Goal: Task Accomplishment & Management: Use online tool/utility

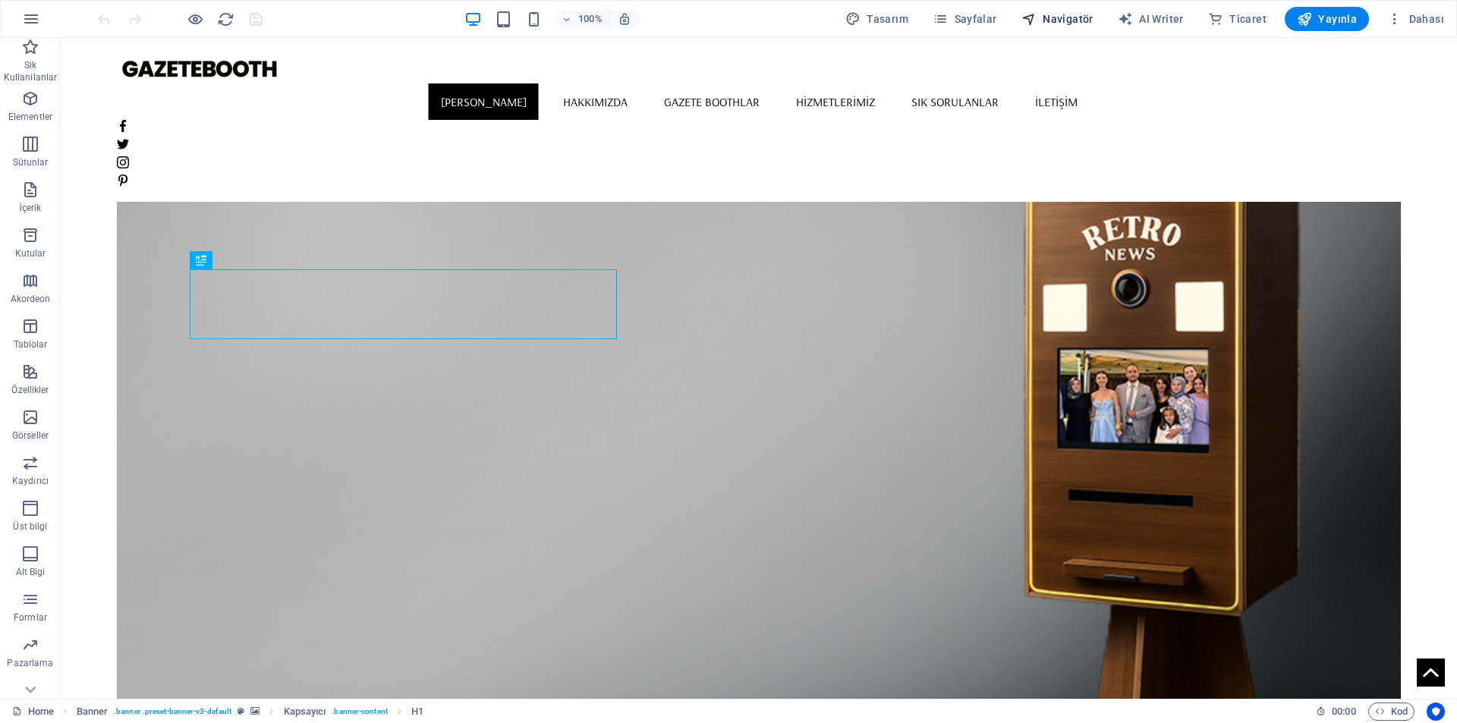
click at [1064, 20] on span "Navigatör" at bounding box center [1058, 18] width 72 height 15
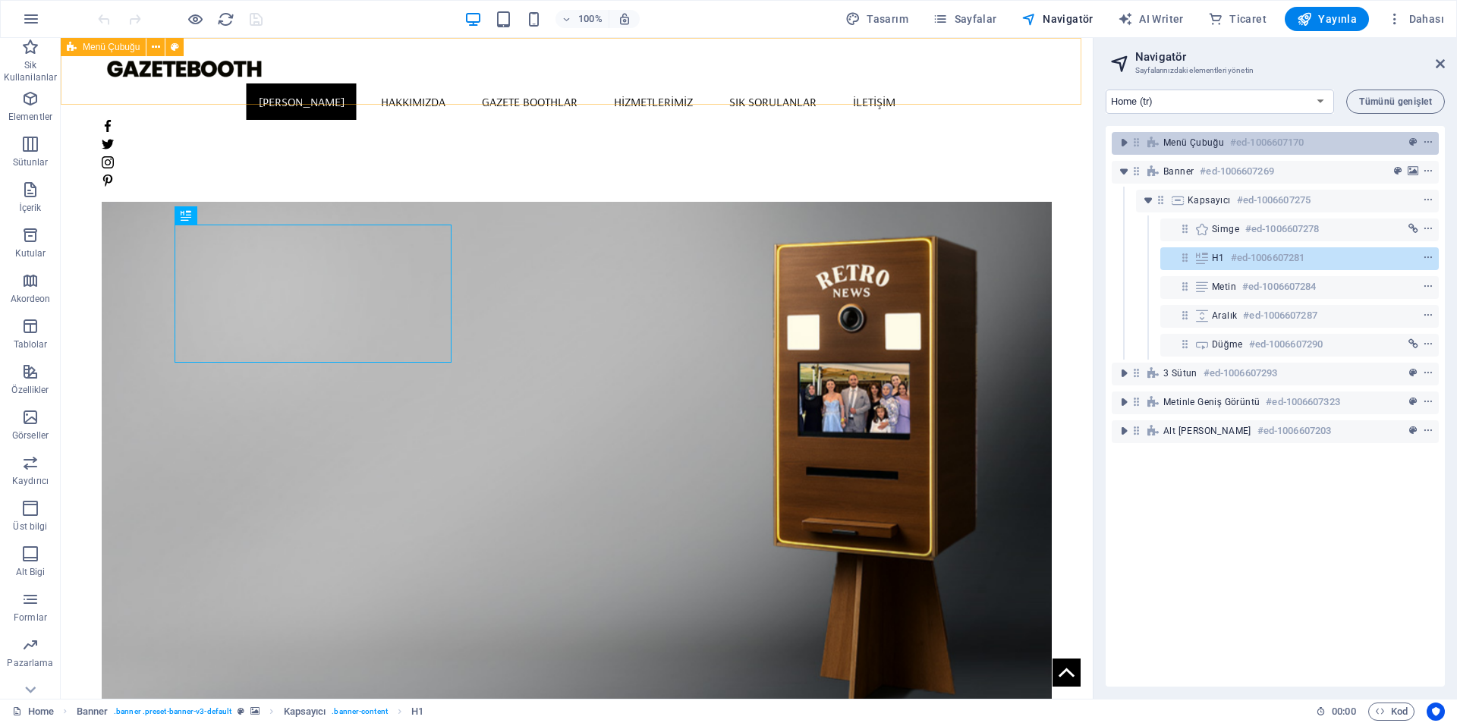
click at [1211, 150] on div "Menü Çubuğu #ed-1006607170" at bounding box center [1264, 143] width 200 height 18
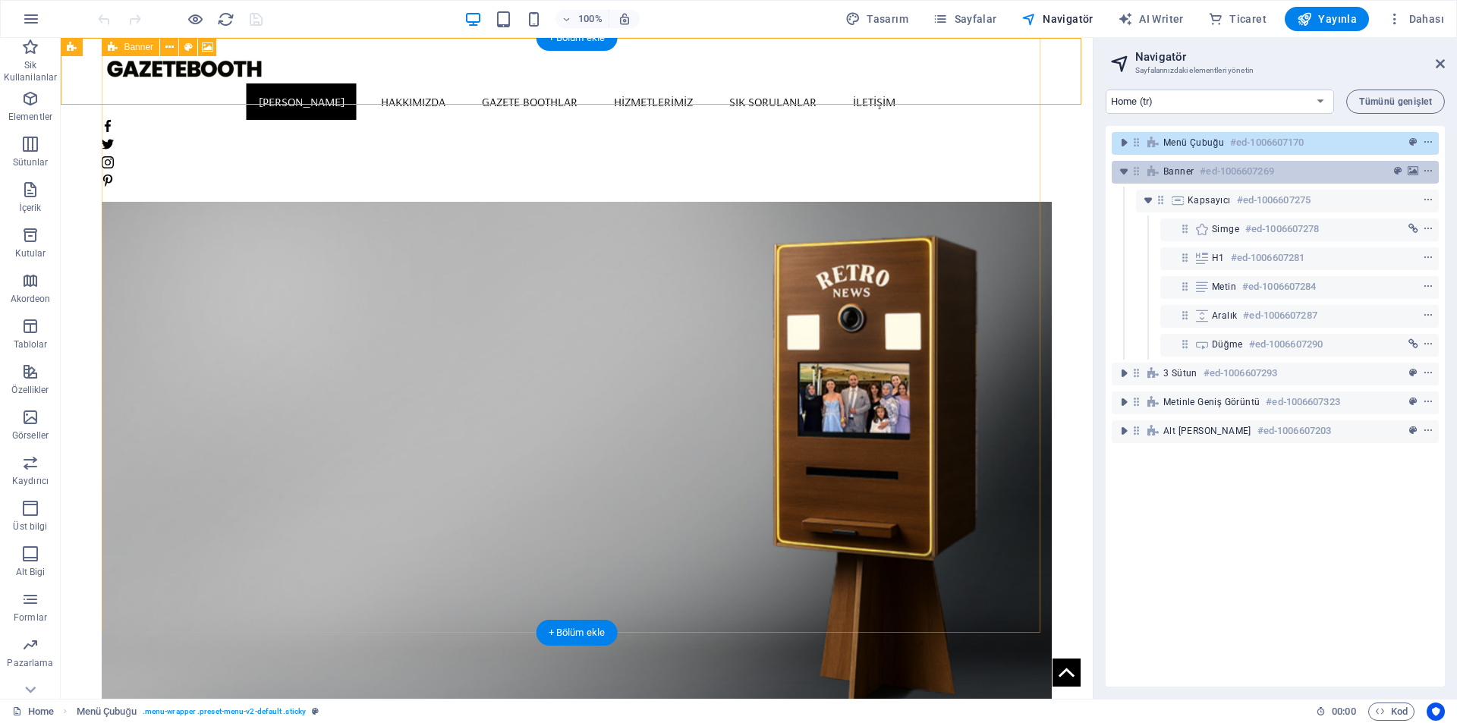
click at [1201, 166] on h6 "#ed-1006607269" at bounding box center [1237, 171] width 74 height 18
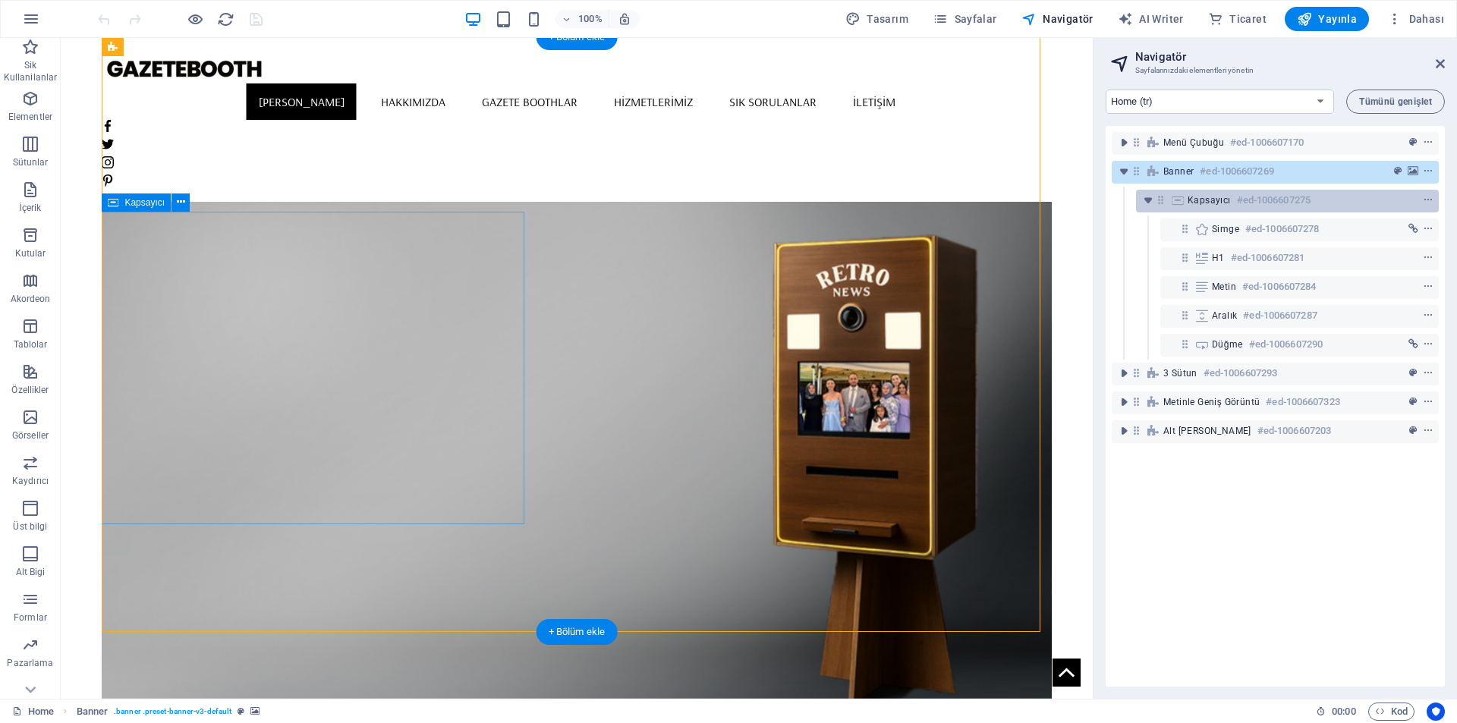
click at [1202, 206] on div "Kapsayıcı #ed-1006607275" at bounding box center [1275, 200] width 175 height 18
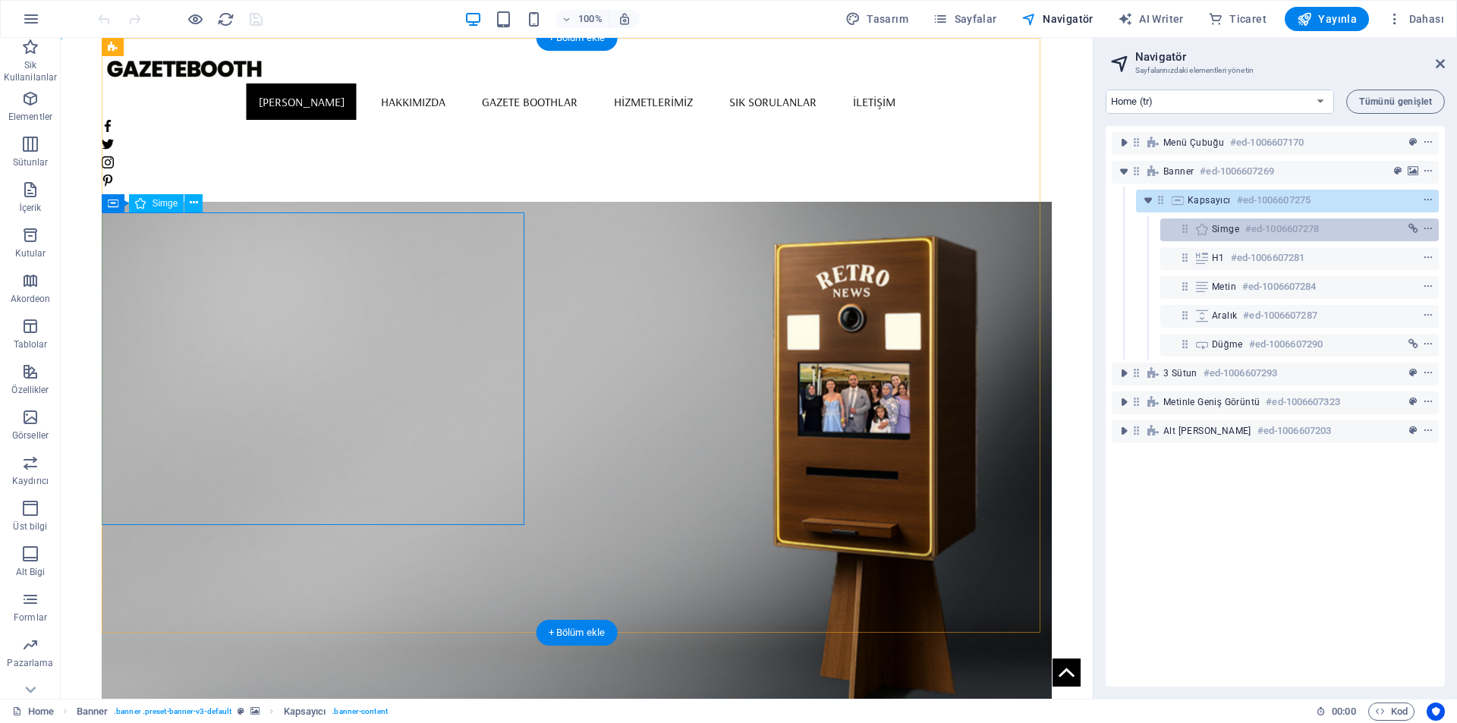
click at [1226, 225] on span "Simge" at bounding box center [1225, 229] width 27 height 12
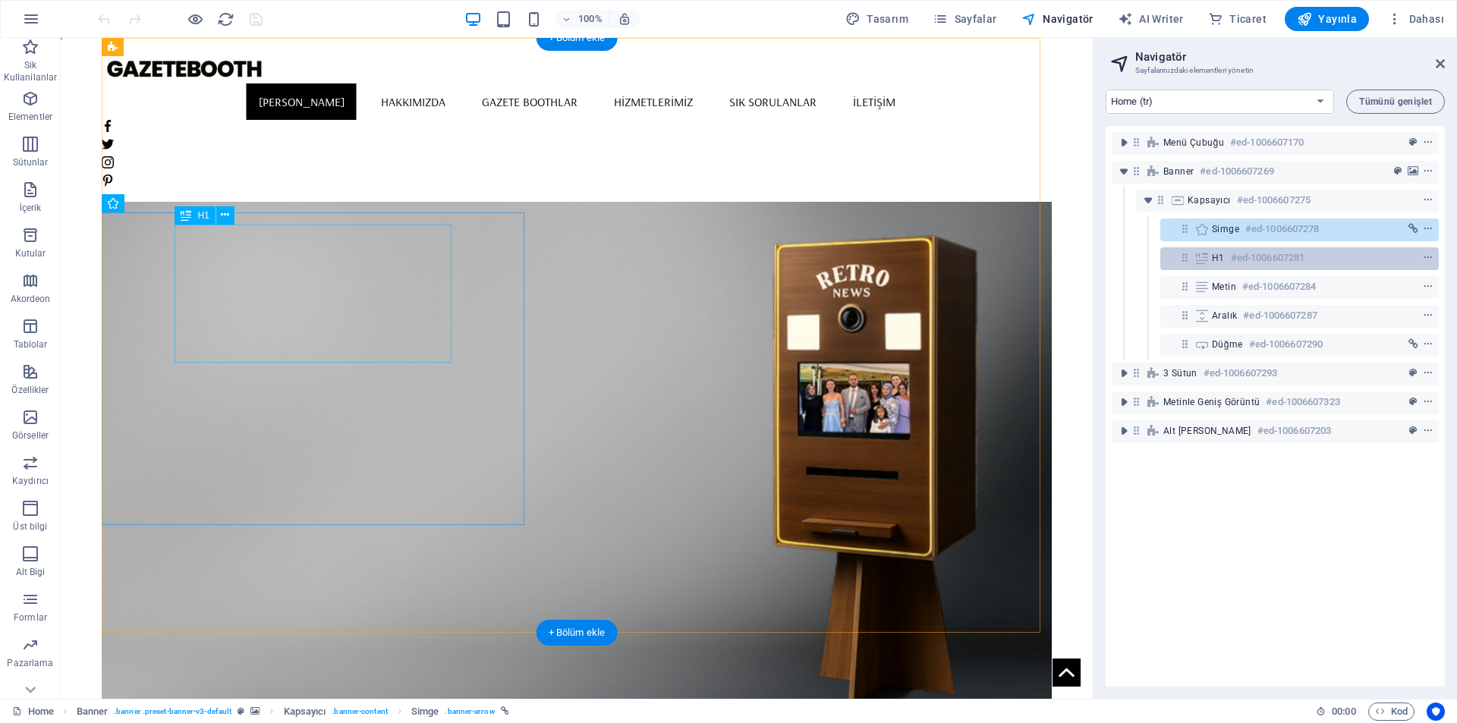
click at [1221, 257] on span "H1" at bounding box center [1218, 258] width 13 height 12
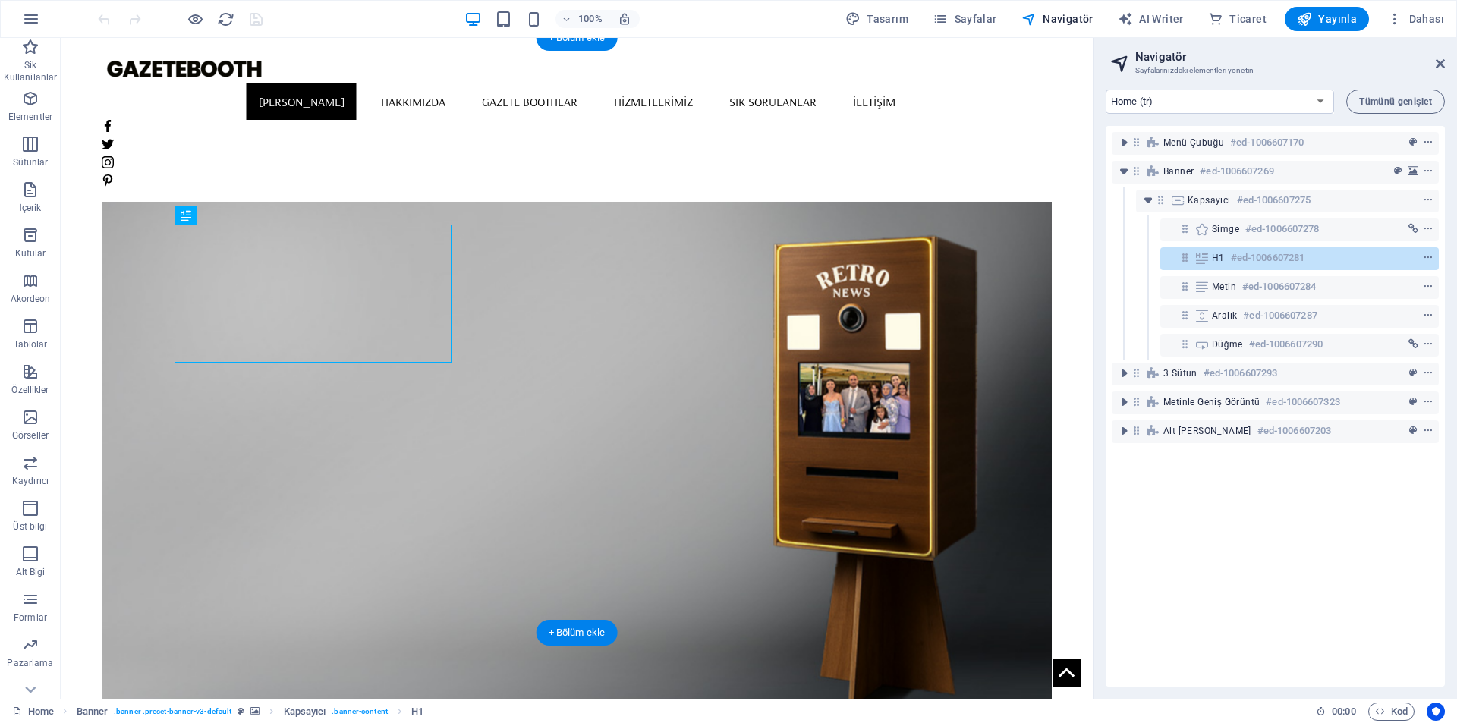
click at [890, 320] on figure at bounding box center [576, 402] width 949 height 595
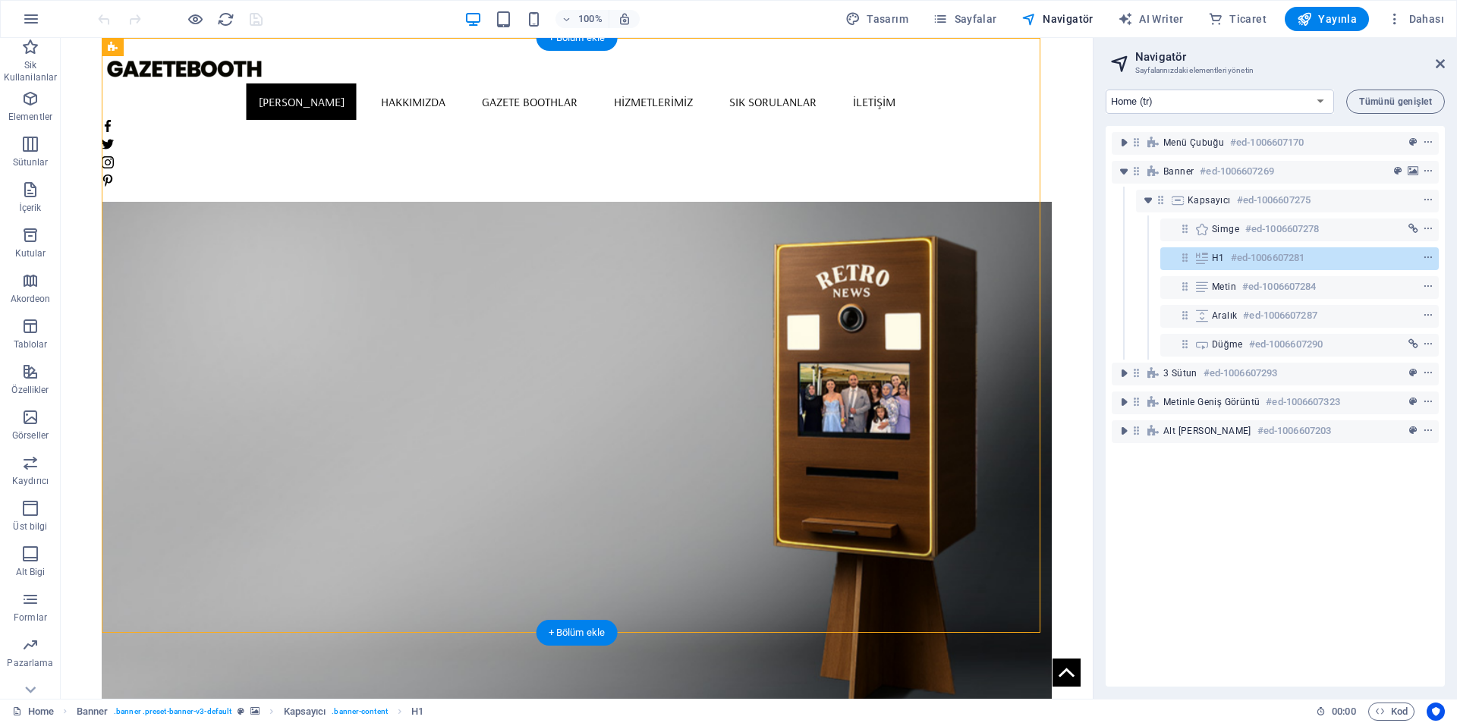
click at [890, 320] on figure at bounding box center [576, 402] width 949 height 595
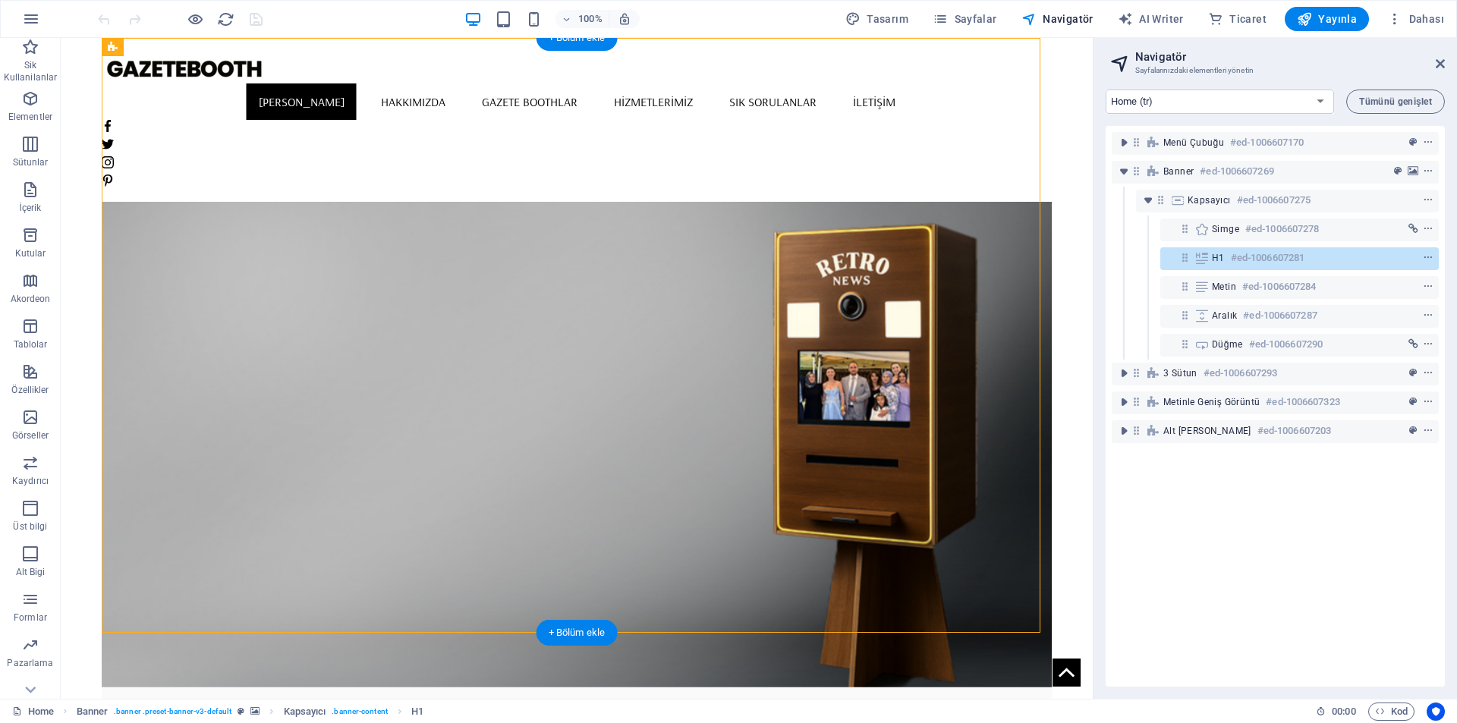
select select "vh"
select select "banner"
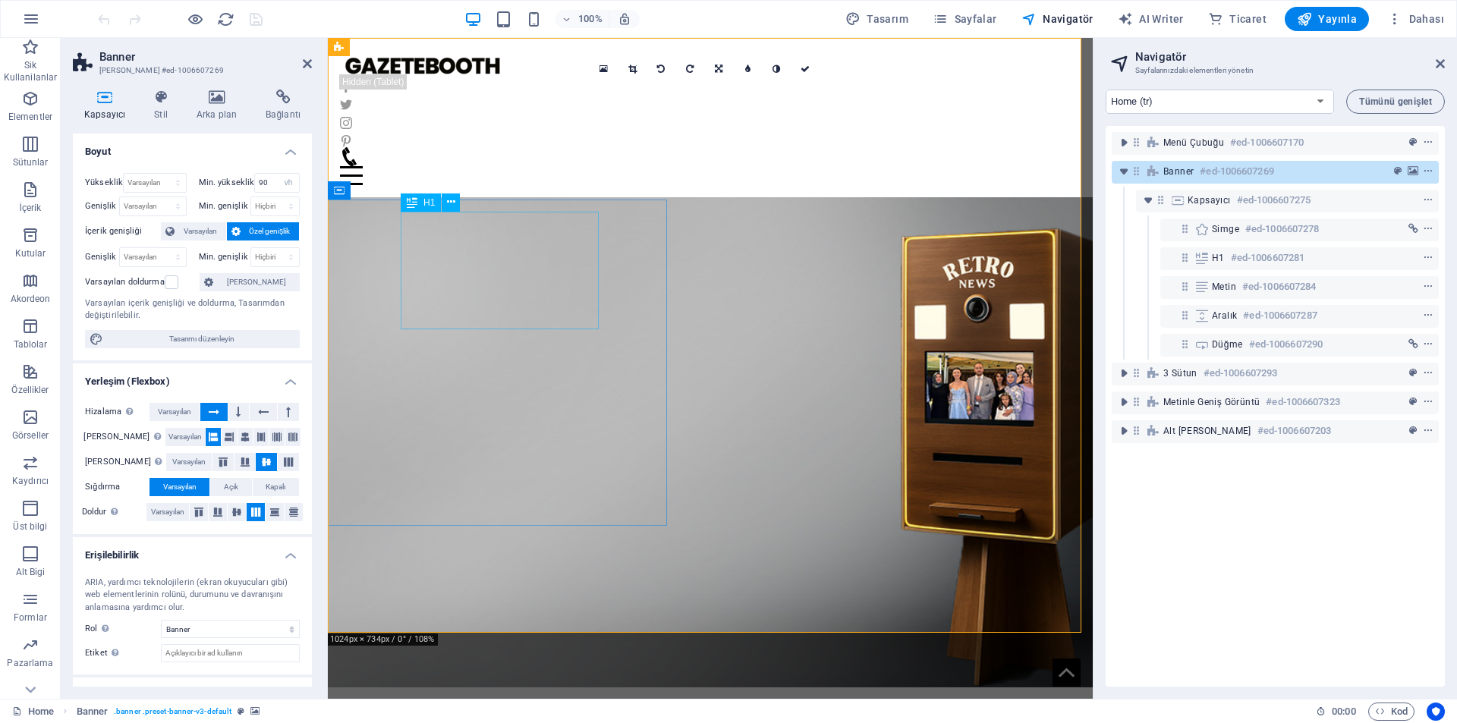
click at [502, 700] on div "TÜRKİYE'DE İLK" at bounding box center [710, 729] width 619 height 59
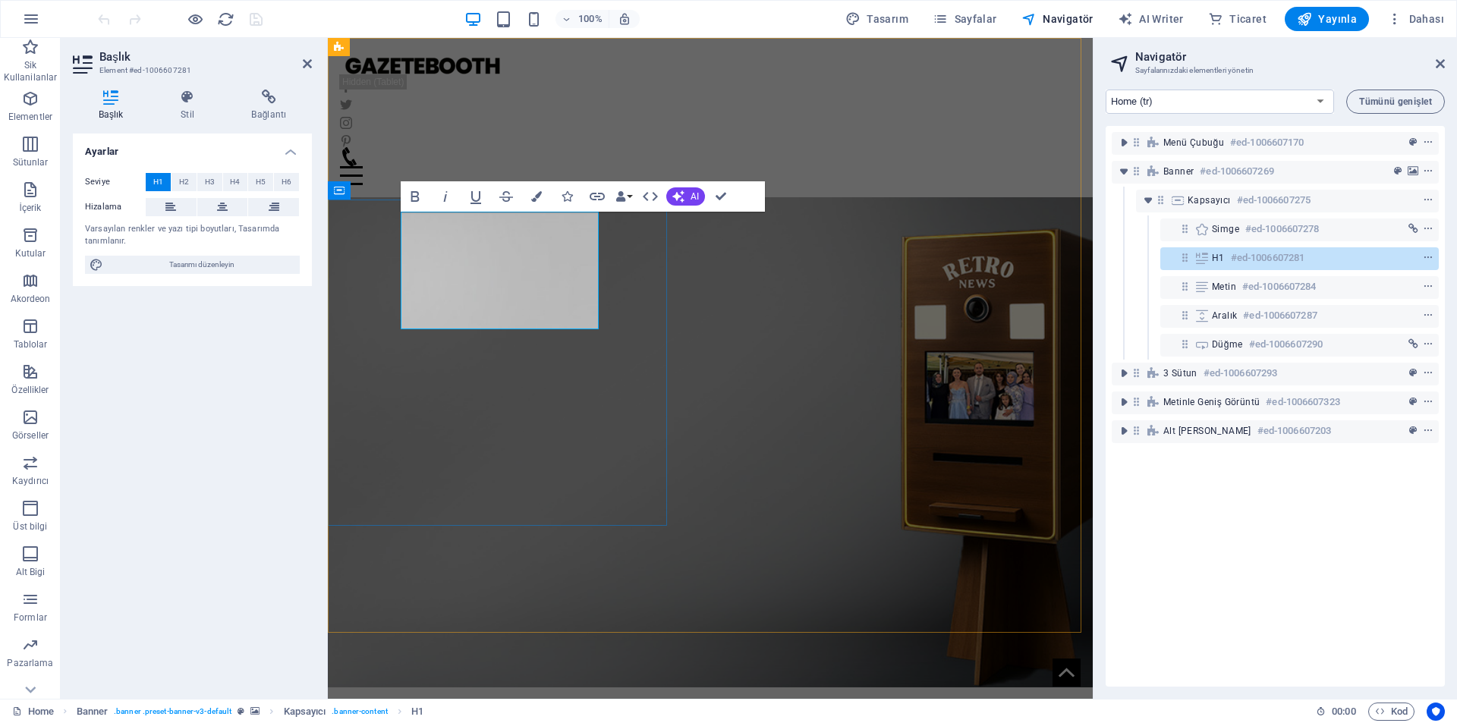
click at [498, 700] on h1 "TÜRKİYE'DE İLK" at bounding box center [710, 729] width 619 height 59
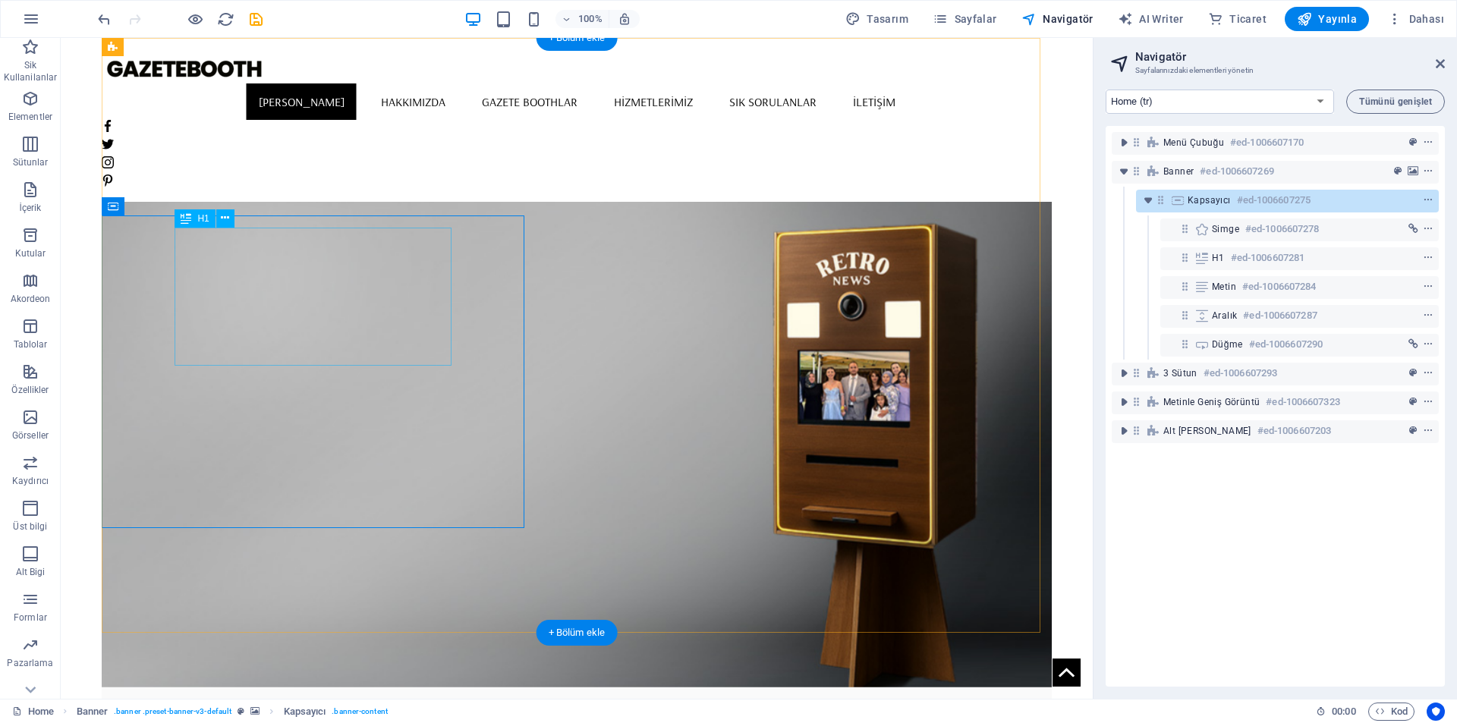
click at [406, 700] on div "TÜRKİYE'DE İLK TEK" at bounding box center [577, 734] width 680 height 69
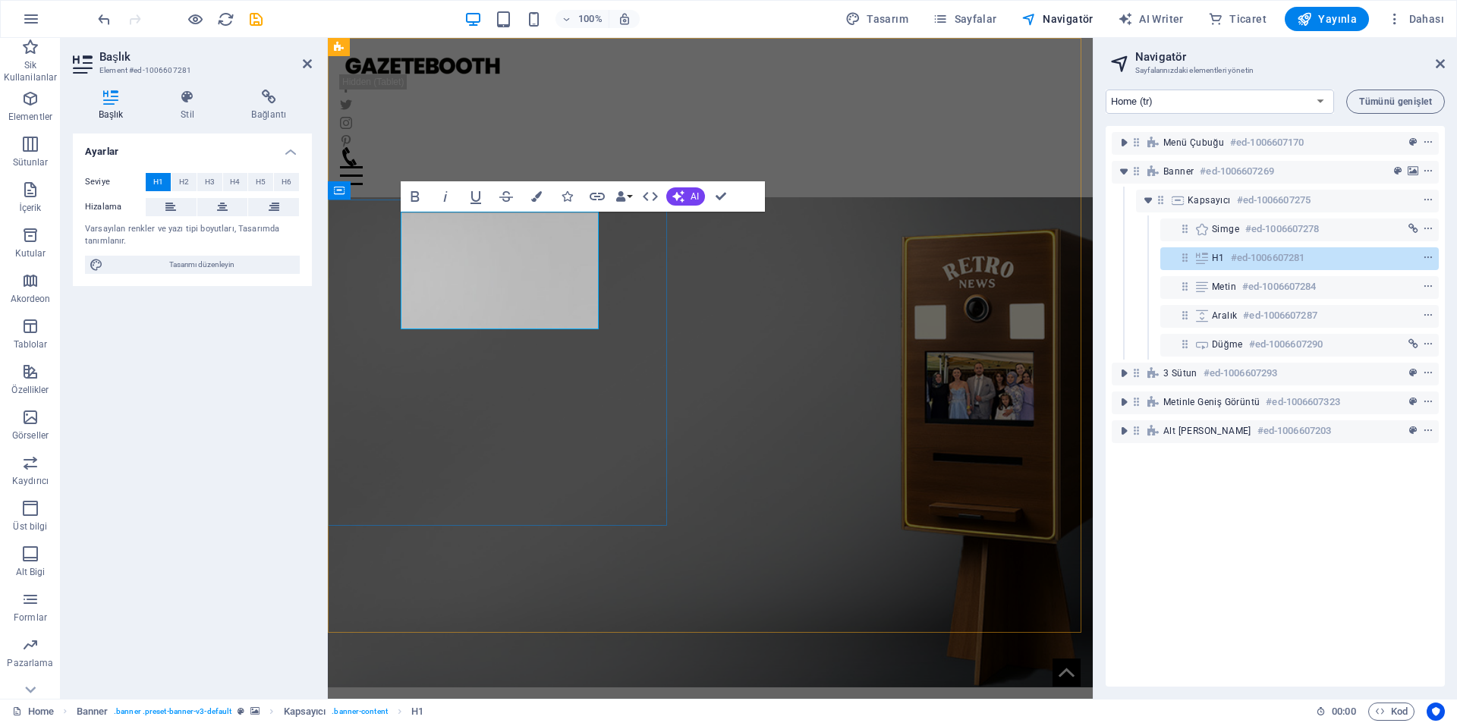
click at [535, 700] on h1 "TÜRKİYE'DE İLK TEK" at bounding box center [710, 729] width 619 height 59
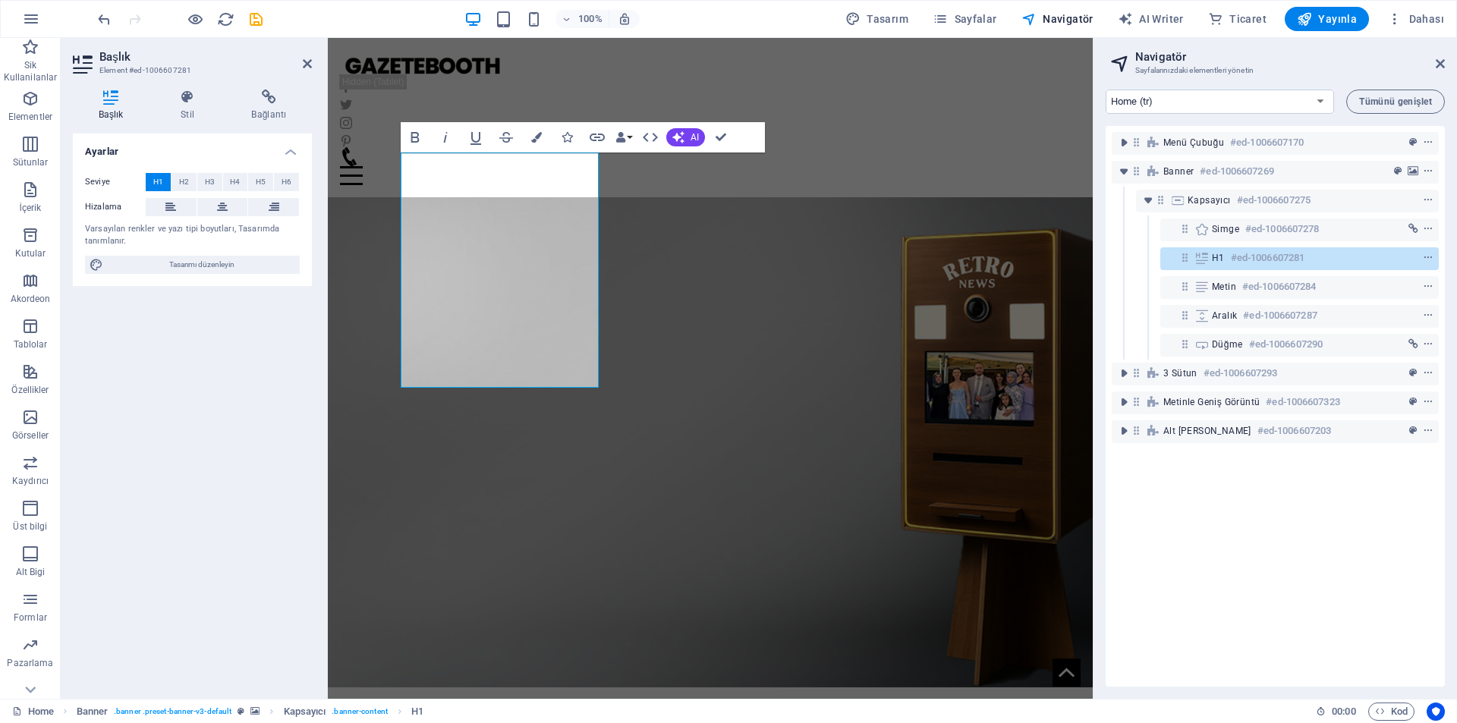
click at [817, 243] on figure at bounding box center [710, 390] width 765 height 595
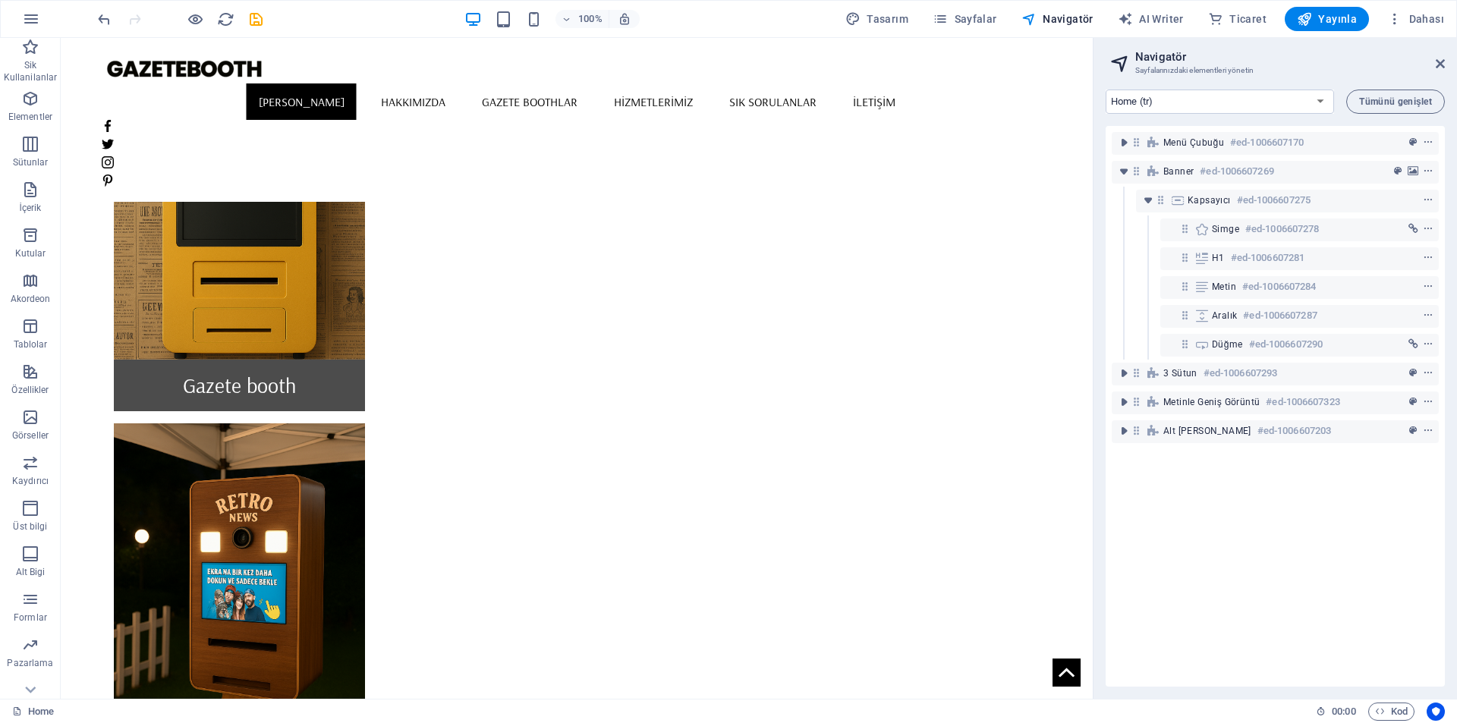
scroll to position [1290, 0]
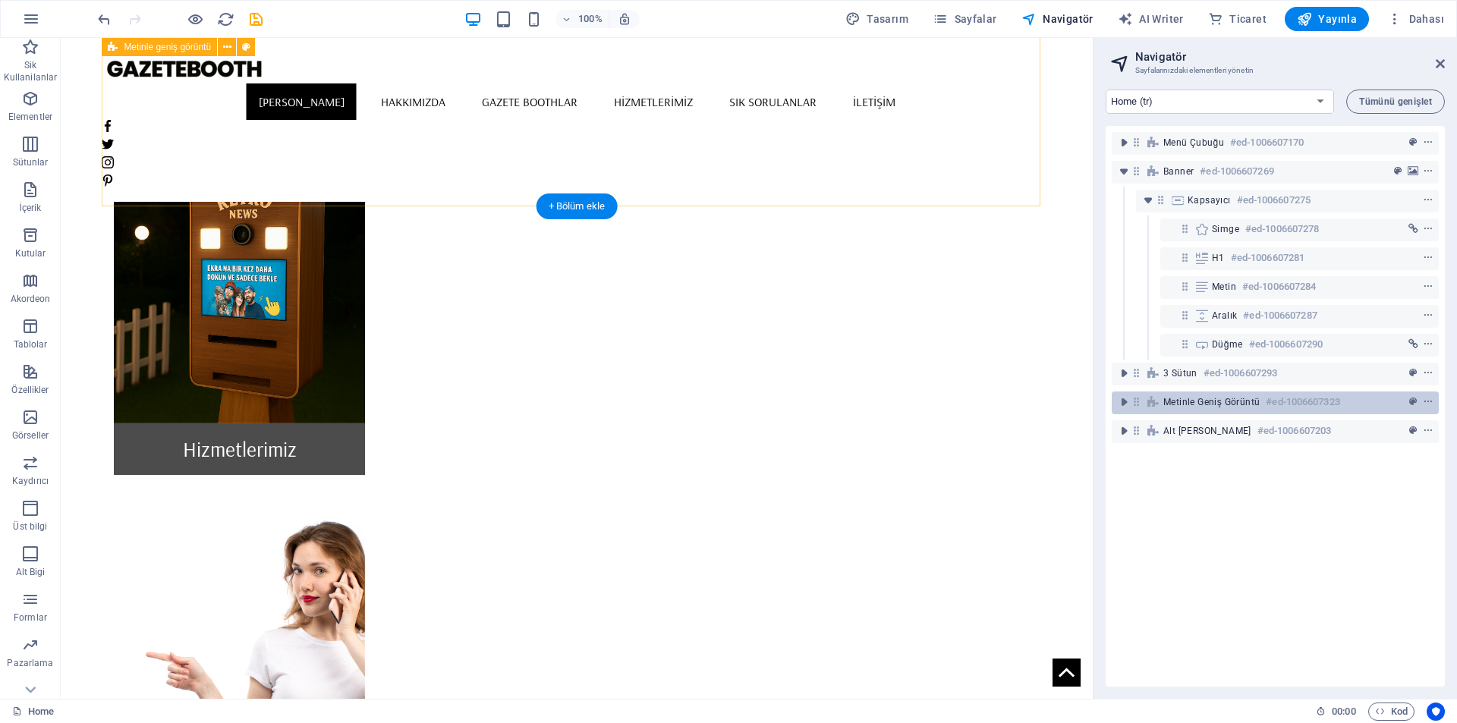
click at [1183, 403] on span "Metinle geniş görüntü" at bounding box center [1212, 402] width 96 height 12
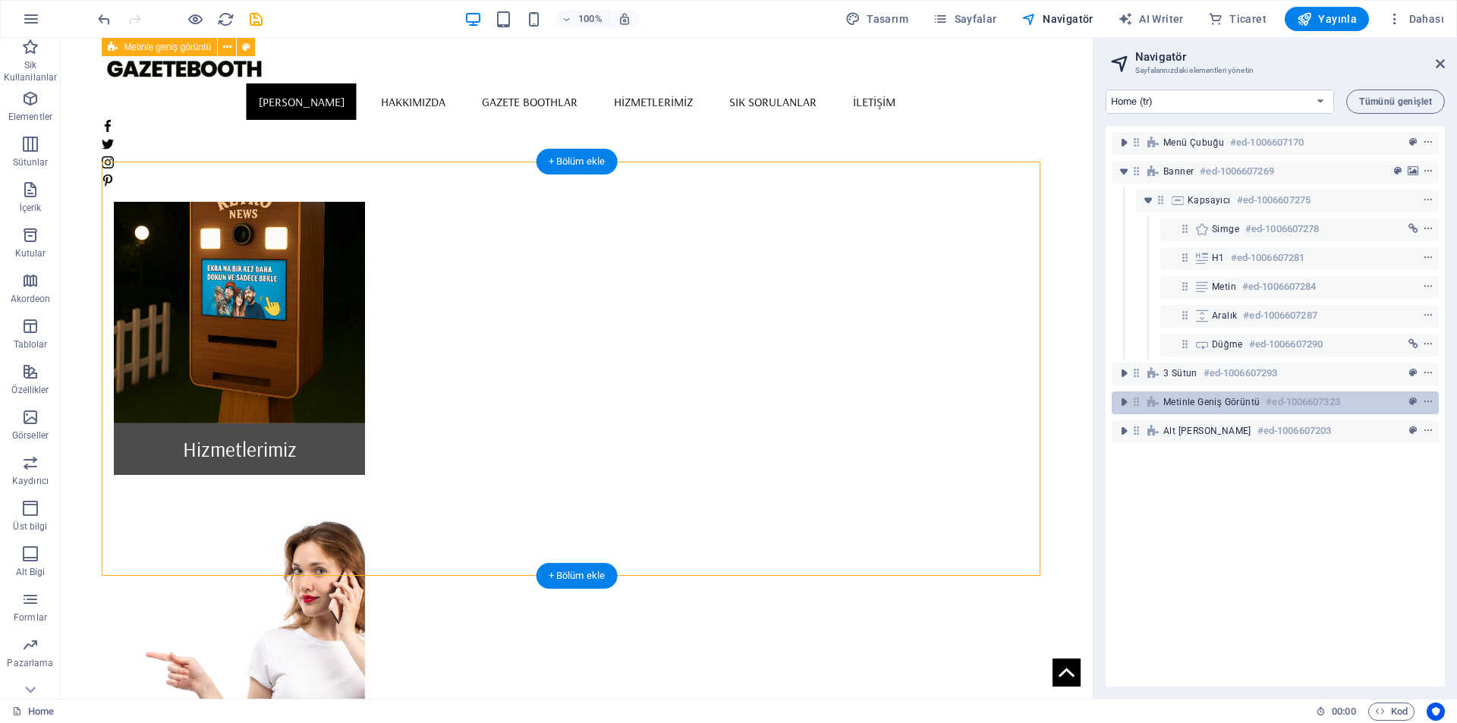
scroll to position [921, 0]
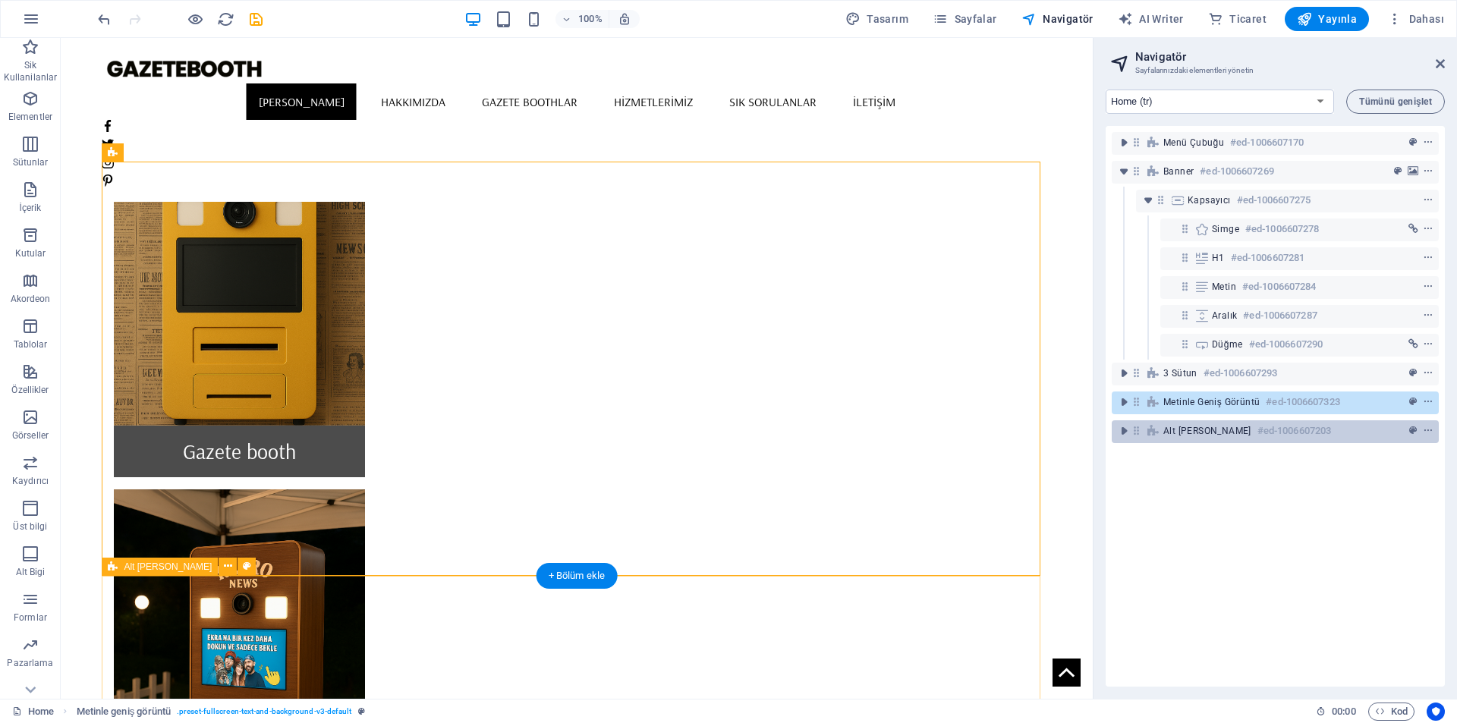
click at [1194, 425] on span "Alt [PERSON_NAME]" at bounding box center [1208, 431] width 88 height 12
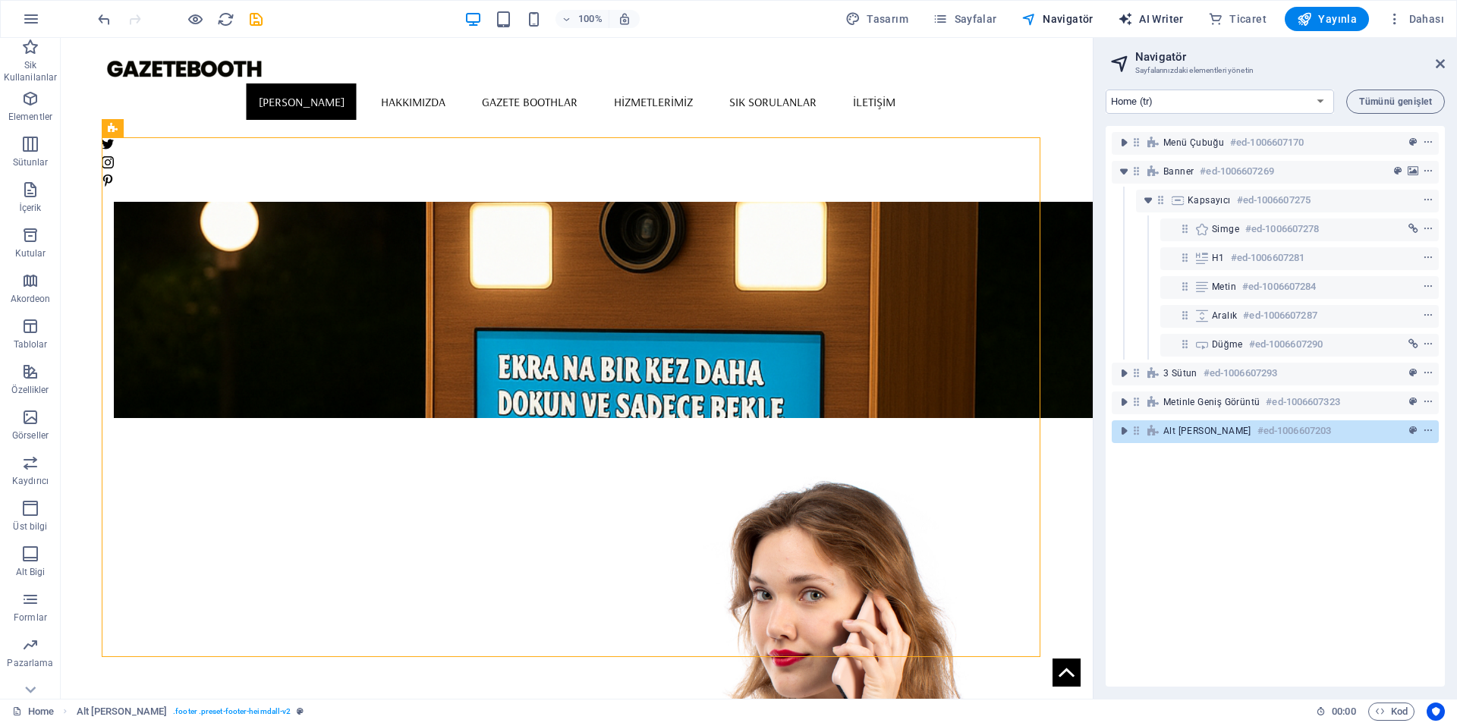
click at [1167, 24] on span "AI Writer" at bounding box center [1151, 18] width 66 height 15
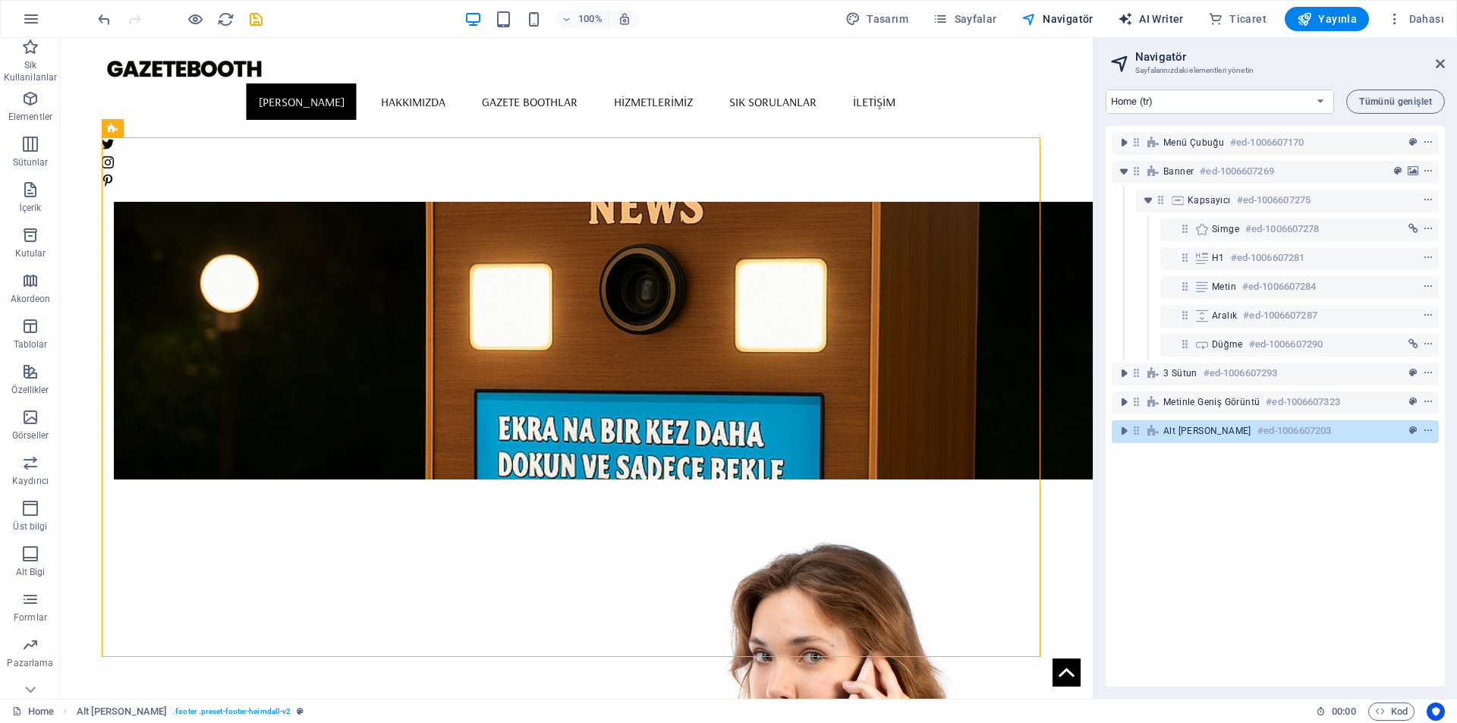
select select "English"
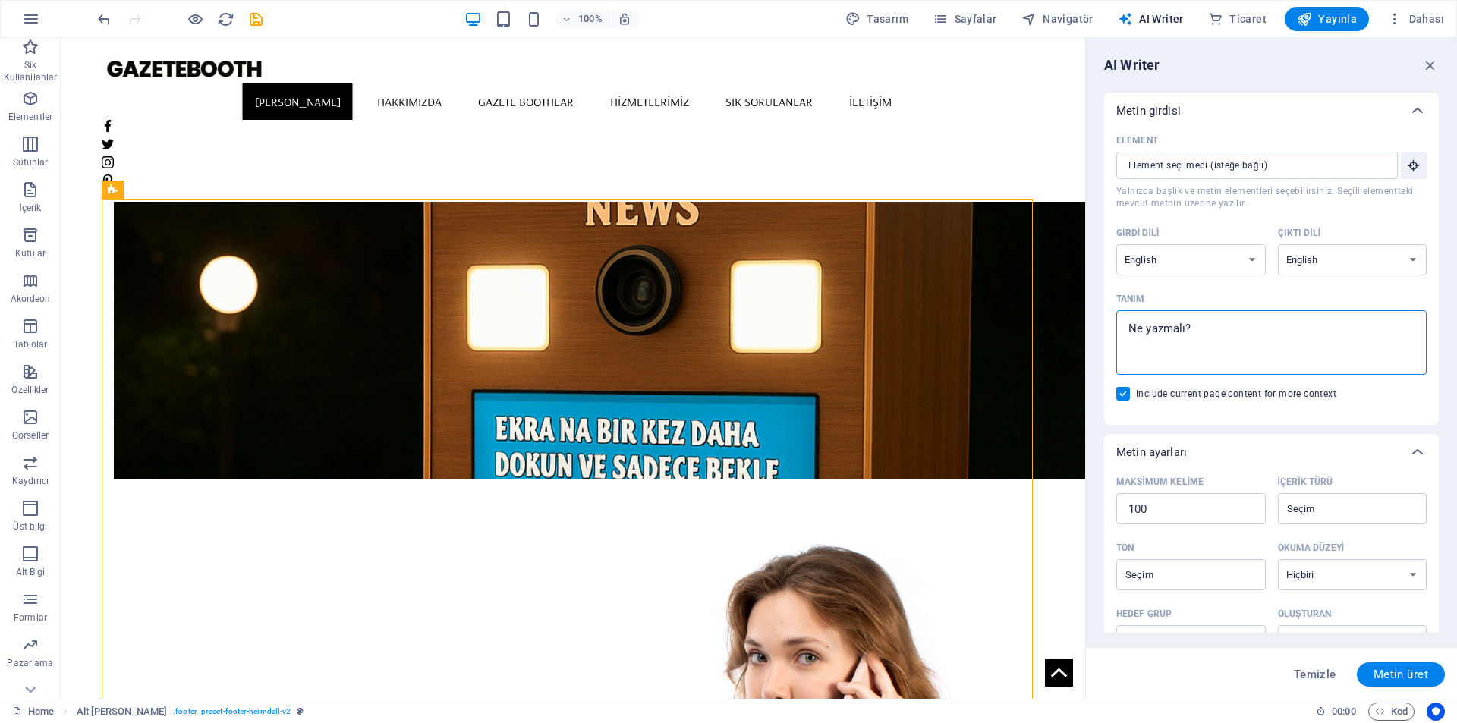
click at [1202, 348] on textarea "Tanım x ​" at bounding box center [1271, 342] width 295 height 49
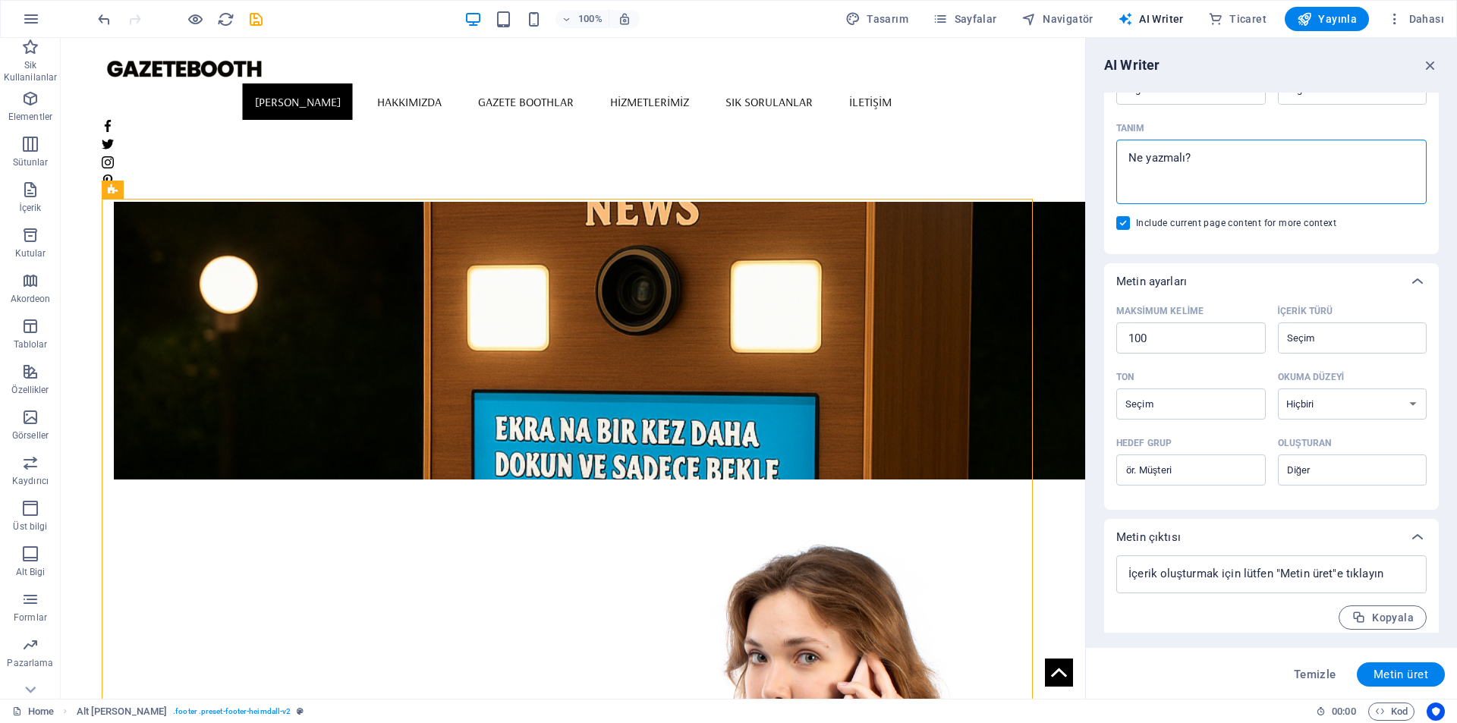
scroll to position [180, 0]
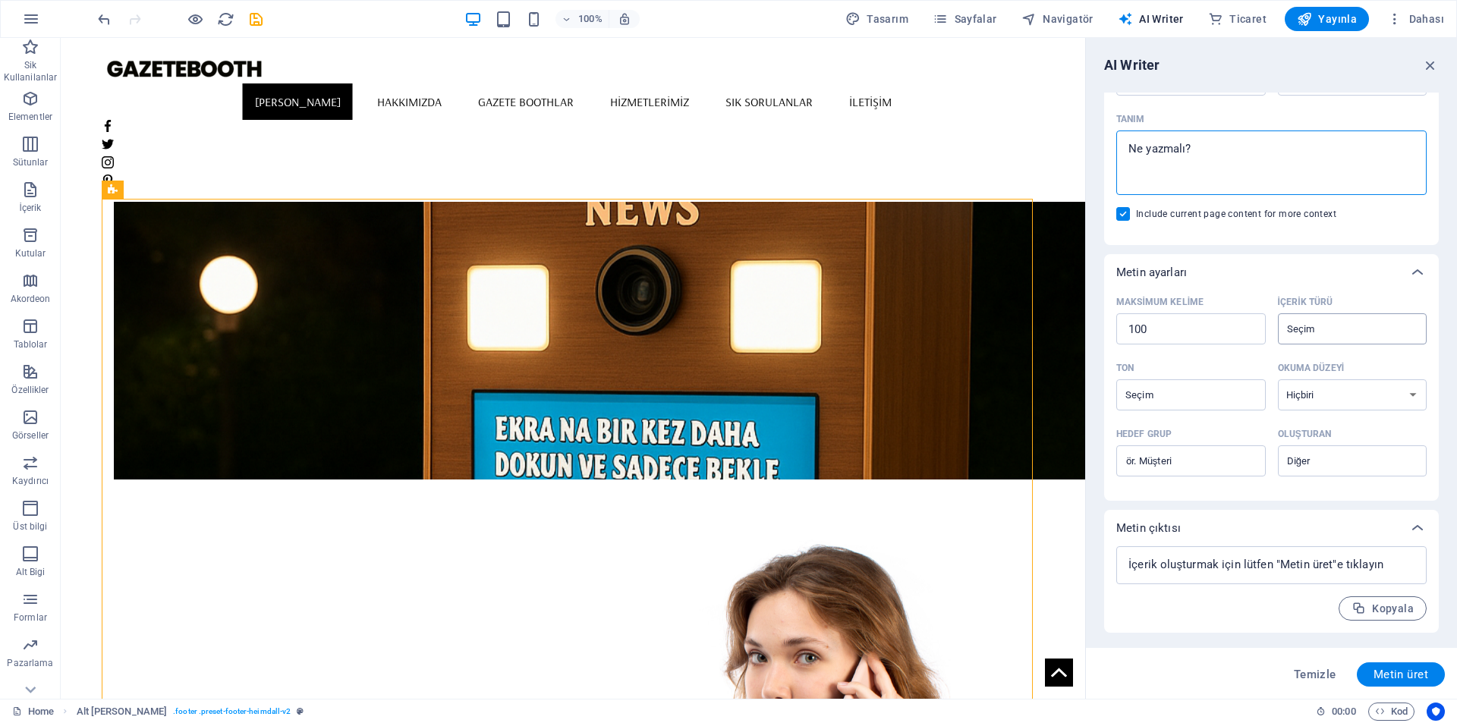
type textarea "x"
click at [1341, 326] on input "İçerik türü ​" at bounding box center [1340, 329] width 115 height 22
click at [1334, 535] on li "Diğer" at bounding box center [1349, 536] width 146 height 24
type input "Other"
click at [1311, 392] on select "Hiçbiri Akademik Yetişkin Genç Çocuk" at bounding box center [1353, 394] width 150 height 31
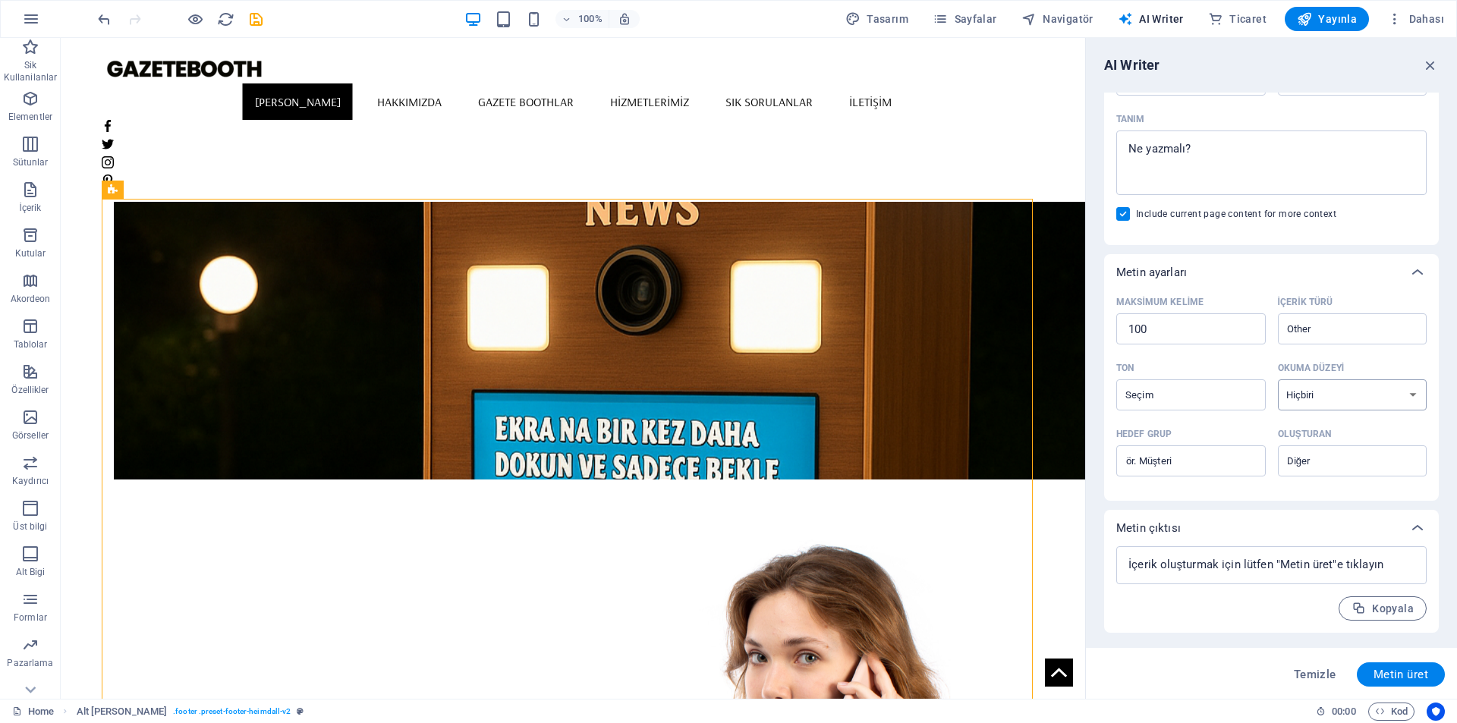
click at [1278, 379] on select "Hiçbiri Akademik Yetişkin Genç Çocuk" at bounding box center [1353, 394] width 150 height 31
click at [1222, 389] on input "Ton ​" at bounding box center [1178, 395] width 115 height 22
click at [1195, 453] on li "Samimi" at bounding box center [1189, 457] width 146 height 24
type input "Friendly"
click at [1194, 455] on input "Hedef grup ​" at bounding box center [1191, 461] width 150 height 24
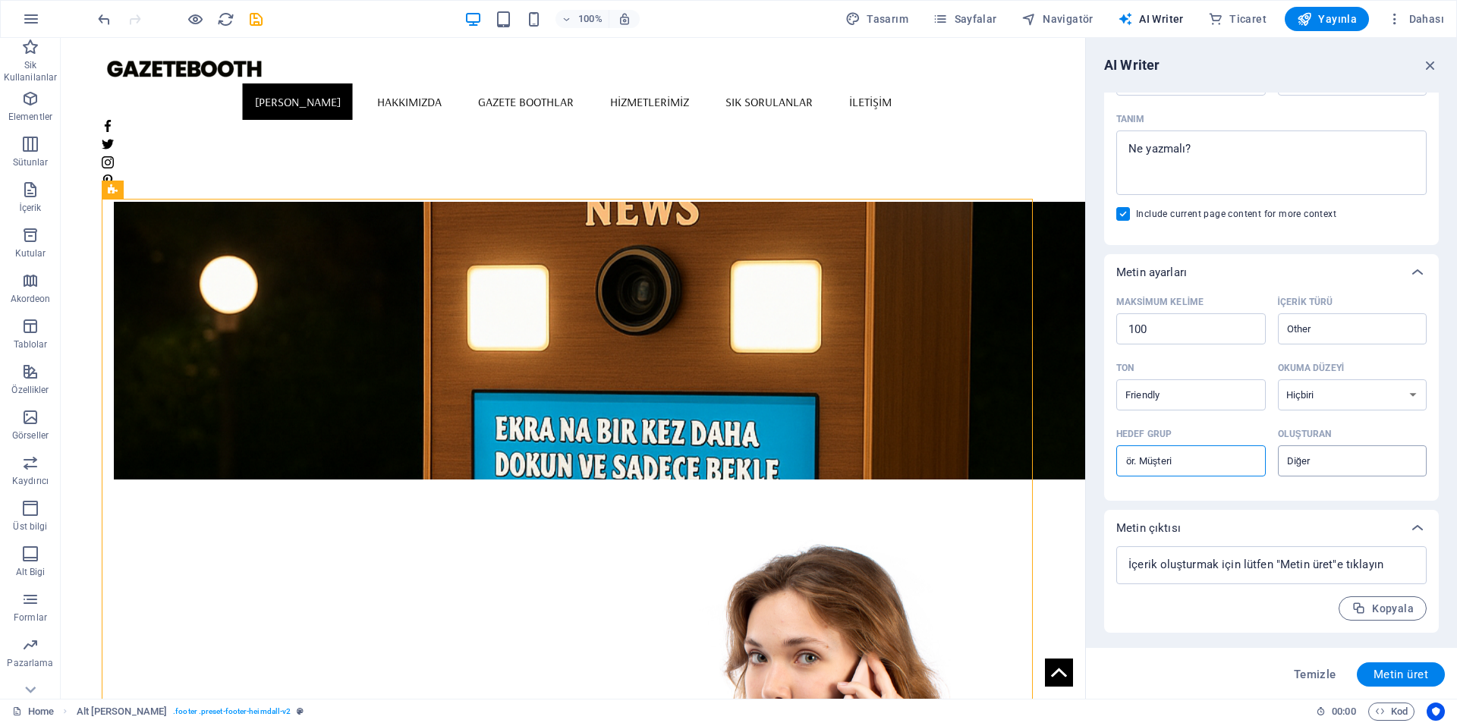
click at [1337, 466] on input "Oluşturan ​" at bounding box center [1340, 461] width 115 height 22
click at [1359, 518] on span "İşletme sahibi" at bounding box center [1324, 522] width 73 height 15
type input "Business owner"
click at [1262, 548] on div "x ​" at bounding box center [1271, 565] width 310 height 38
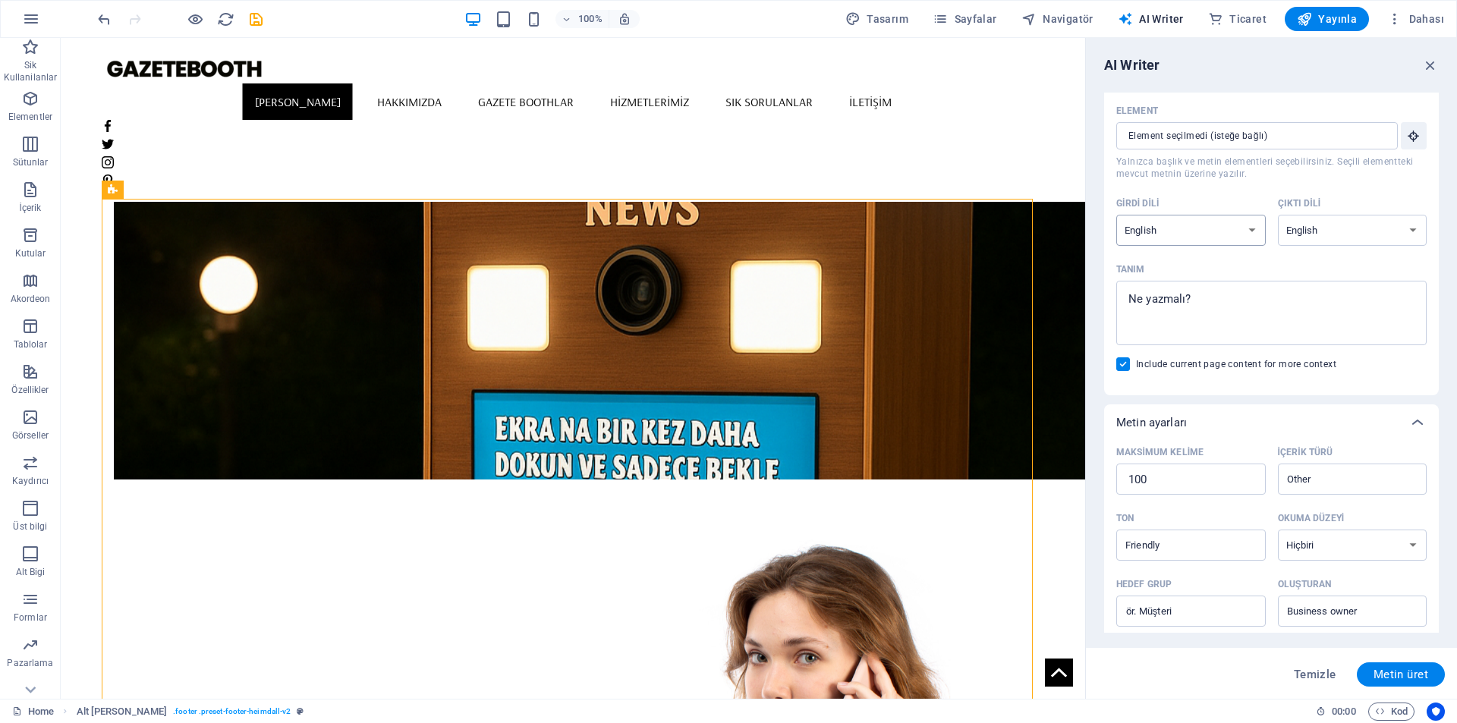
scroll to position [28, 0]
type textarea "x"
click at [1216, 126] on input "Element ​ Yalnızca başlık ve metin elementleri seçebilirsiniz. Seçili elementte…" at bounding box center [1251, 137] width 271 height 27
click at [1368, 137] on input "Element ​ Yalnızca başlık ve metin elementleri seçebilirsiniz. Seçili elementte…" at bounding box center [1251, 137] width 271 height 27
click at [1409, 135] on icon "button" at bounding box center [1414, 138] width 14 height 14
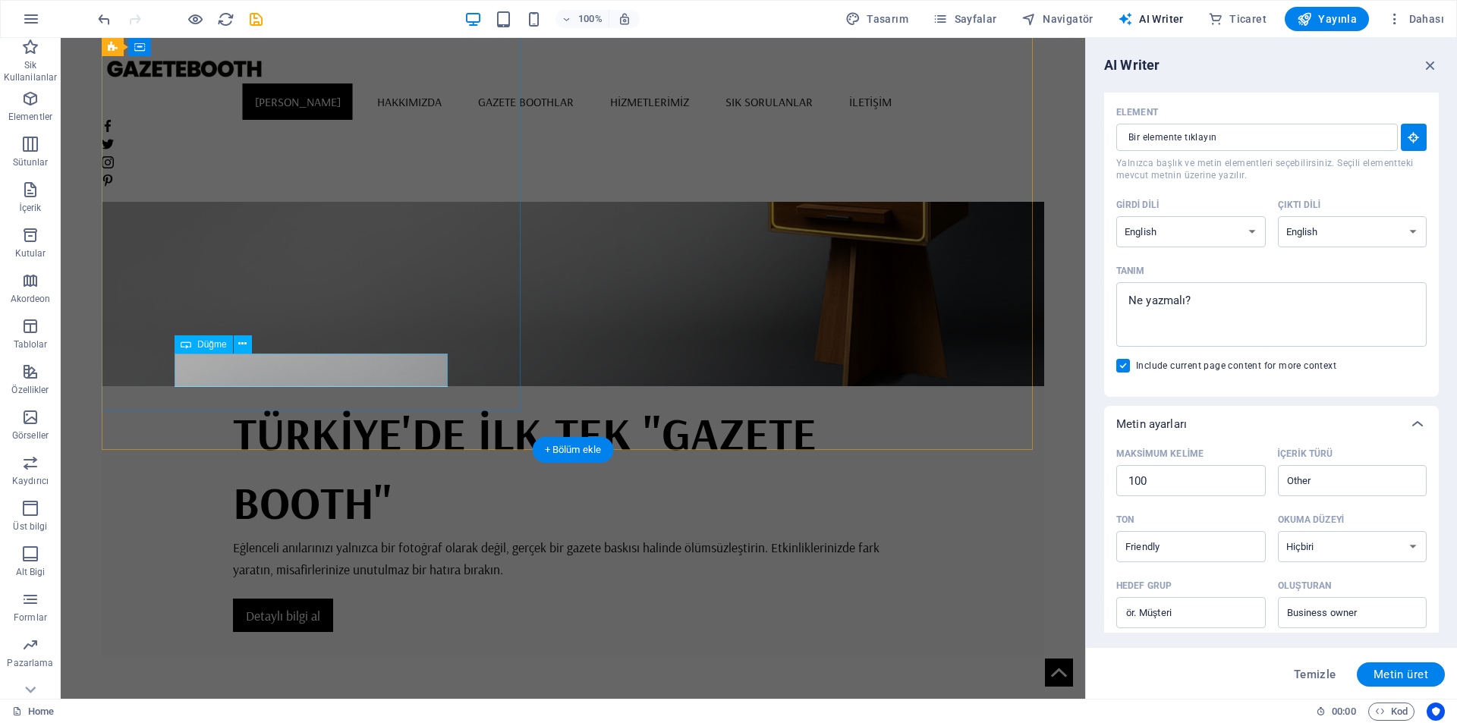
scroll to position [159, 0]
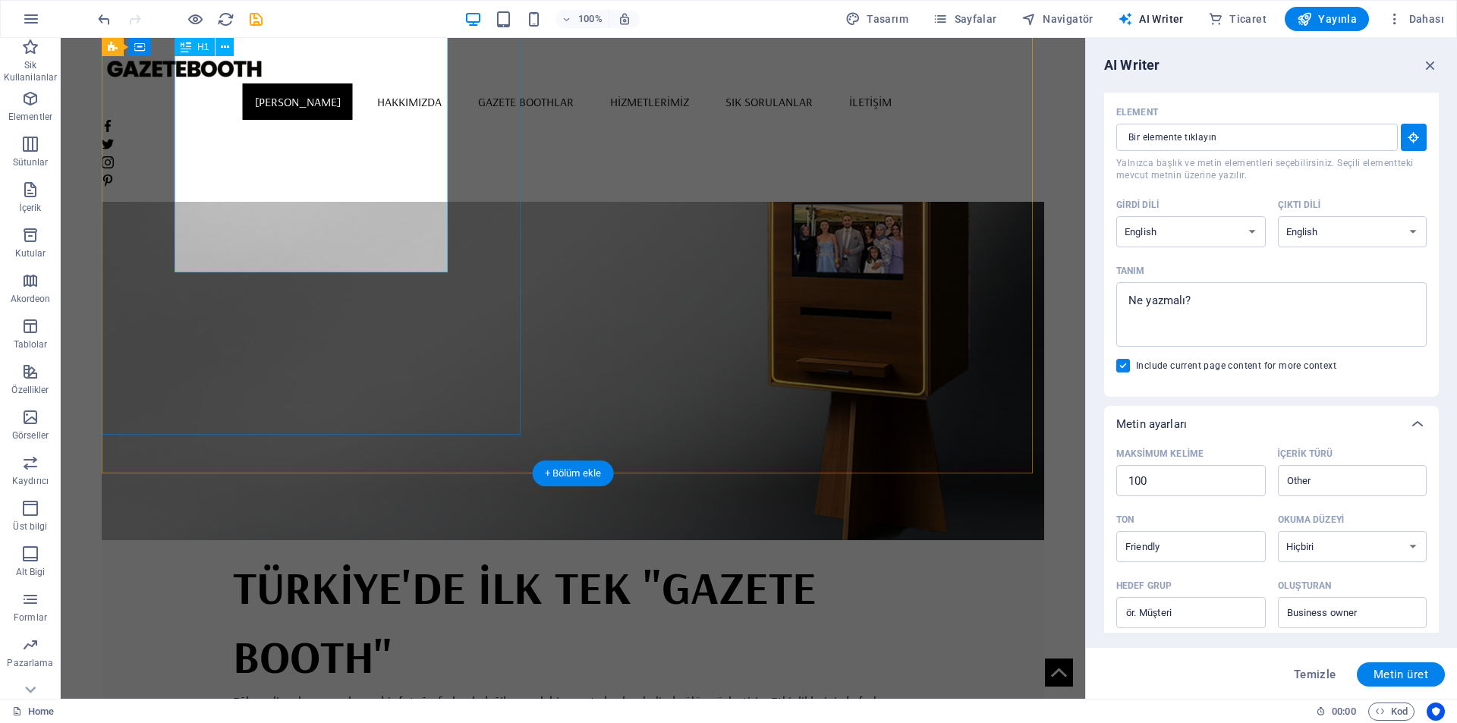
click at [262, 553] on div "TÜRKİYE'DE İLK TEK "GAZETE BOOTH"" at bounding box center [573, 622] width 680 height 138
type input "#ed-1006607281"
type textarea "x"
type input "10"
type textarea "x"
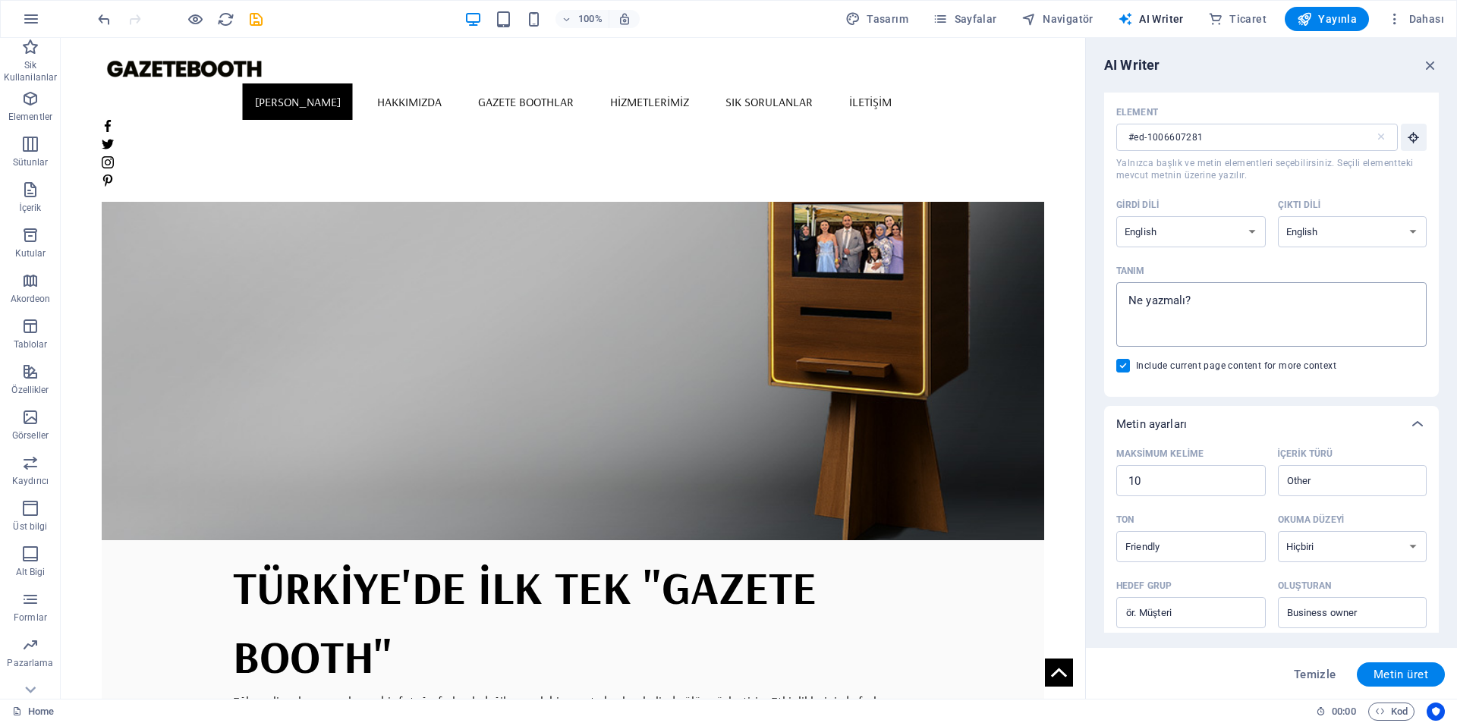
type textarea "x"
click at [1292, 325] on textarea "Tanım x ​" at bounding box center [1271, 314] width 295 height 49
type textarea "g"
type textarea "x"
type textarea "gA"
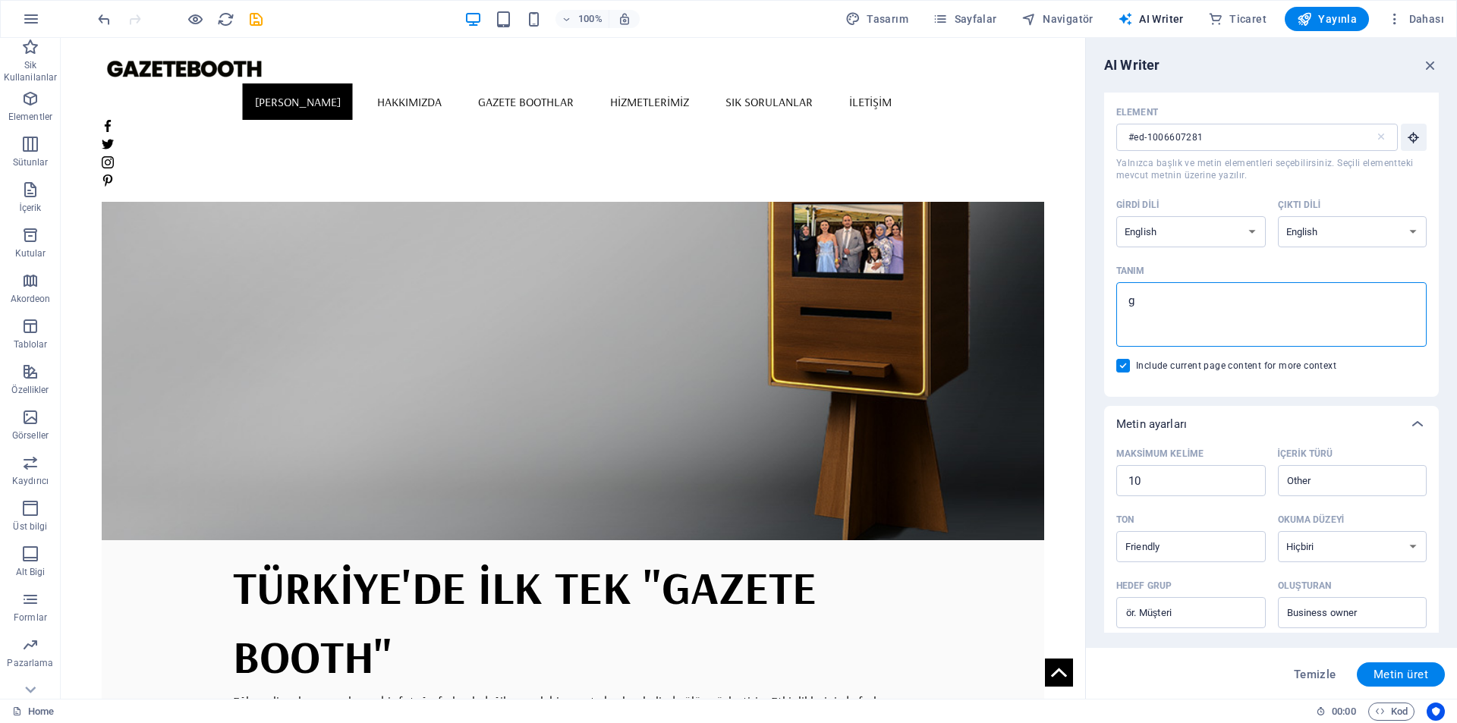
type textarea "x"
type textarea "g"
type textarea "x"
type textarea "ga"
type textarea "x"
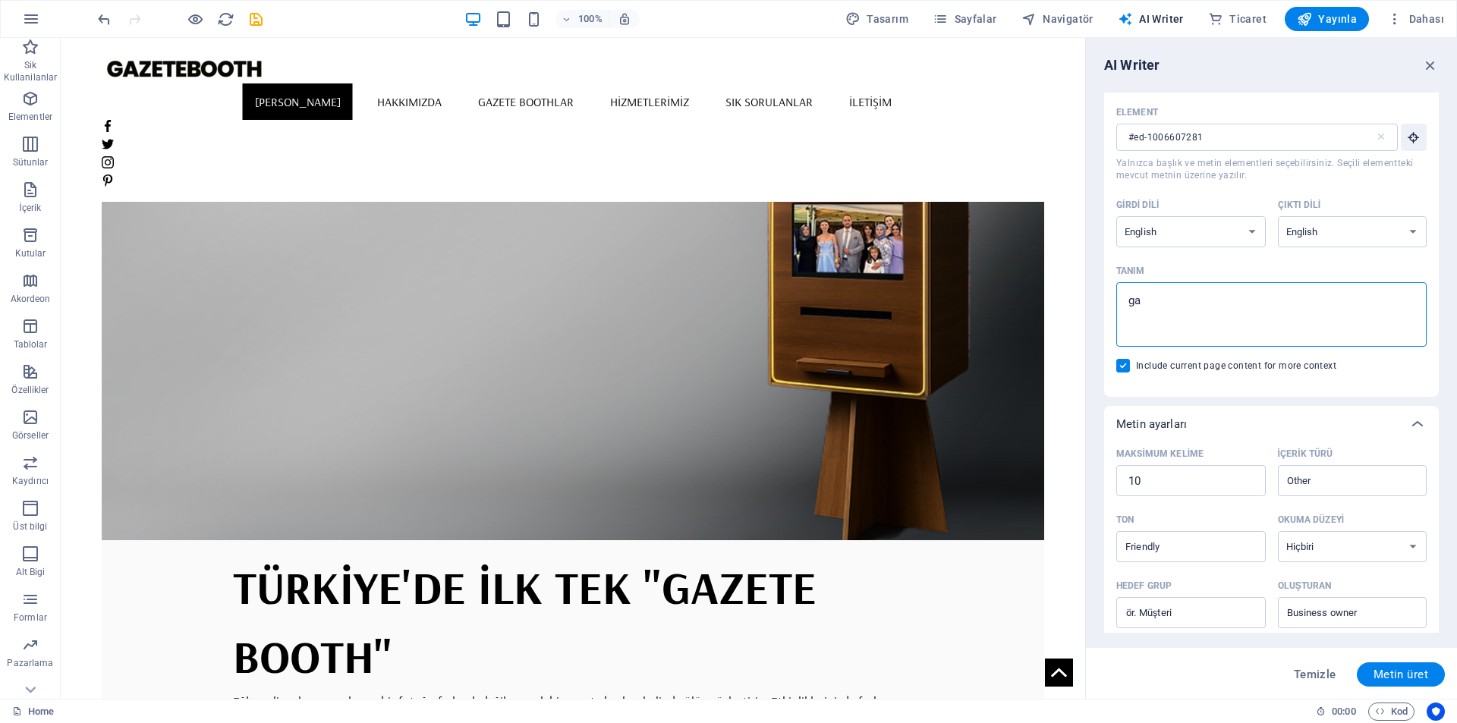
type textarea "gaz"
type textarea "x"
type textarea "gaze"
type textarea "x"
type textarea "gazet"
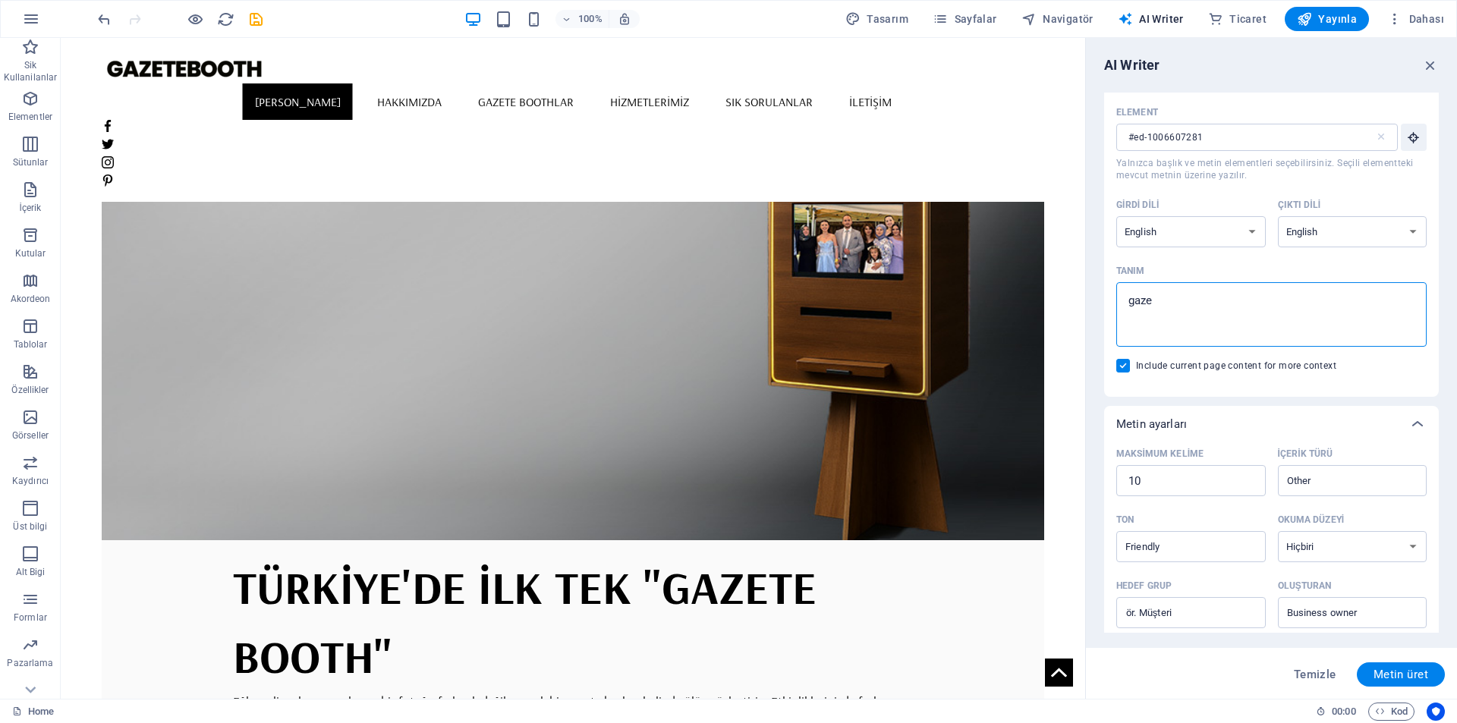
type textarea "x"
type textarea "gazete"
type textarea "x"
type textarea "gazeteb"
type textarea "x"
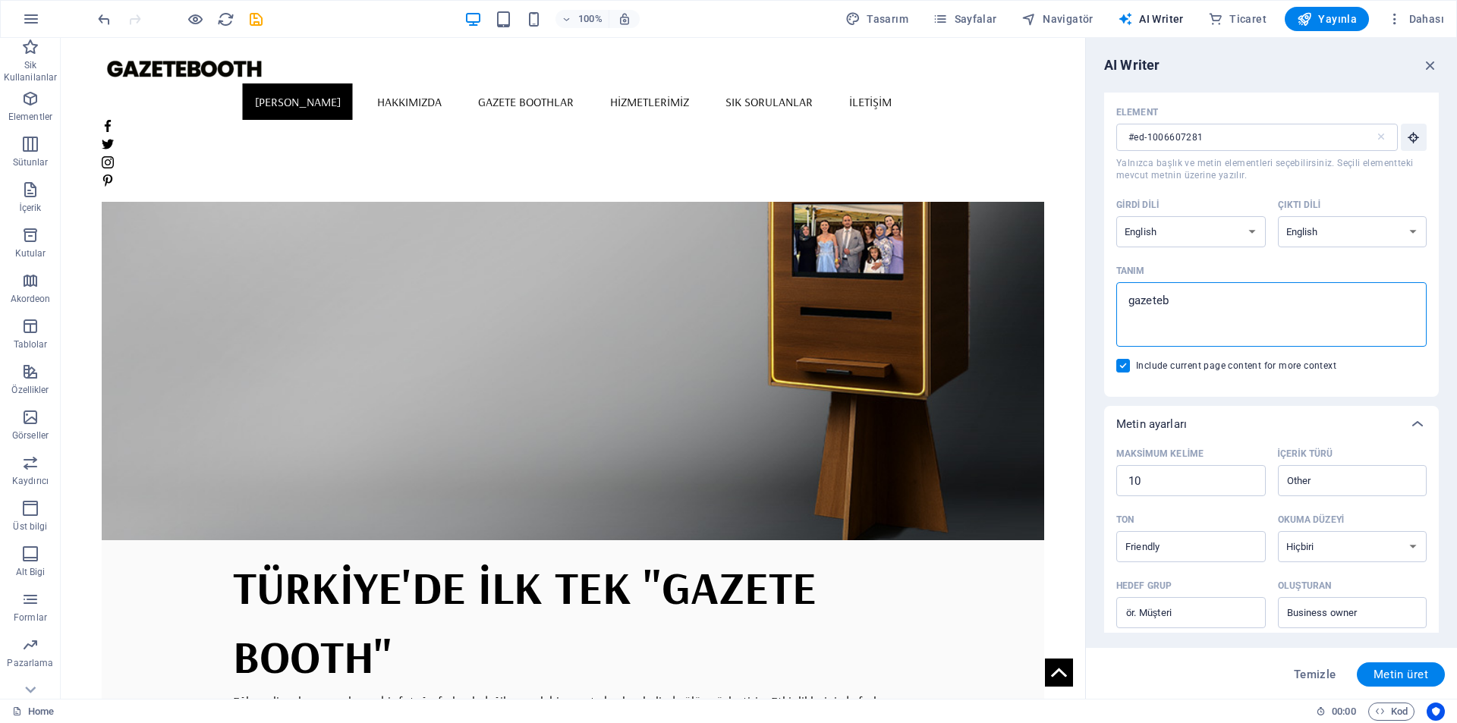
type textarea "gazete"
type textarea "x"
type textarea "gazete"
type textarea "x"
type textarea "gazete b"
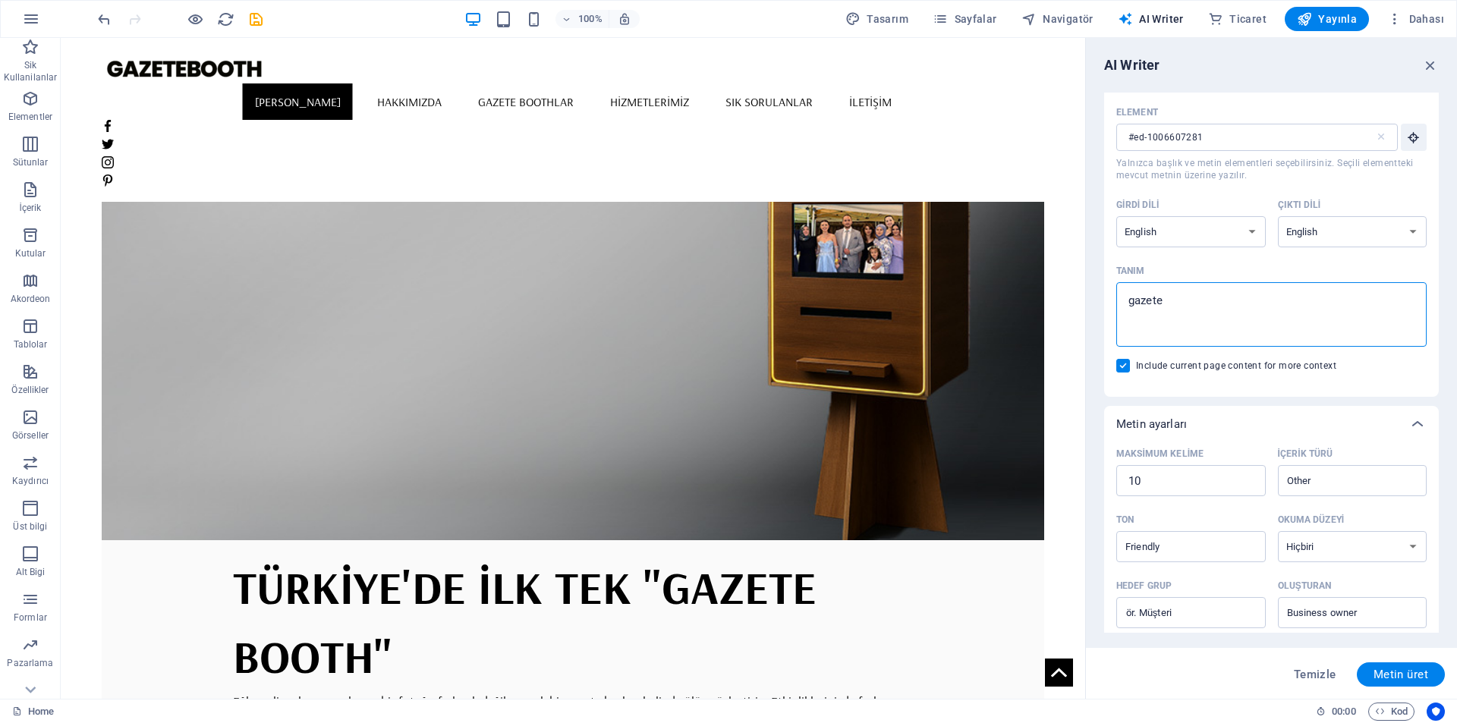
type textarea "x"
type textarea "gazete bo"
type textarea "x"
type textarea "gazete boo"
type textarea "x"
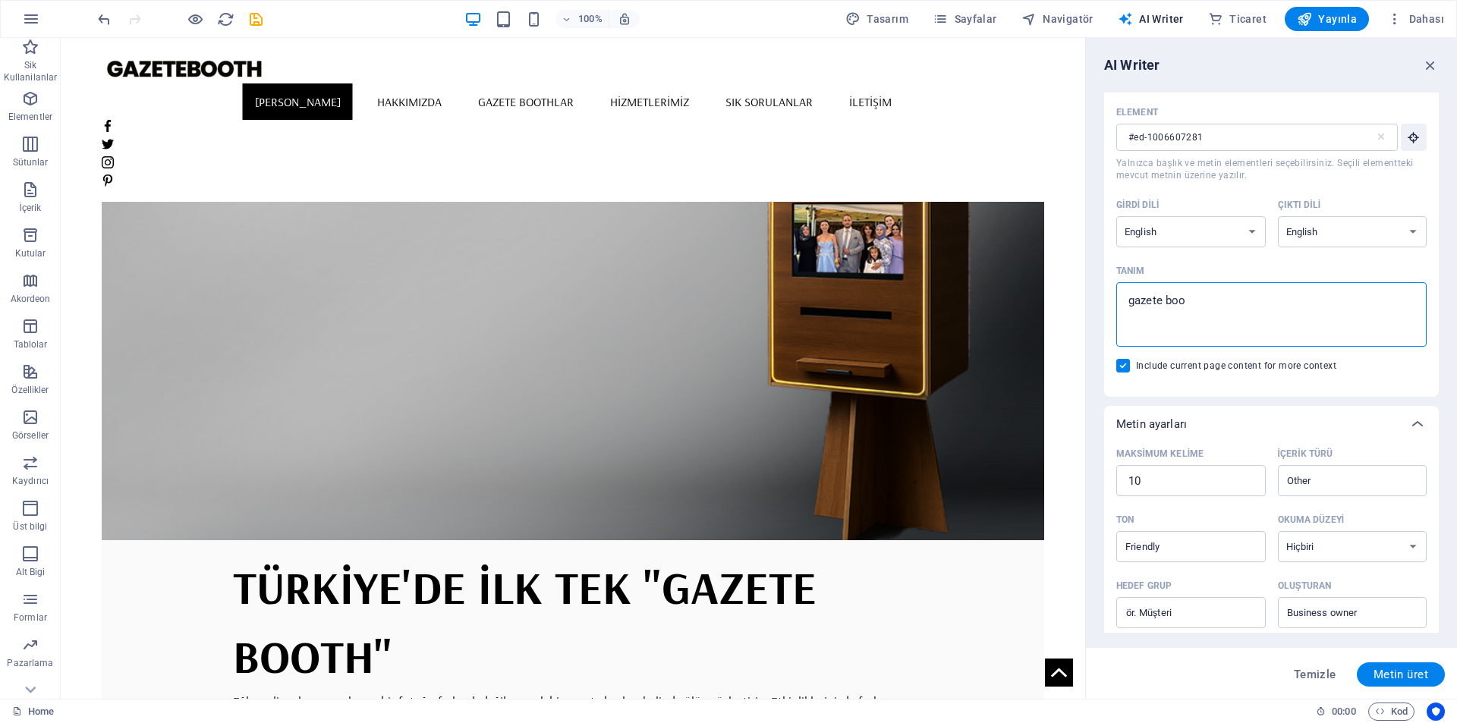
type textarea "gazete boot"
type textarea "x"
type textarea "gazete booth"
type textarea "x"
type textarea "gazete booth"
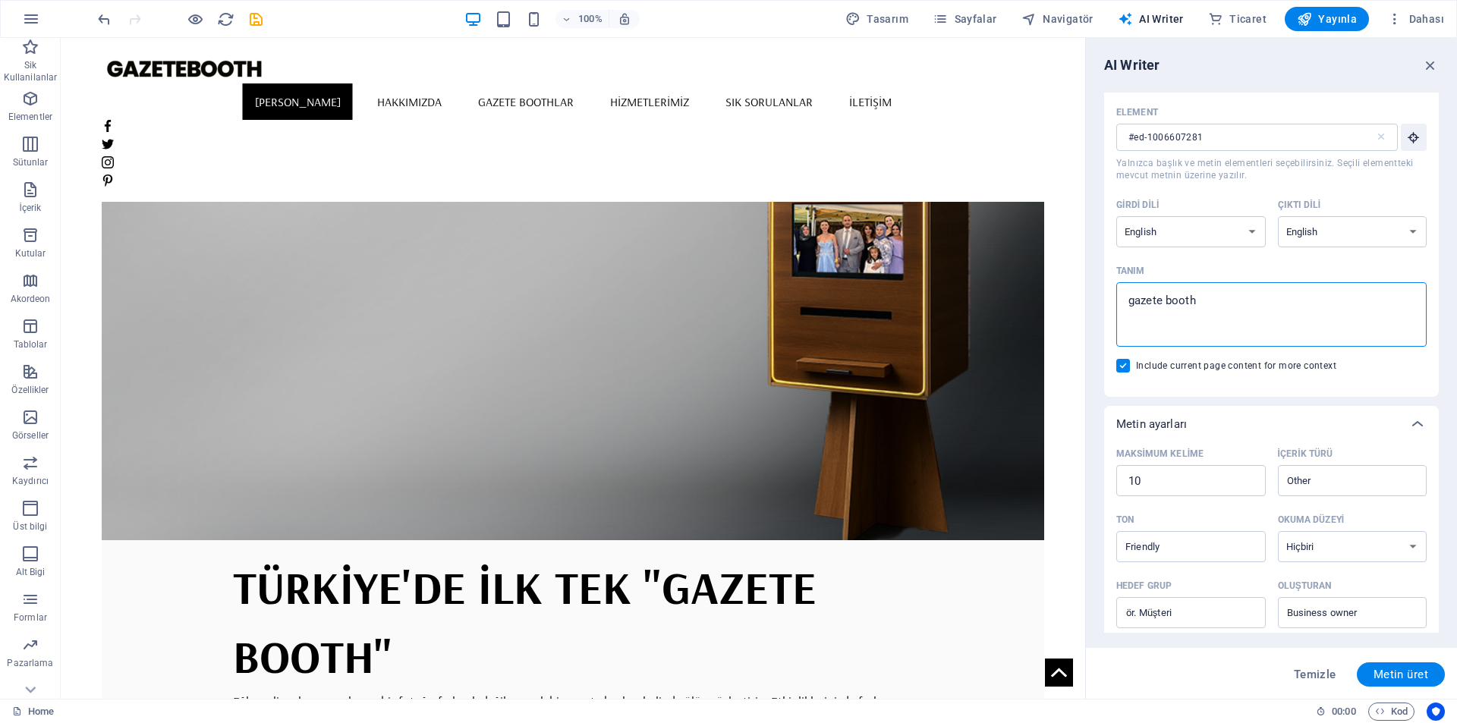
type textarea "x"
type textarea "gazete booth h"
type textarea "x"
type textarea "gazete booth ha"
type textarea "x"
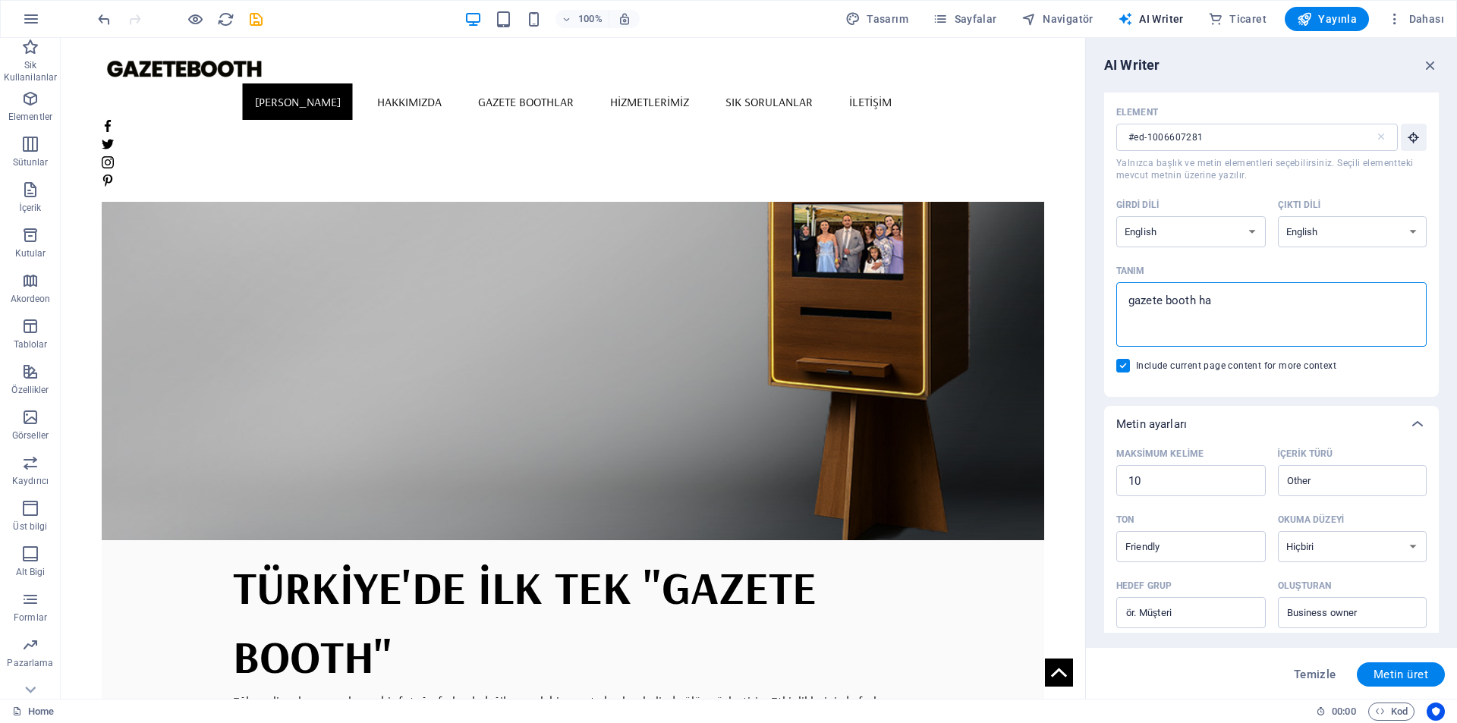
type textarea "gazete booth hak"
type textarea "x"
type textarea "gazete booth hakk"
type textarea "x"
type textarea "gazete booth hakkı"
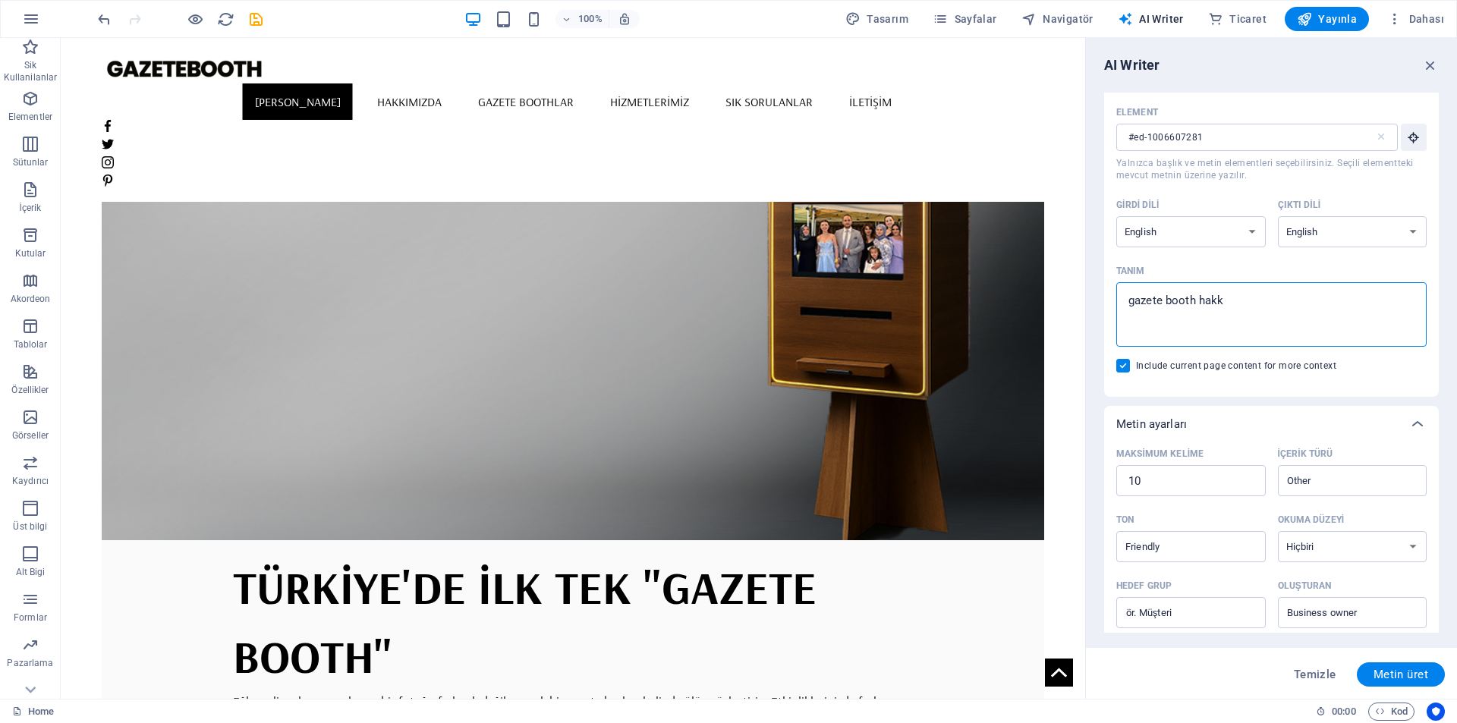
type textarea "x"
type textarea "gazete booth hakkın"
type textarea "x"
type textarea "gazete booth hakkınd"
type textarea "x"
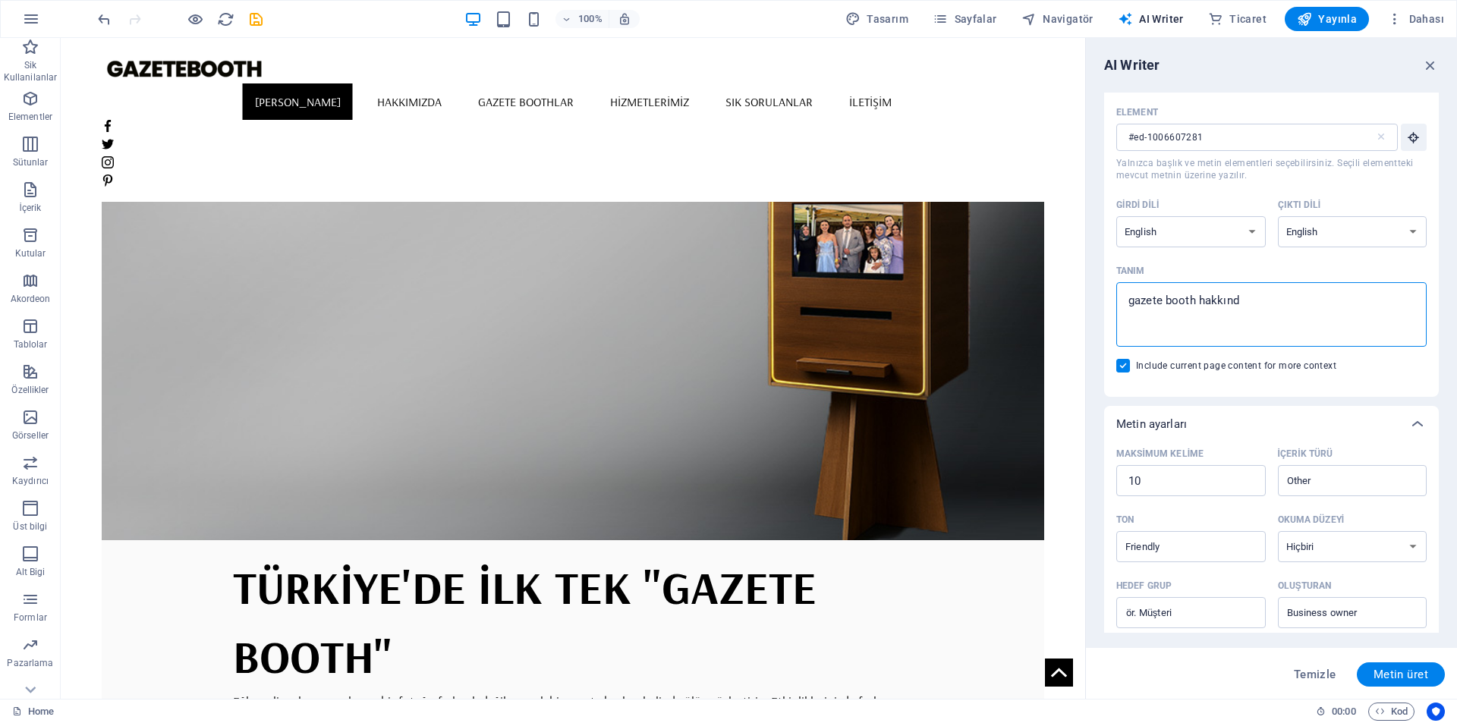
type textarea "gazete booth hakkında"
type textarea "x"
type textarea "gazete booth hakkında"
type textarea "x"
type textarea "gazete booth hakkında k"
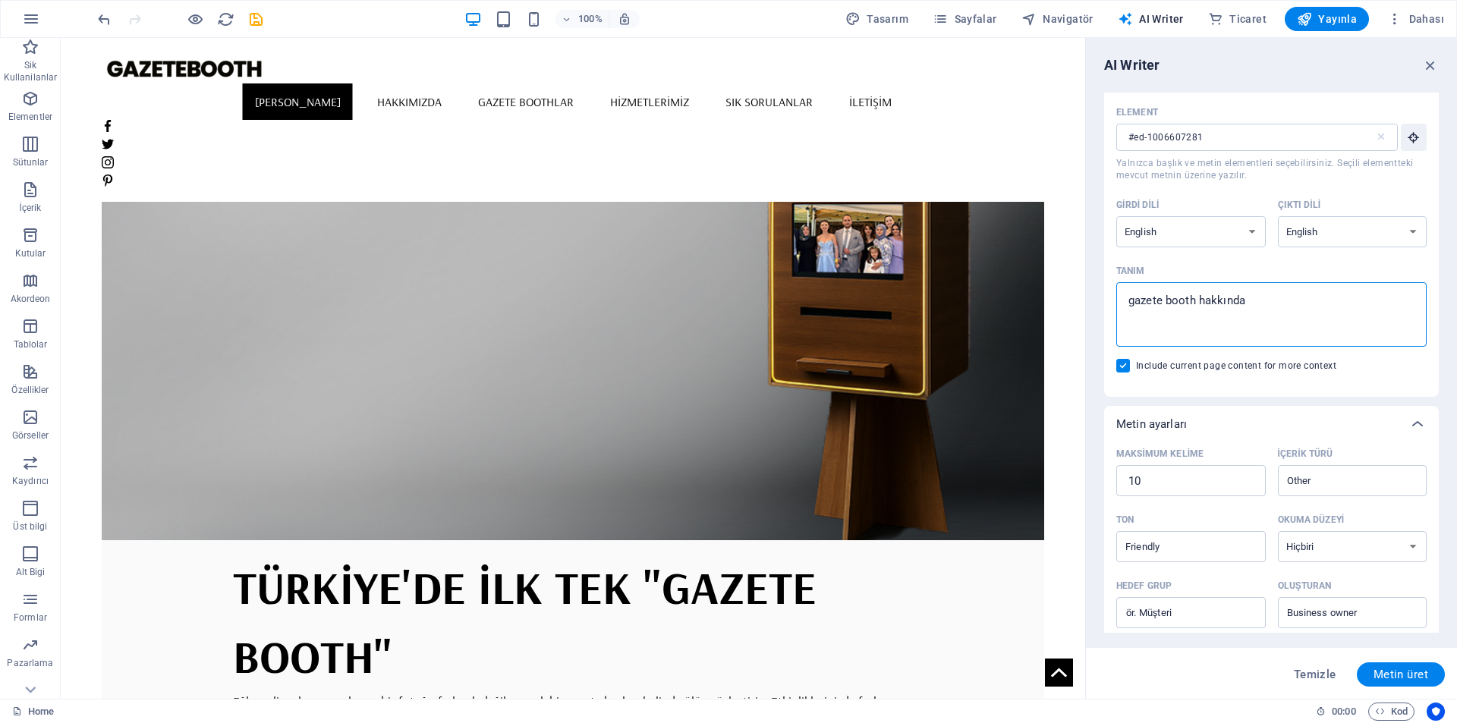
type textarea "x"
type textarea "gazete booth hakkında ka"
type textarea "x"
type textarea "gazete booth hakkında kap"
type textarea "x"
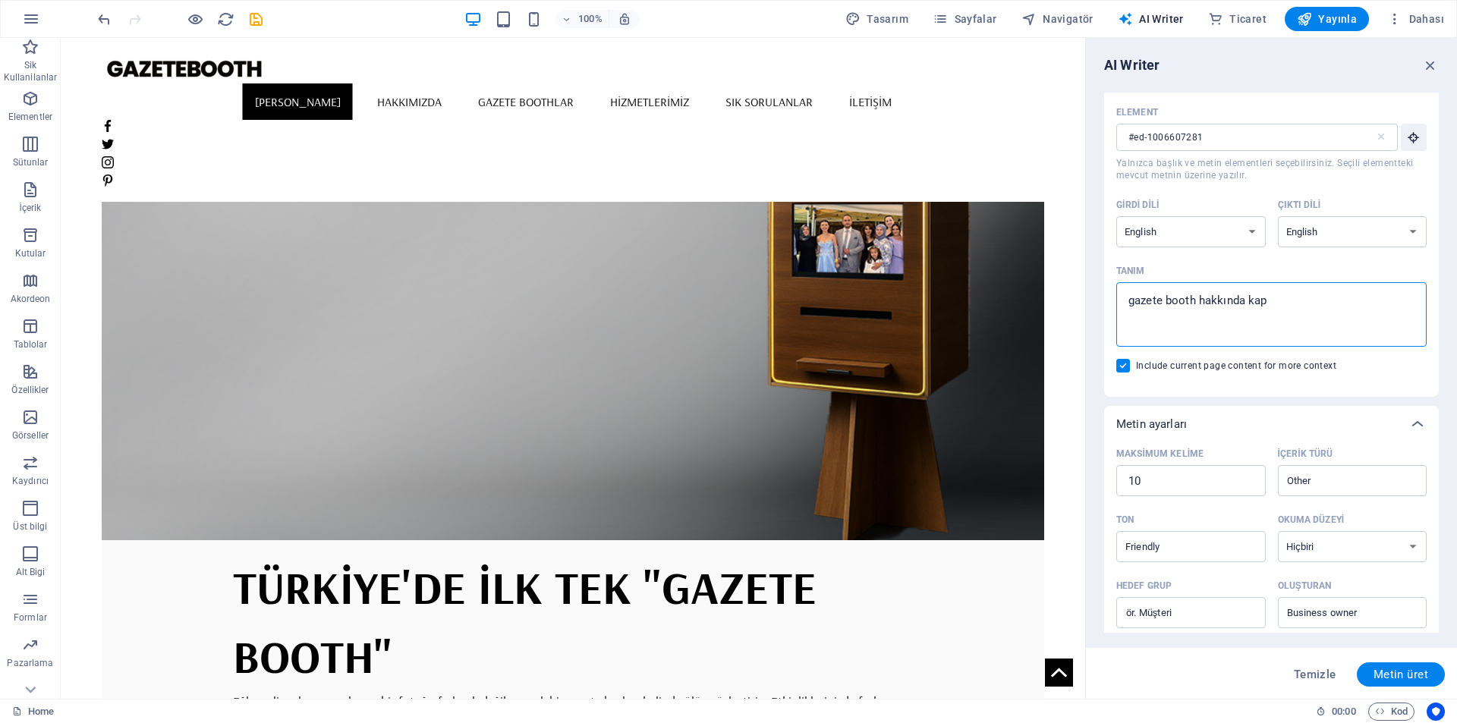
type textarea "gazete booth hakkında kaps"
type textarea "x"
type textarea "gazete booth hakkında kapsa"
type textarea "x"
type textarea "gazete booth hakkında kapsam"
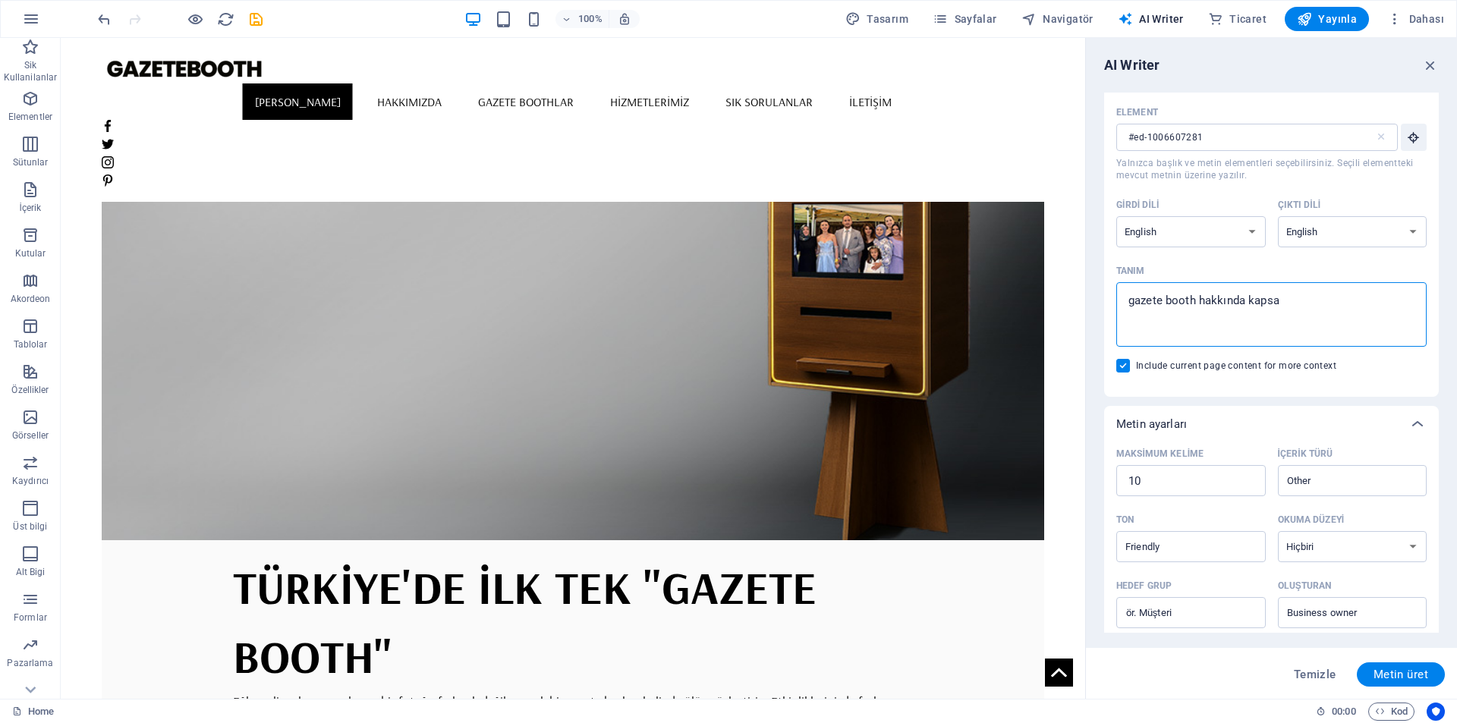
type textarea "x"
type textarea "gazete booth hakkında kapsaml"
type textarea "x"
type textarea "gazete booth hakkında kapsamlı"
type textarea "x"
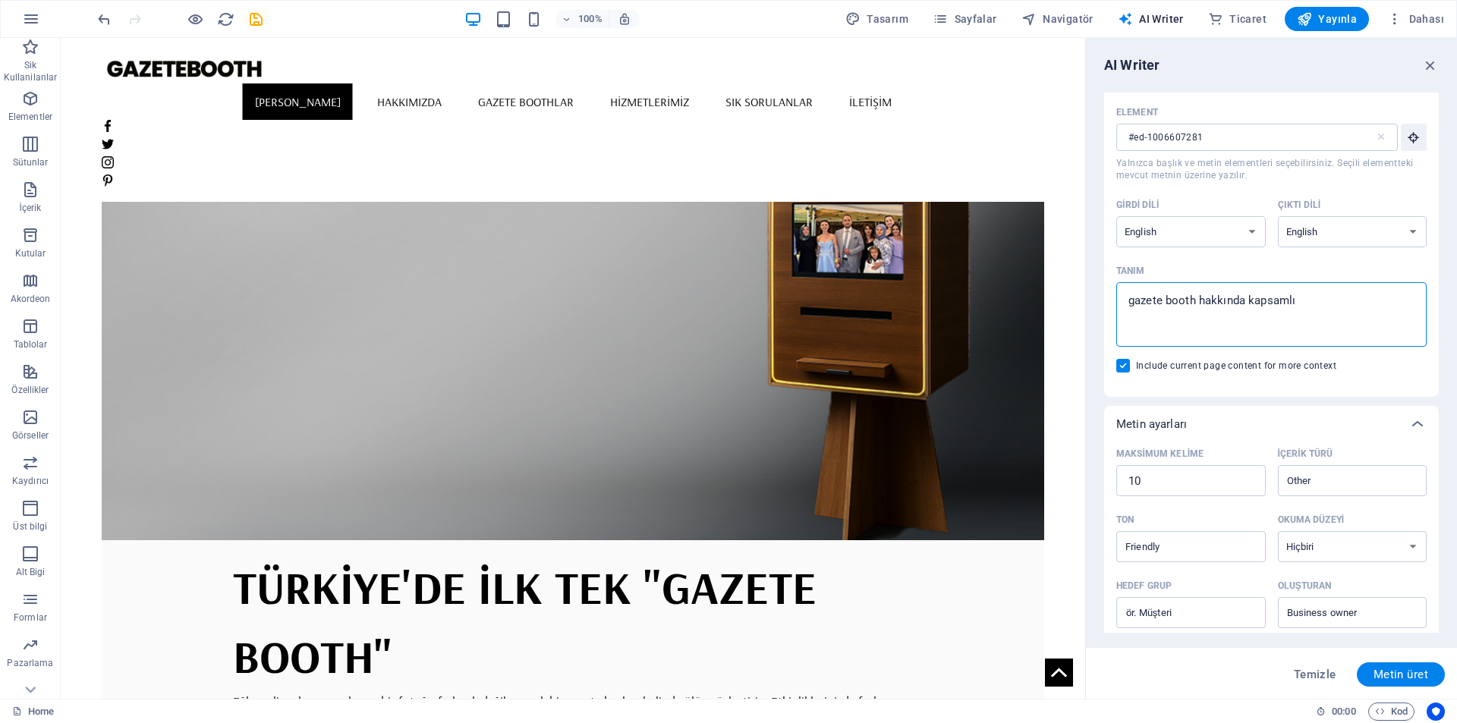
type textarea "gazete booth hakkında kapsamlı"
type textarea "x"
type textarea "gazete booth hakkında kapsamlı"
click at [1406, 678] on span "Metin üret" at bounding box center [1401, 675] width 55 height 12
type textarea "x"
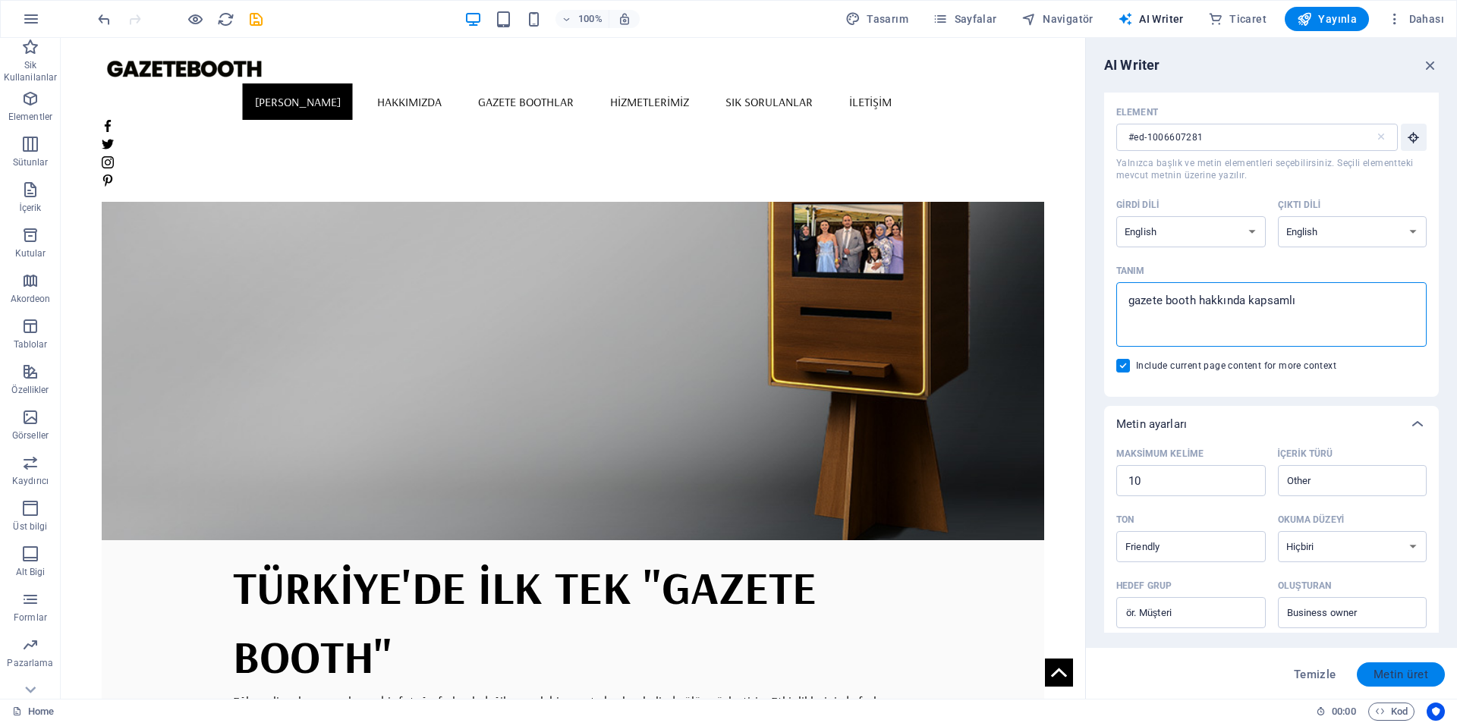
type textarea "x"
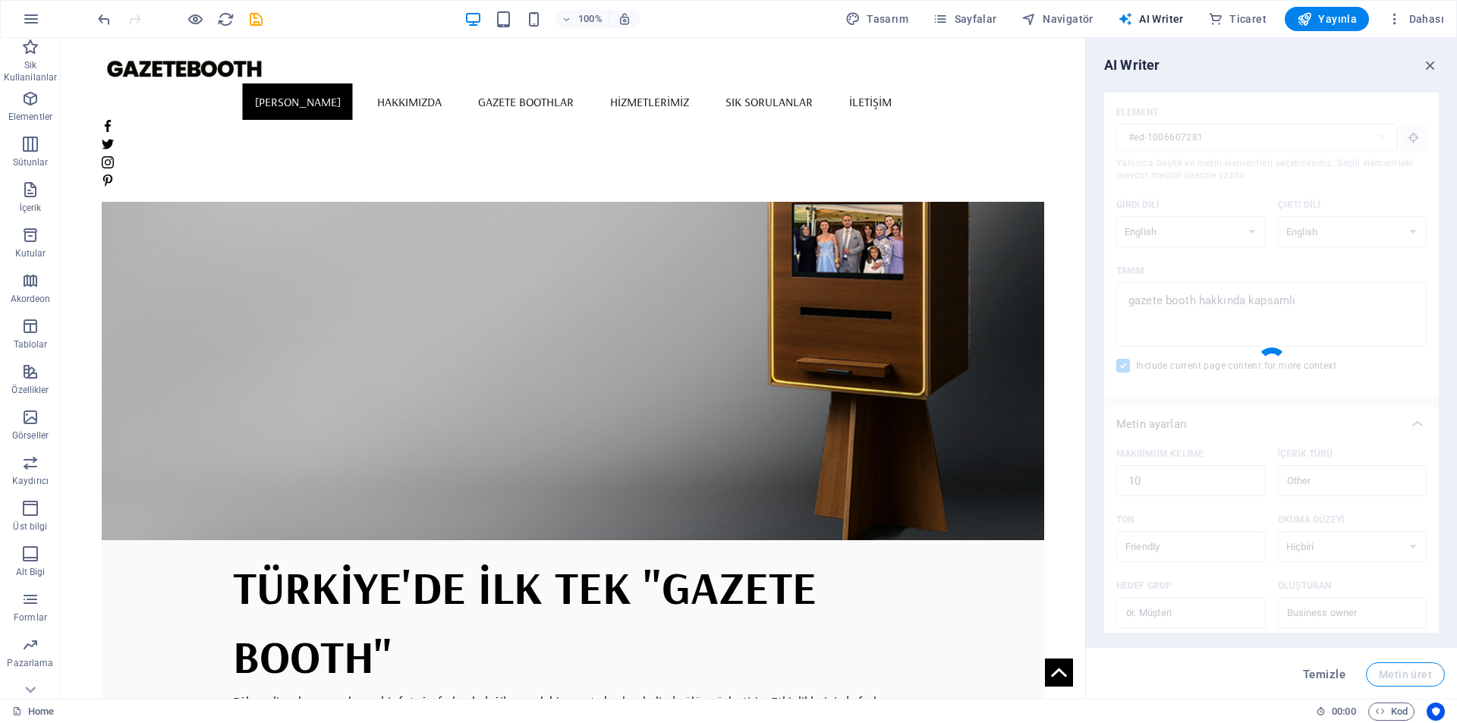
type textarea "x"
type textarea "Create unforgettable memories with our unique newspaper booth!"
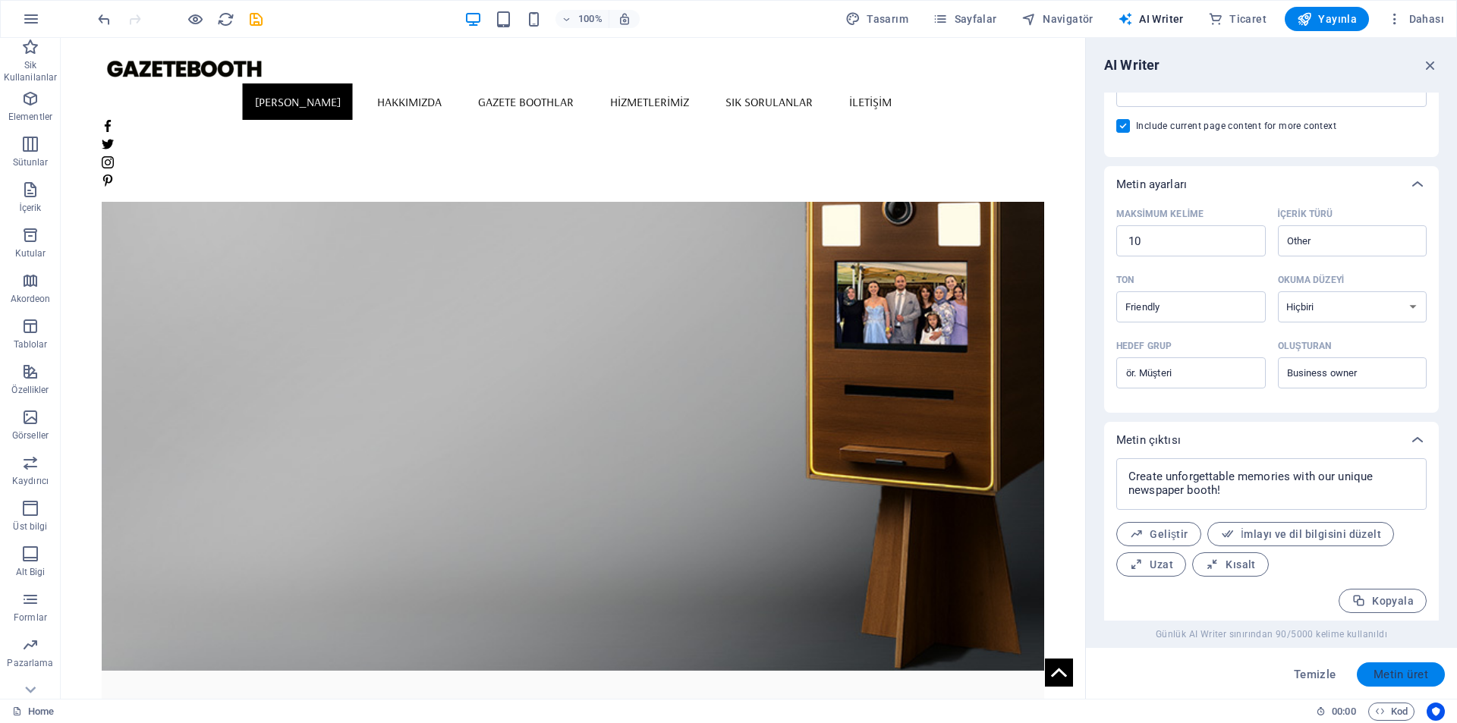
scroll to position [272, 0]
click at [1209, 492] on textarea "Create unforgettable memories with our unique newspaper booth!" at bounding box center [1271, 479] width 295 height 36
drag, startPoint x: 1311, startPoint y: 534, endPoint x: 1066, endPoint y: 466, distance: 254.5
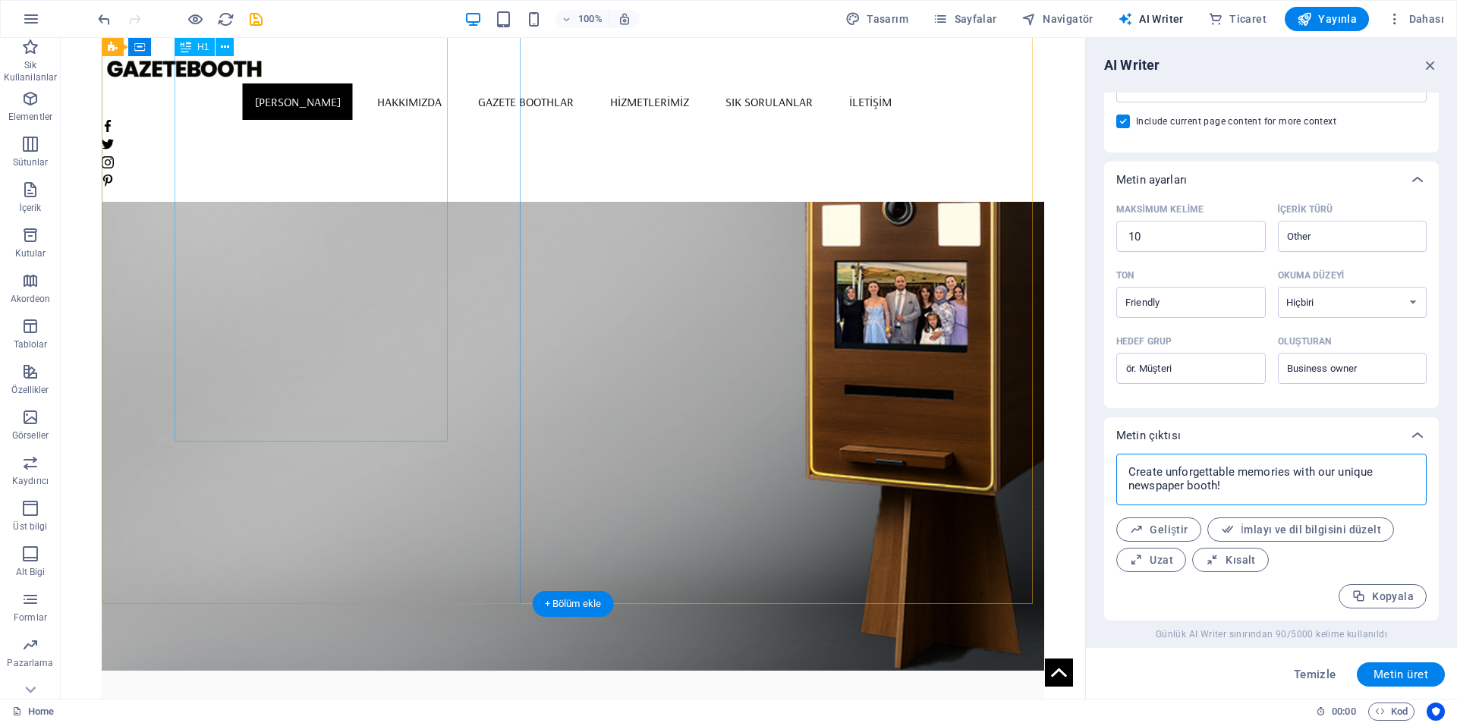
type textarea "x"
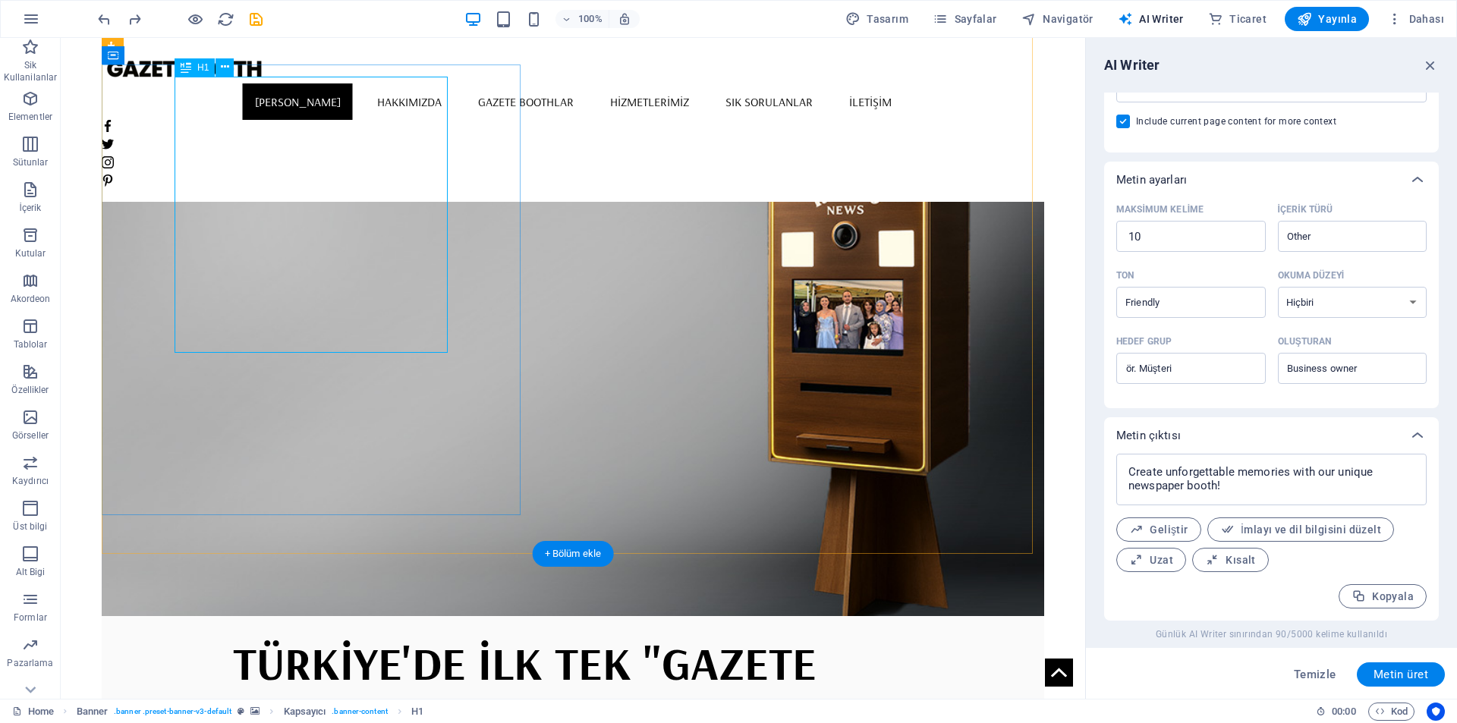
scroll to position [0, 0]
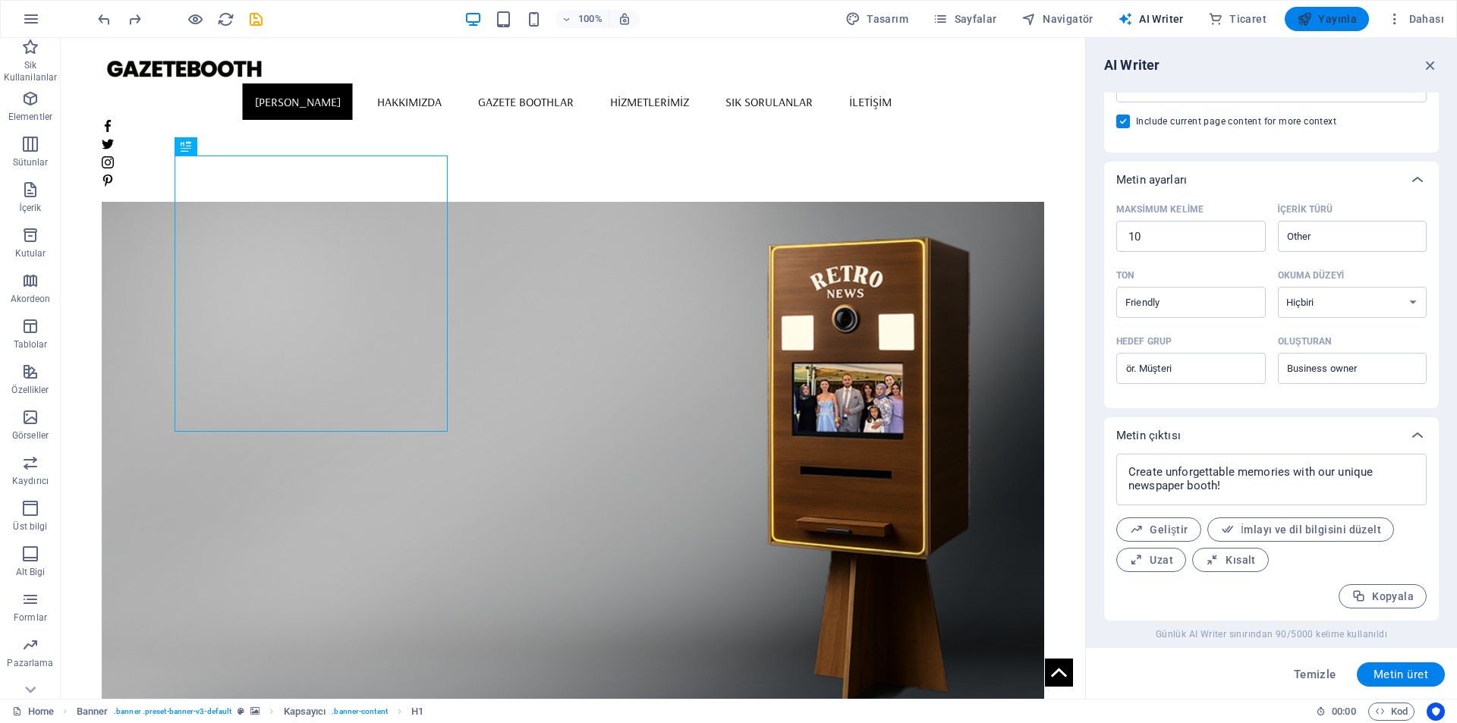
click at [1309, 20] on icon "button" at bounding box center [1304, 18] width 15 height 15
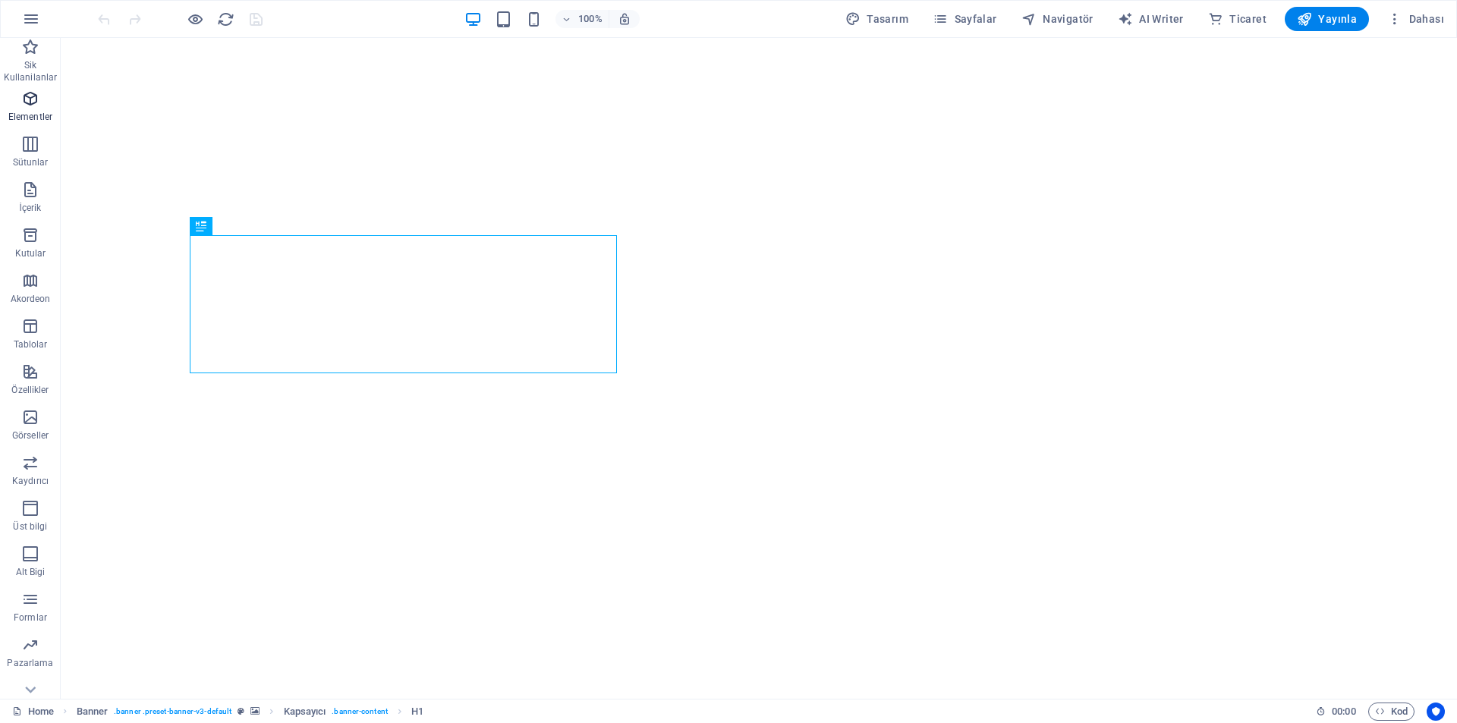
click at [32, 112] on p "Elementler" at bounding box center [30, 117] width 44 height 12
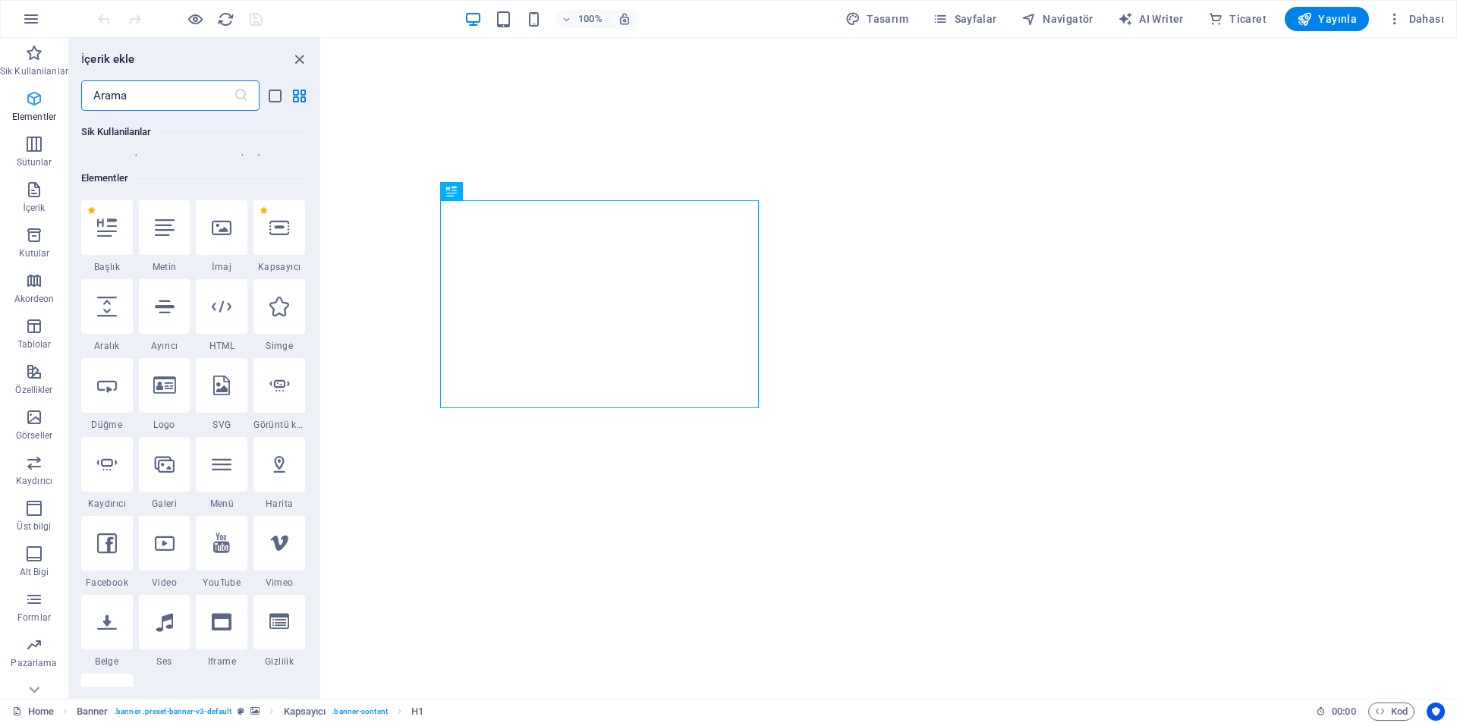
scroll to position [162, 0]
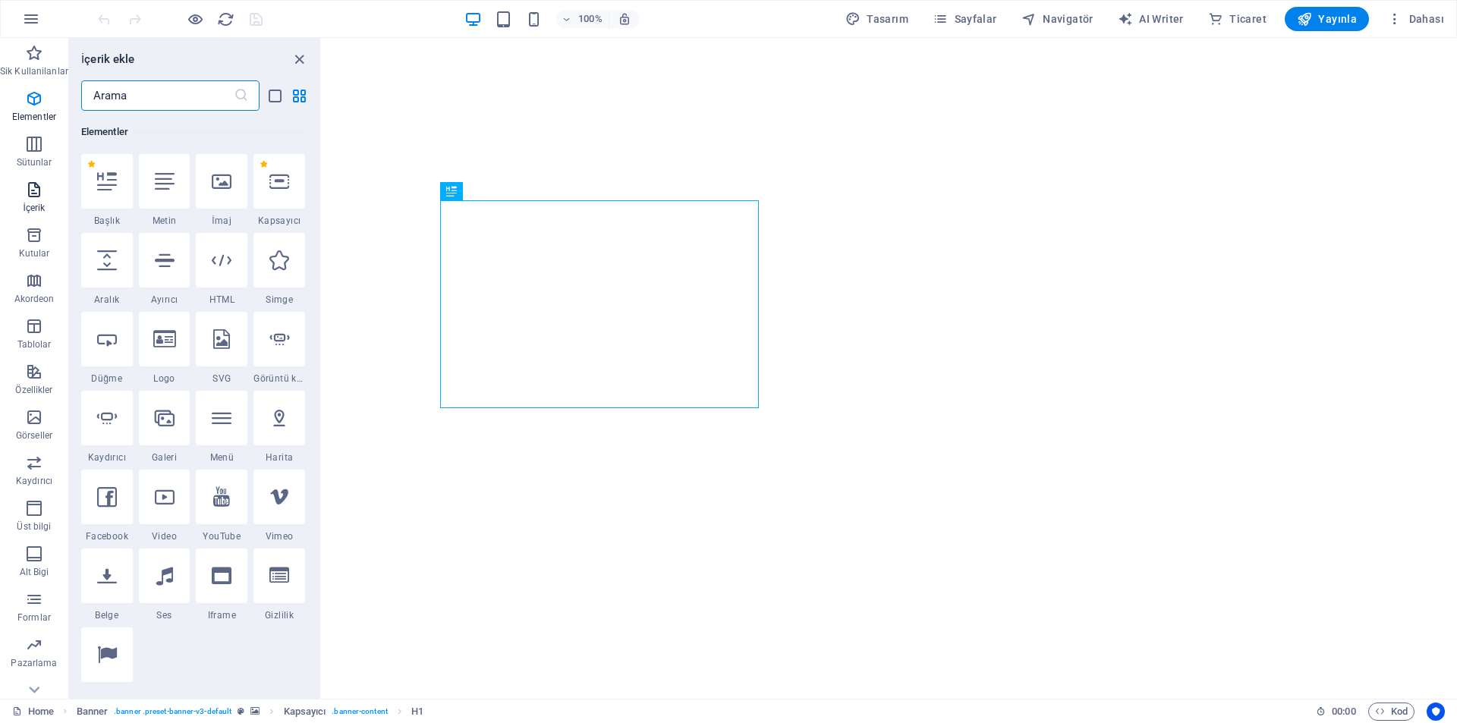
click at [46, 197] on span "İçerik" at bounding box center [34, 199] width 68 height 36
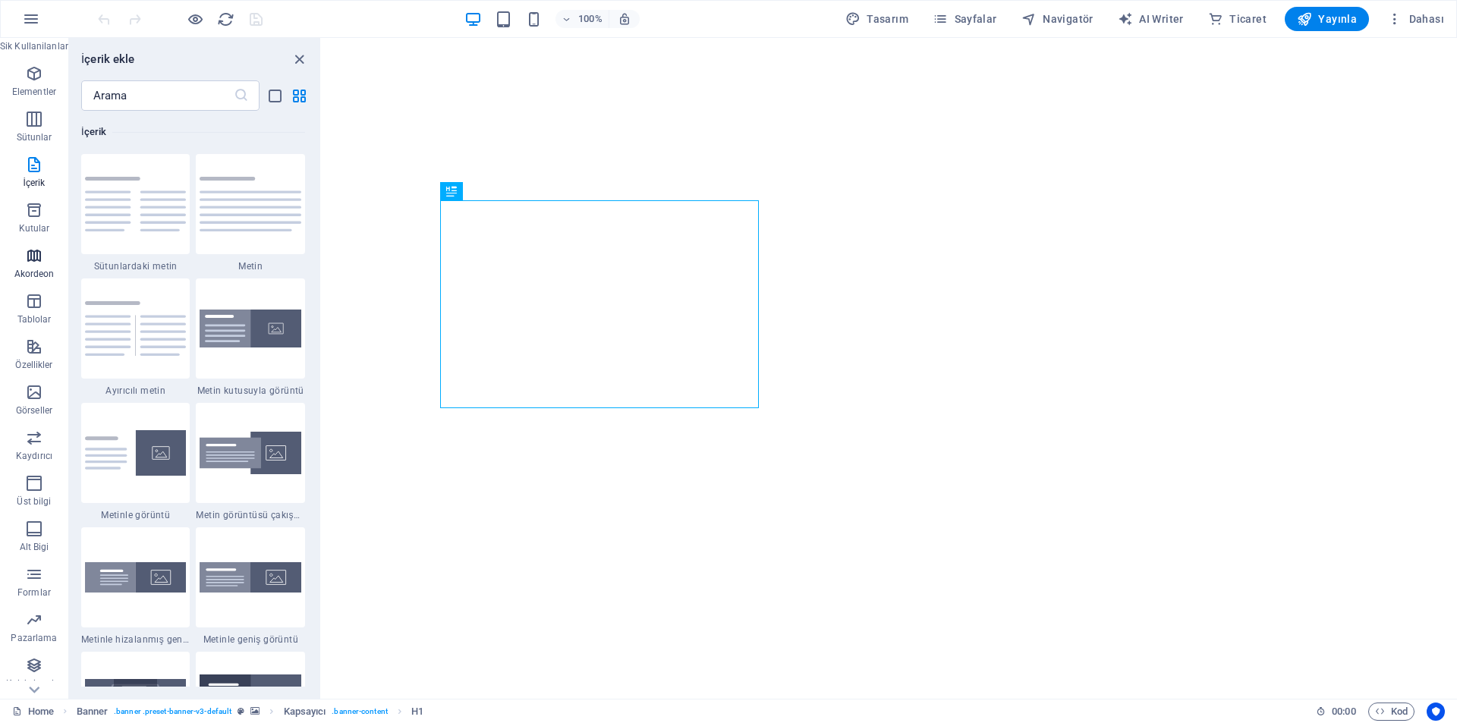
scroll to position [68, 0]
click at [22, 266] on span "Tablolar" at bounding box center [34, 268] width 68 height 36
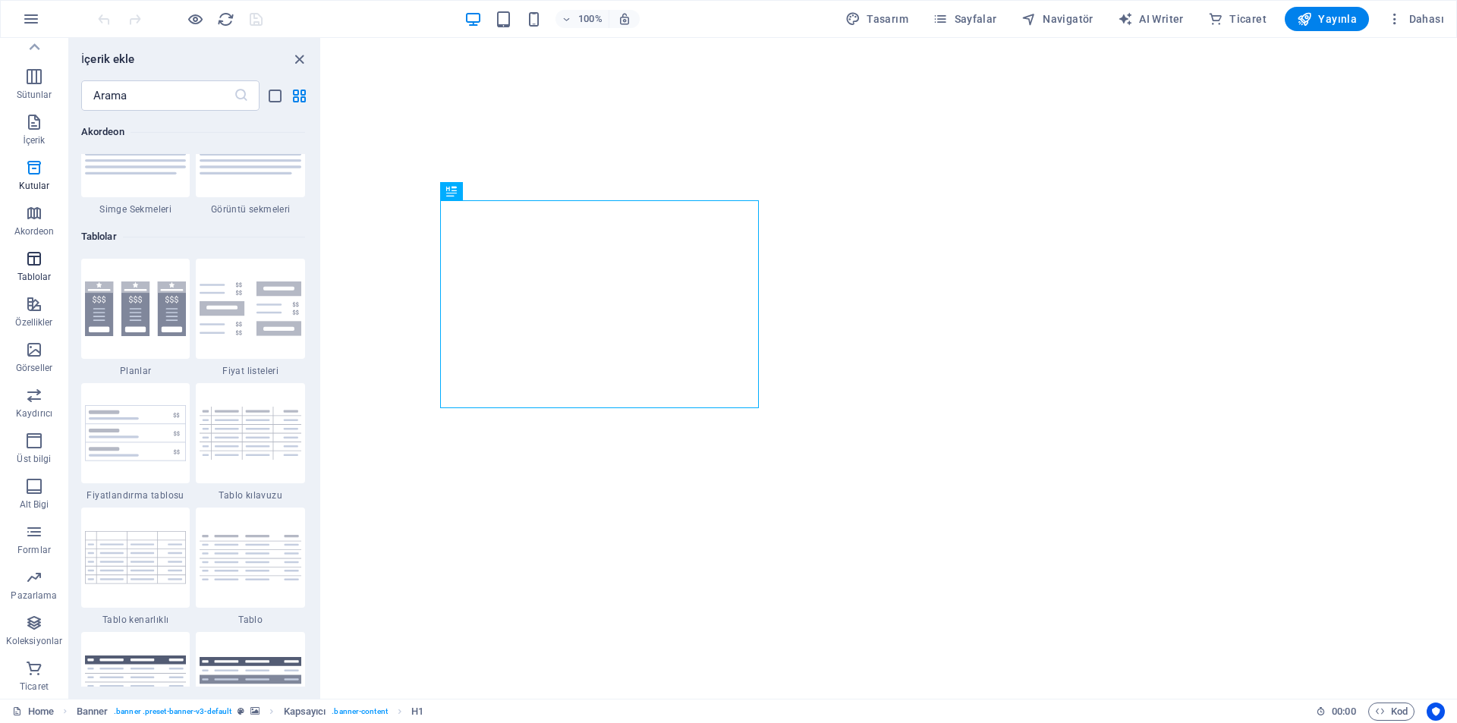
scroll to position [5257, 0]
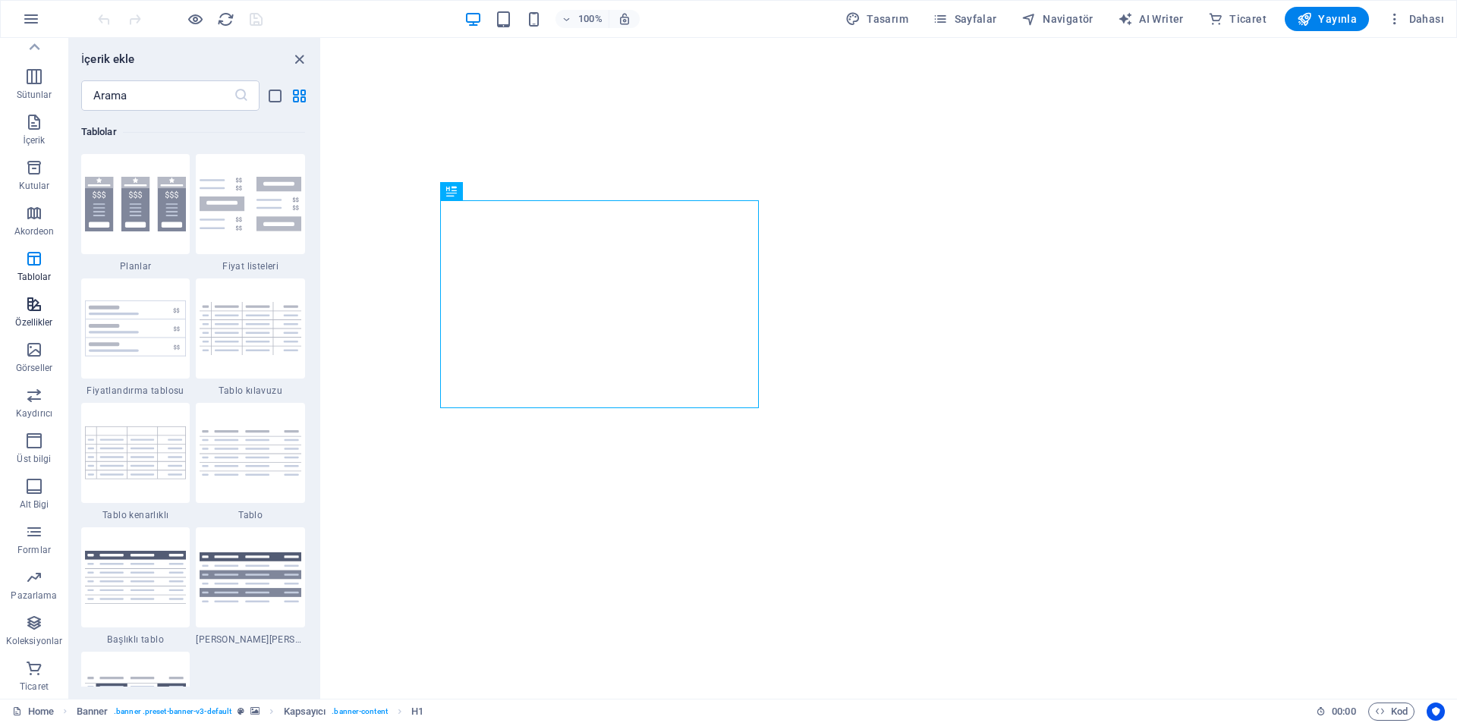
click at [30, 315] on span "Özellikler" at bounding box center [34, 313] width 68 height 36
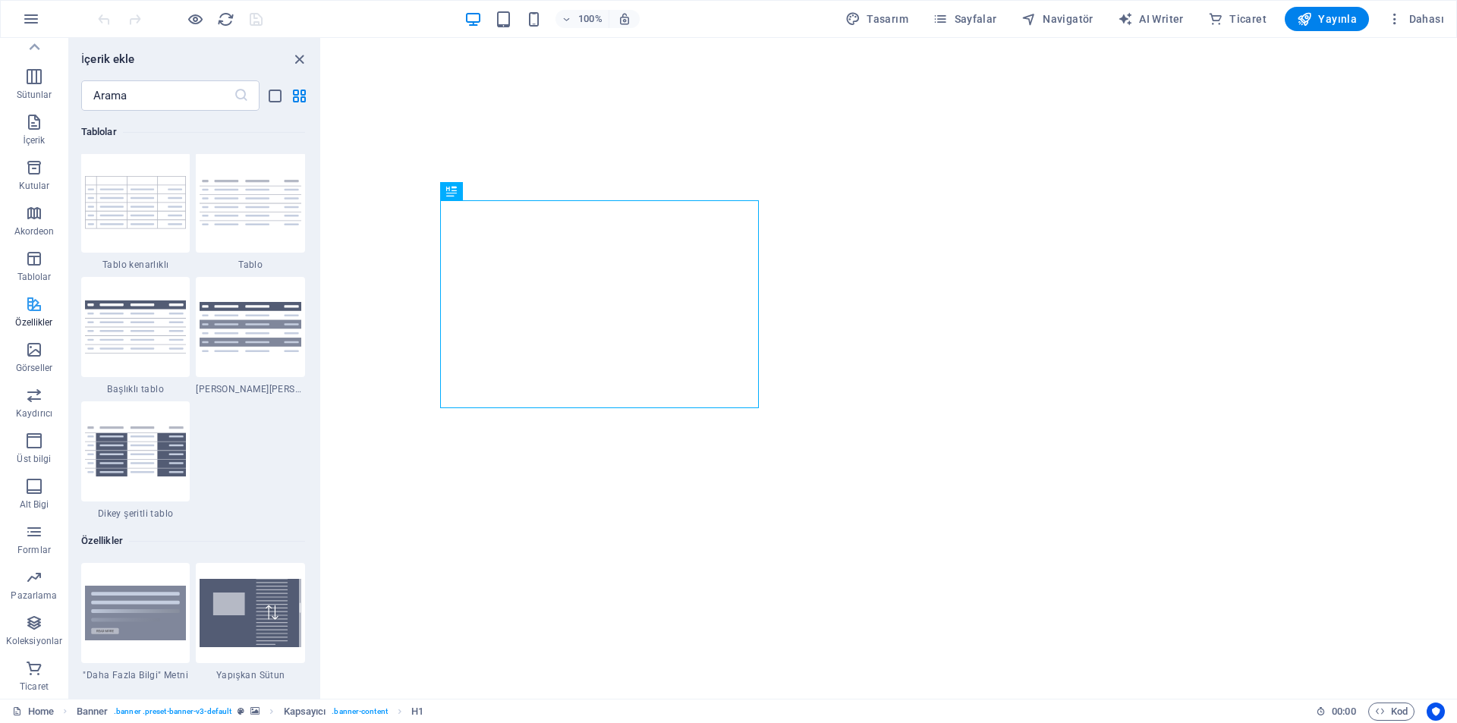
scroll to position [5916, 0]
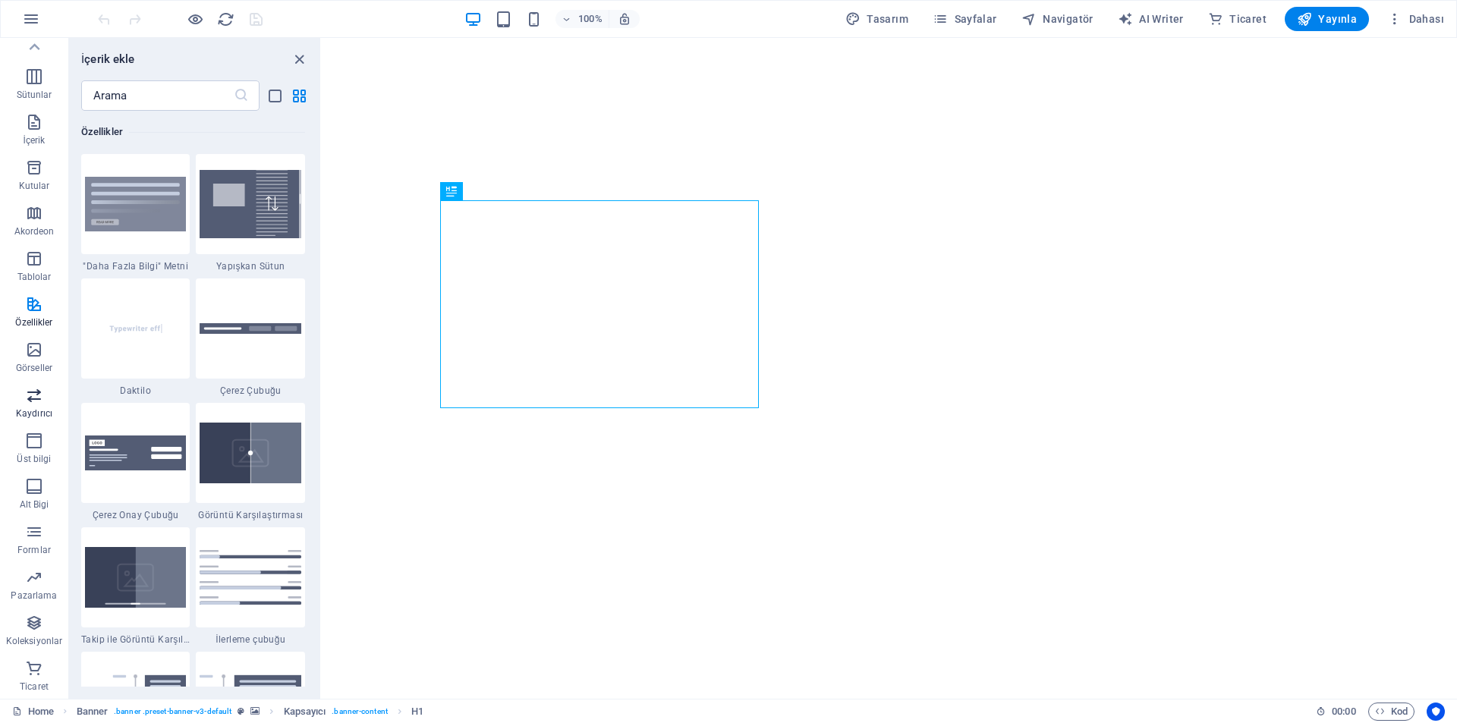
click at [39, 405] on span "Kaydırıcı" at bounding box center [34, 404] width 68 height 36
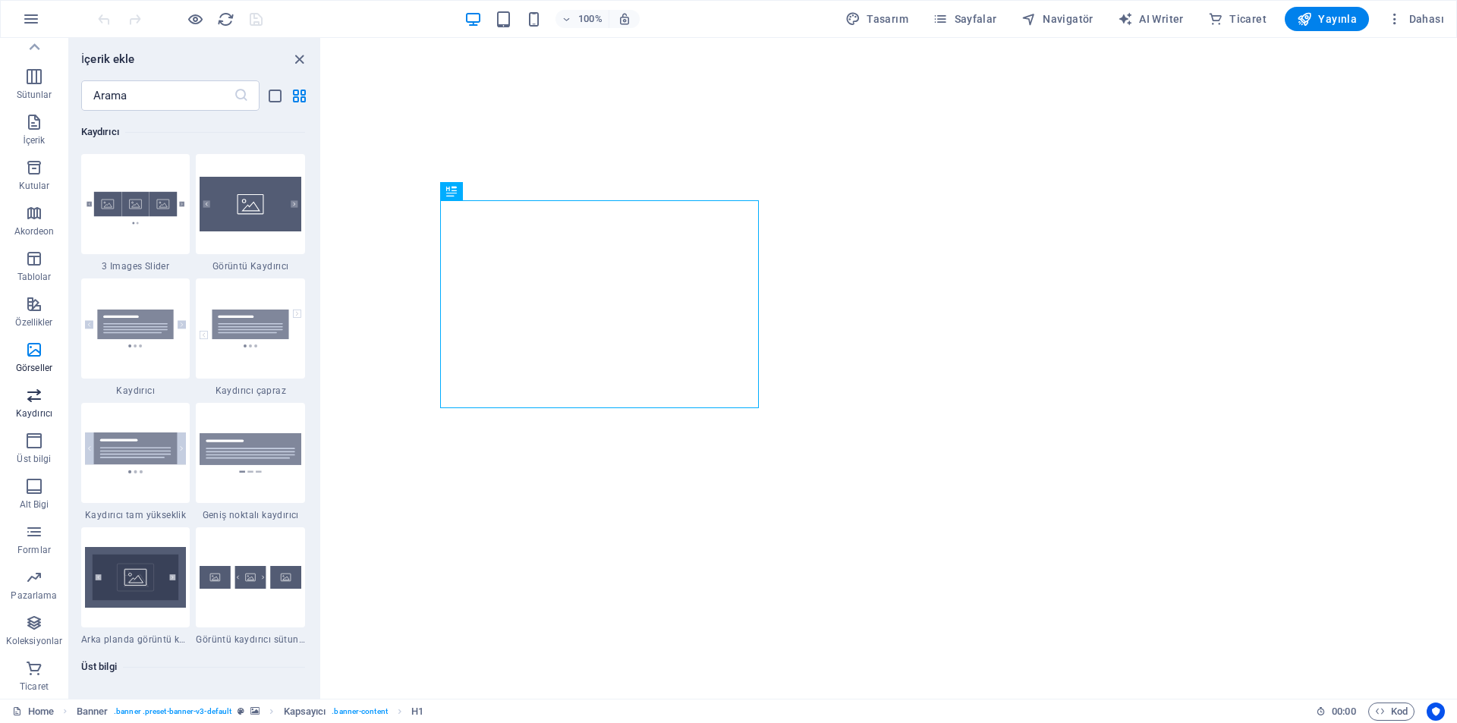
scroll to position [8604, 0]
click at [37, 439] on icon "button" at bounding box center [34, 441] width 18 height 18
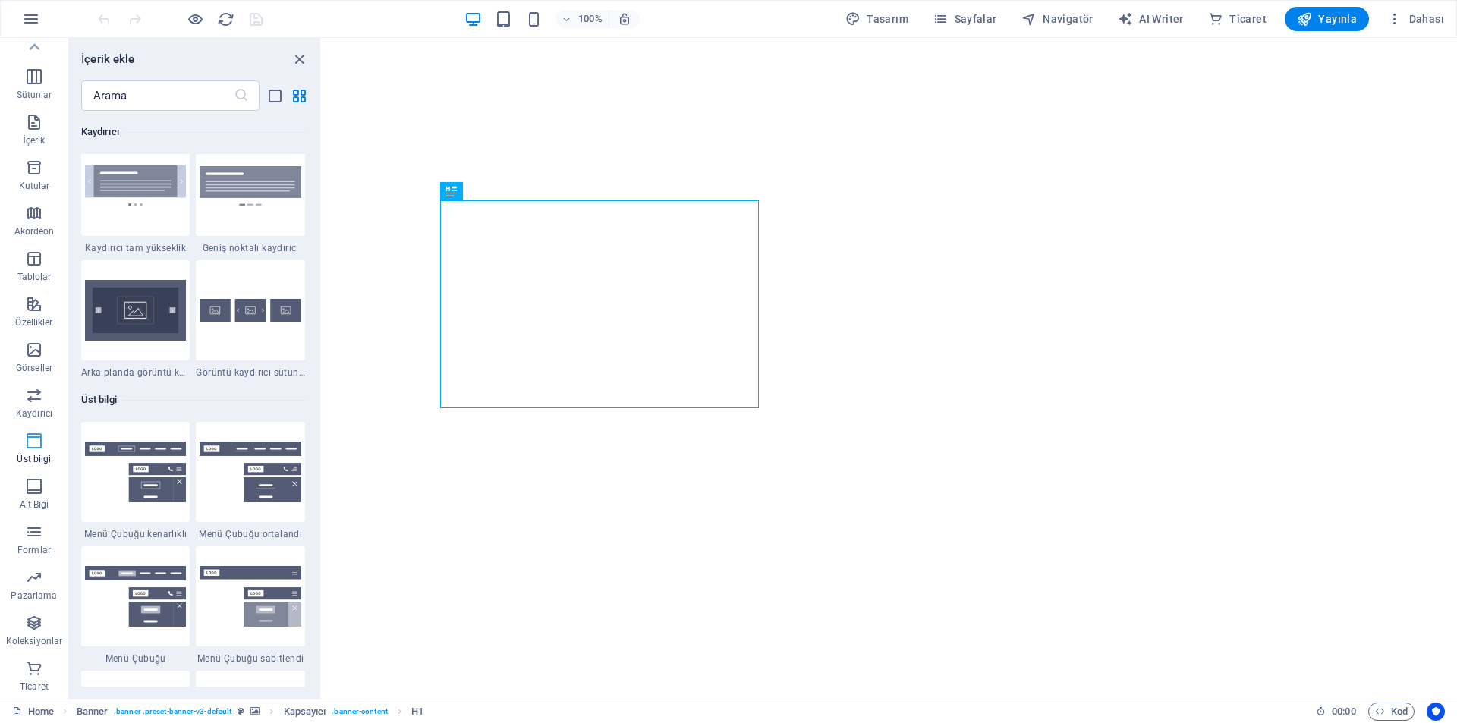
scroll to position [9140, 0]
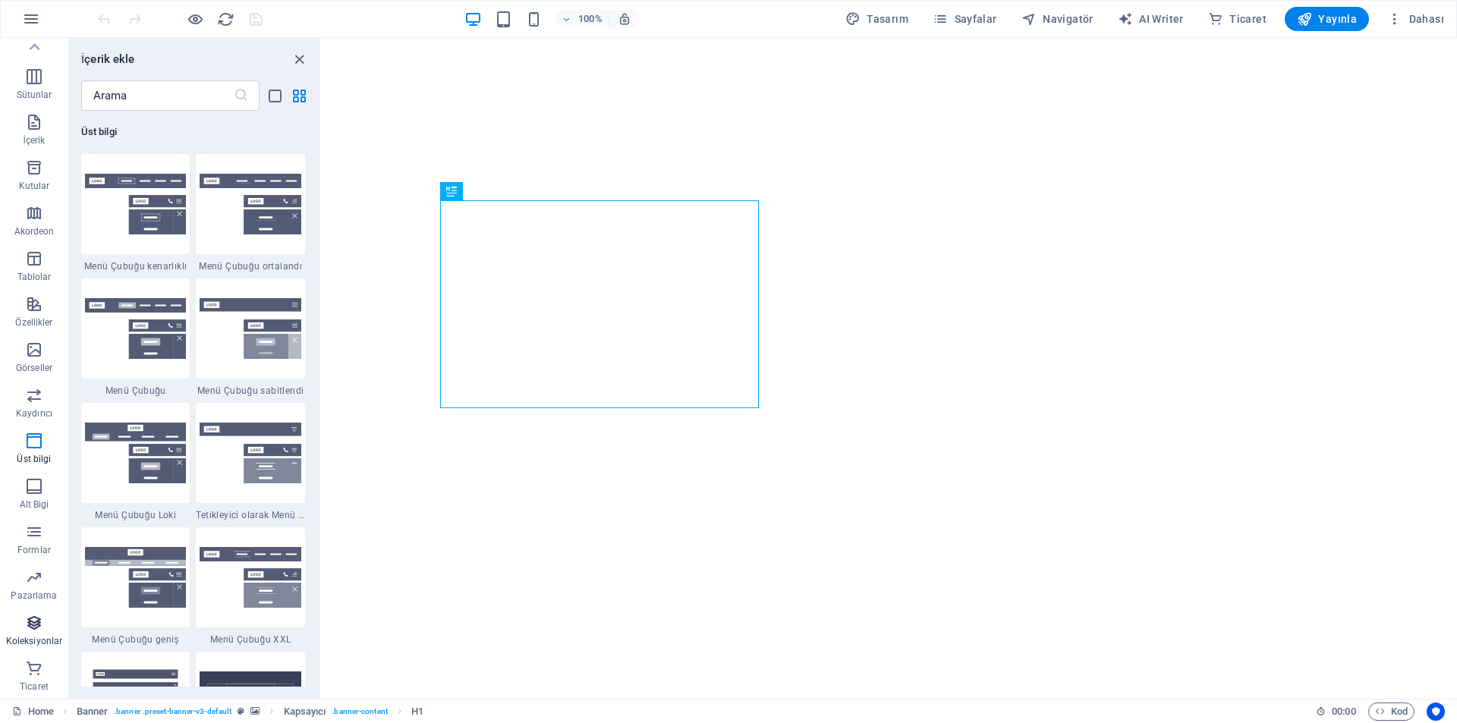
click at [21, 636] on p "Koleksiyonlar" at bounding box center [34, 641] width 56 height 12
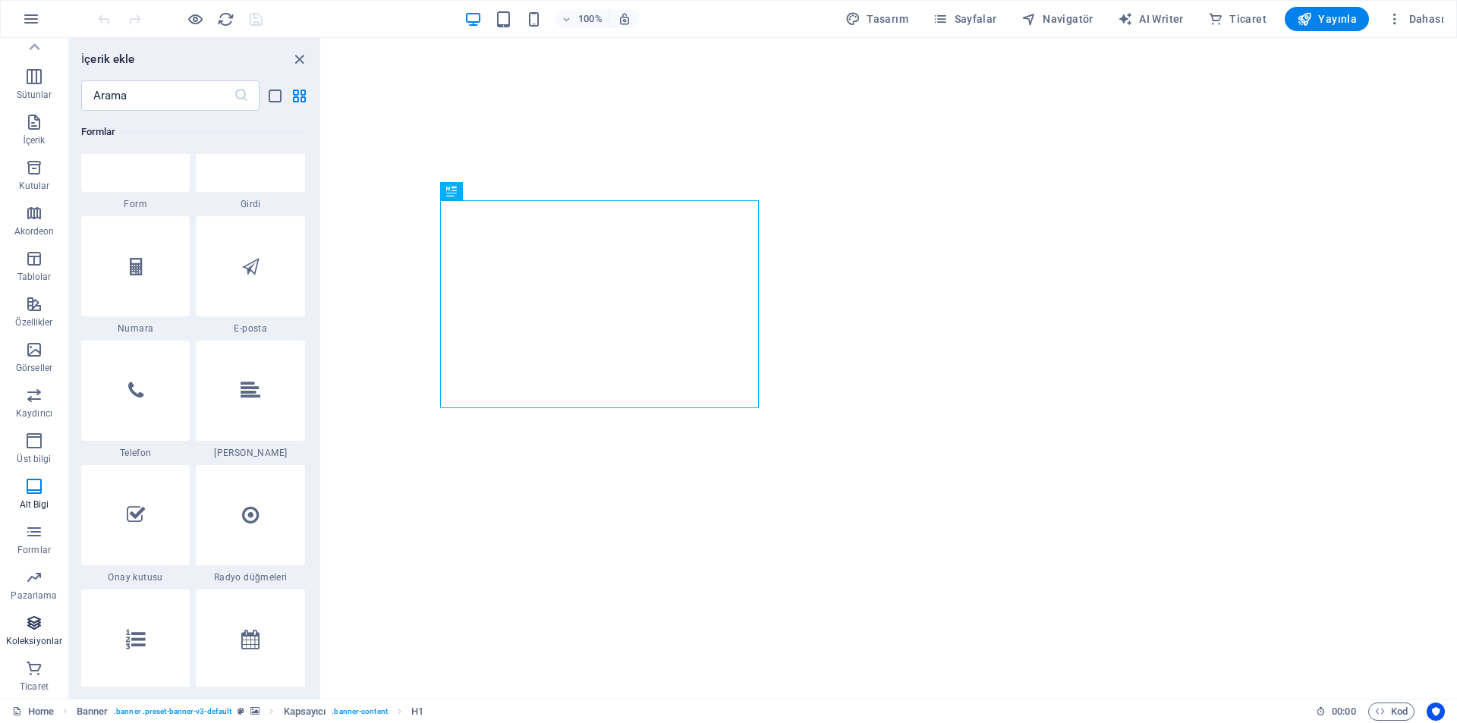
scroll to position [13894, 0]
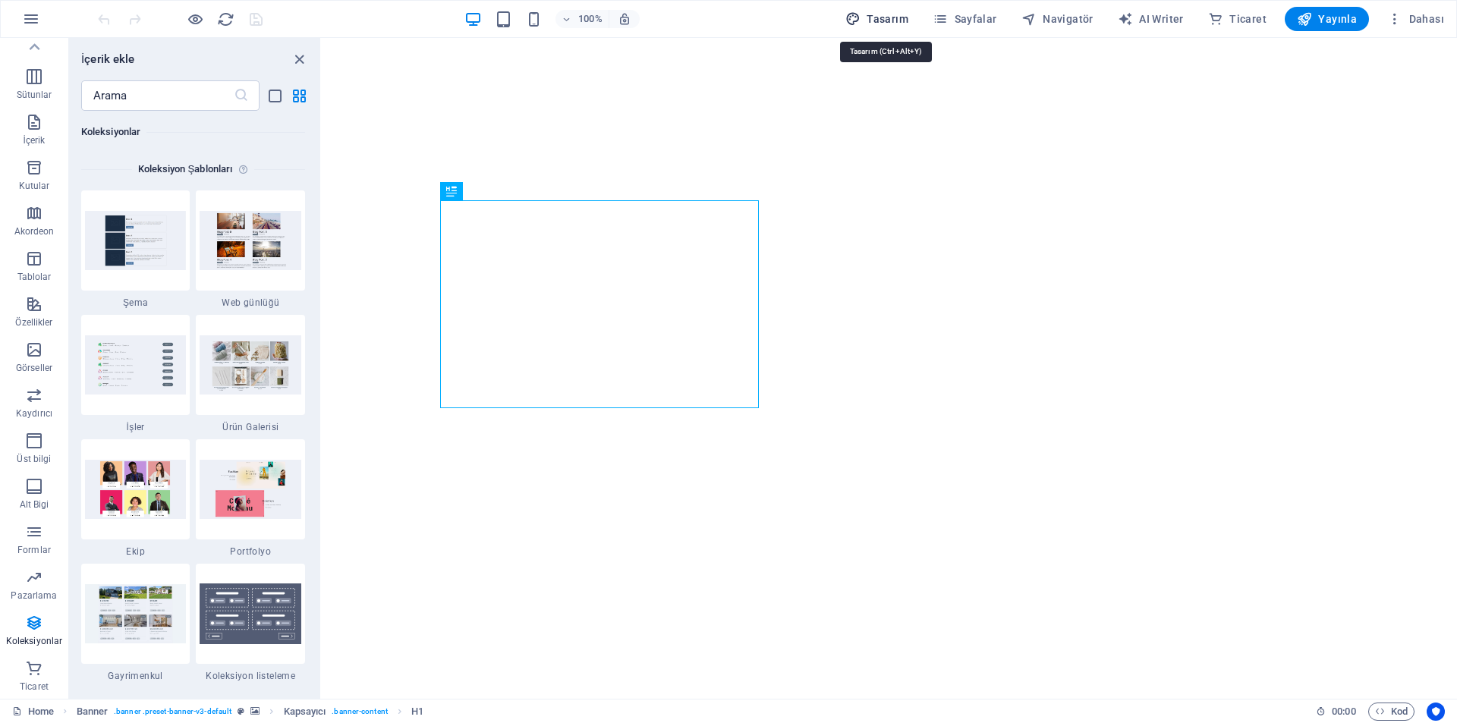
click at [899, 17] on span "Tasarım" at bounding box center [876, 18] width 63 height 15
select select "rem"
select select "400"
select select "px"
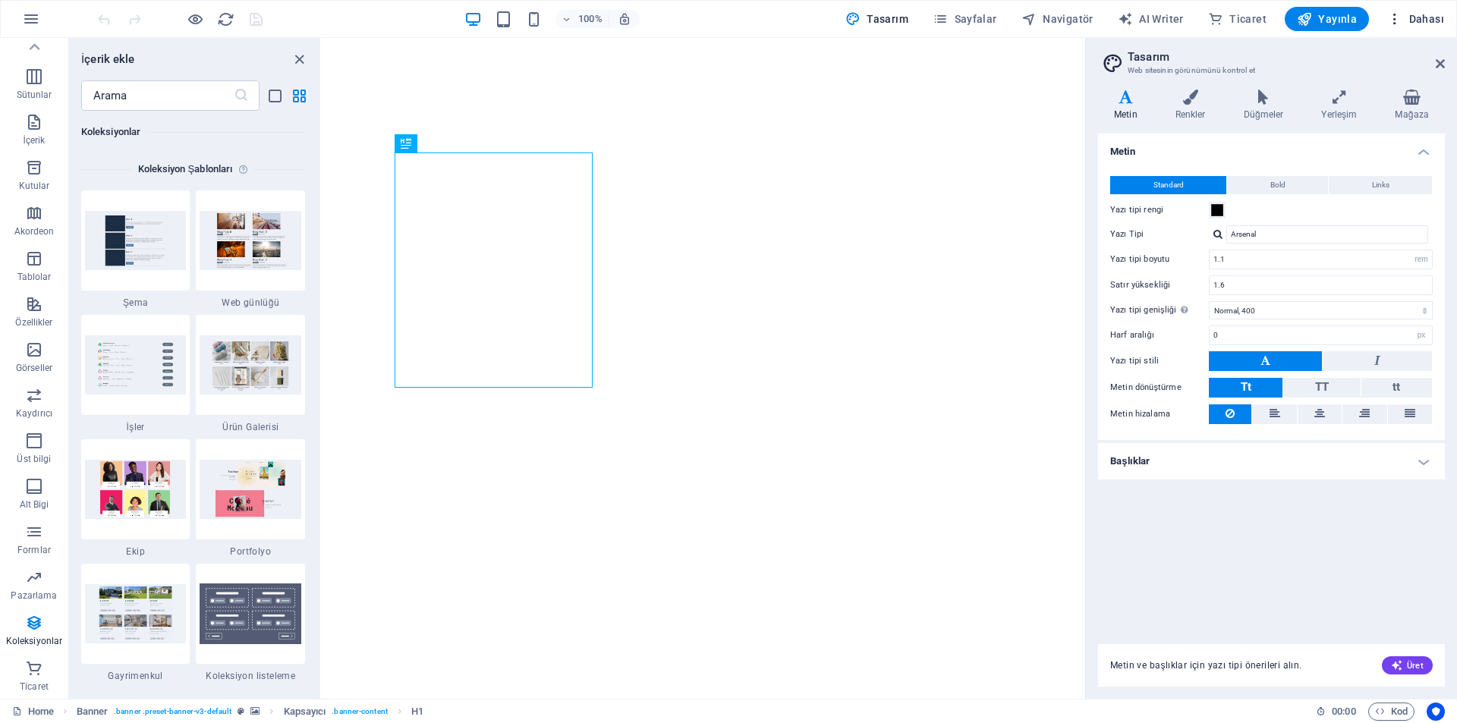
click at [1409, 24] on span "Dahası" at bounding box center [1415, 18] width 57 height 15
click at [1443, 68] on icon at bounding box center [1440, 64] width 9 height 12
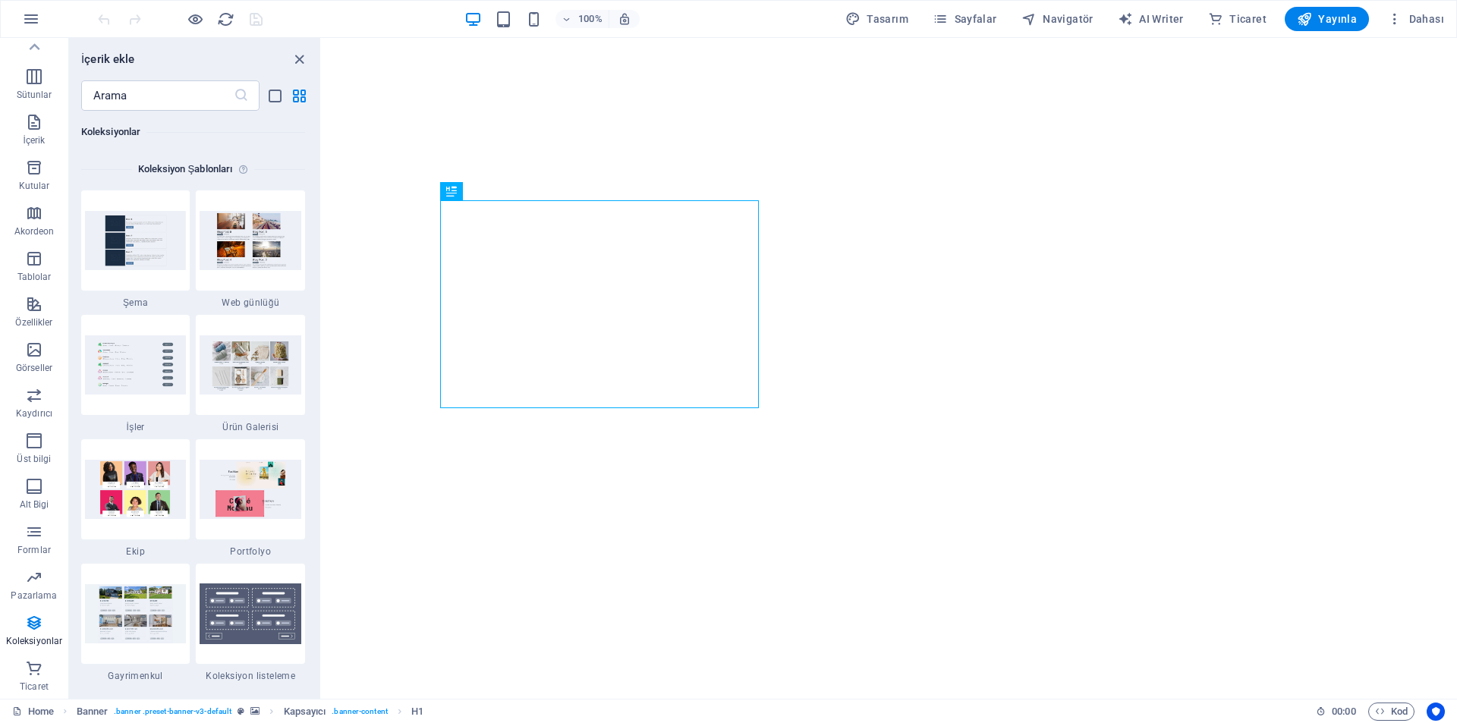
click at [1421, 34] on div "100% Tasarım [PERSON_NAME] AI Writer Ticaret Yayınla Dahası" at bounding box center [729, 19] width 1456 height 36
click at [1422, 20] on span "Dahası" at bounding box center [1415, 18] width 57 height 15
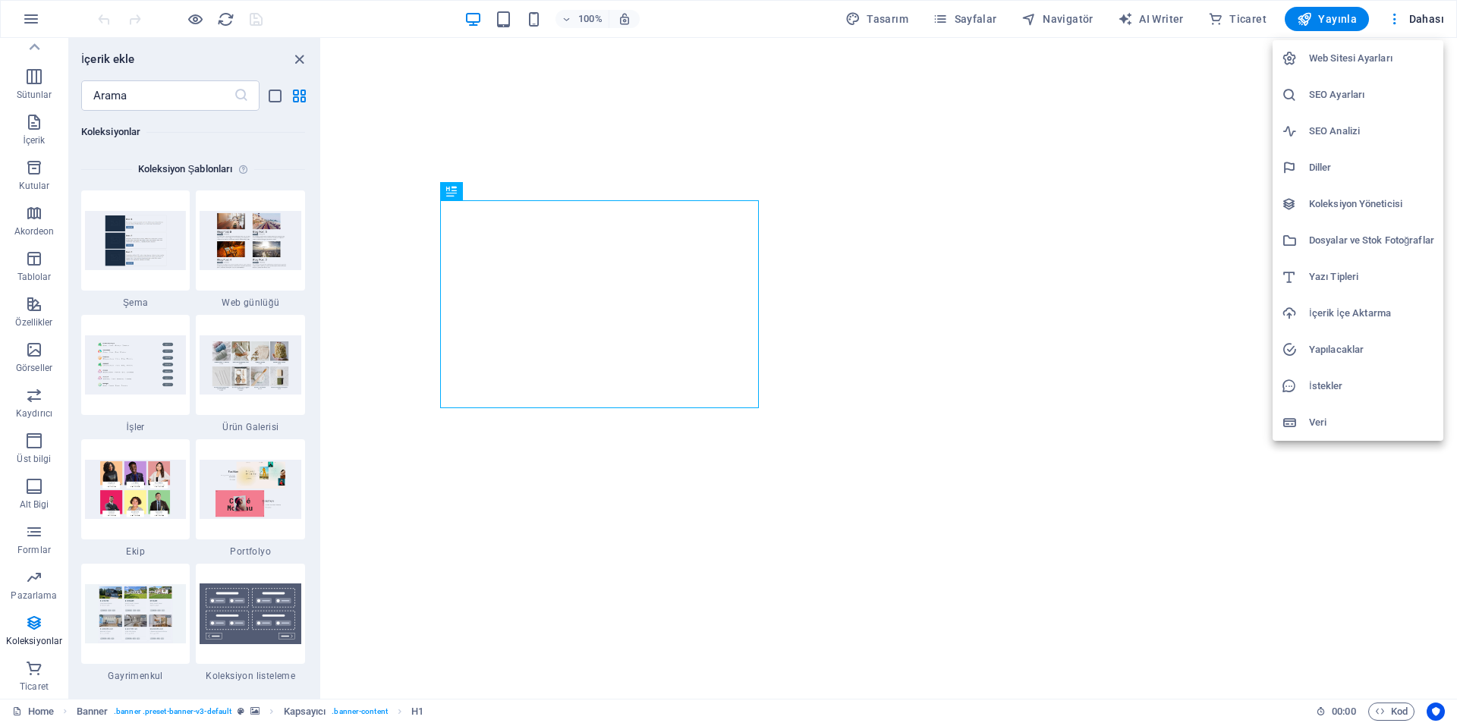
click at [1365, 94] on h6 "SEO Ayarları" at bounding box center [1371, 95] width 125 height 18
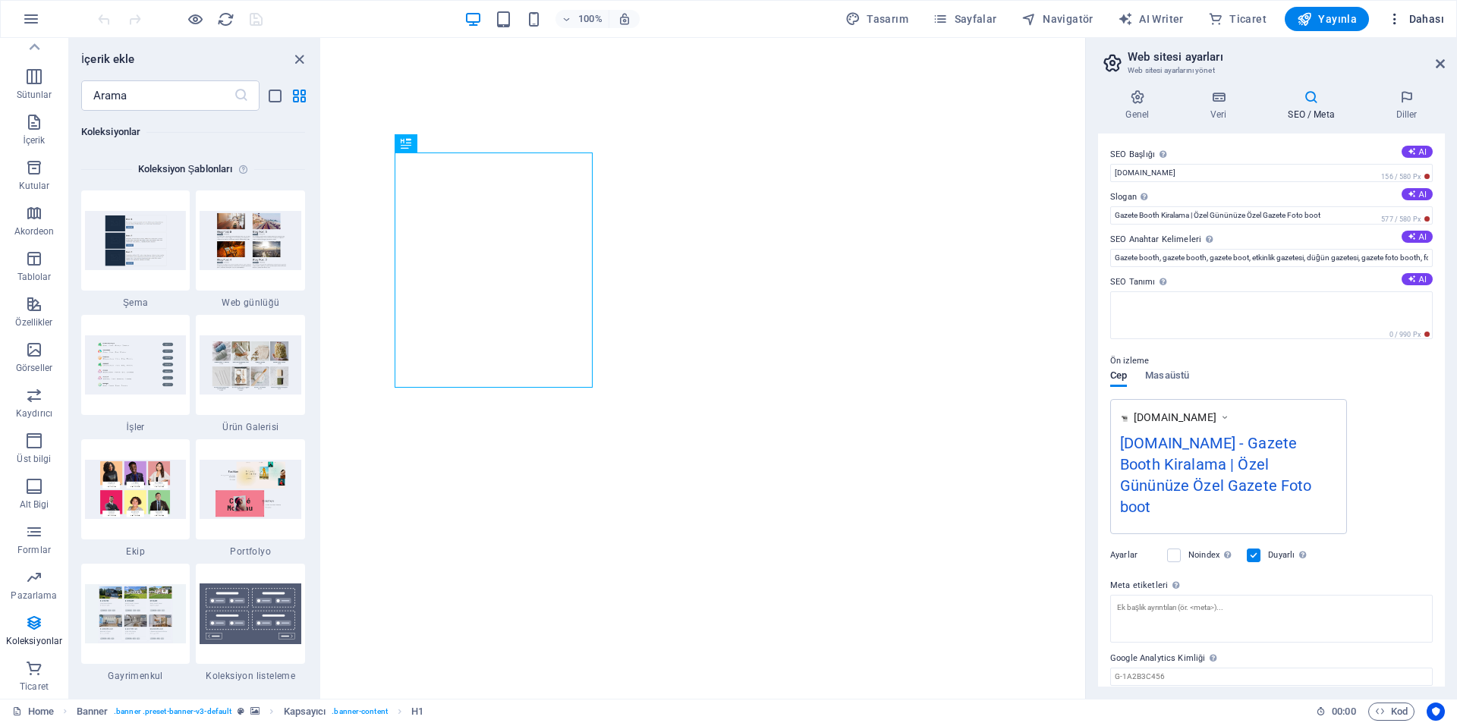
click at [1427, 15] on span "Dahası" at bounding box center [1415, 18] width 57 height 15
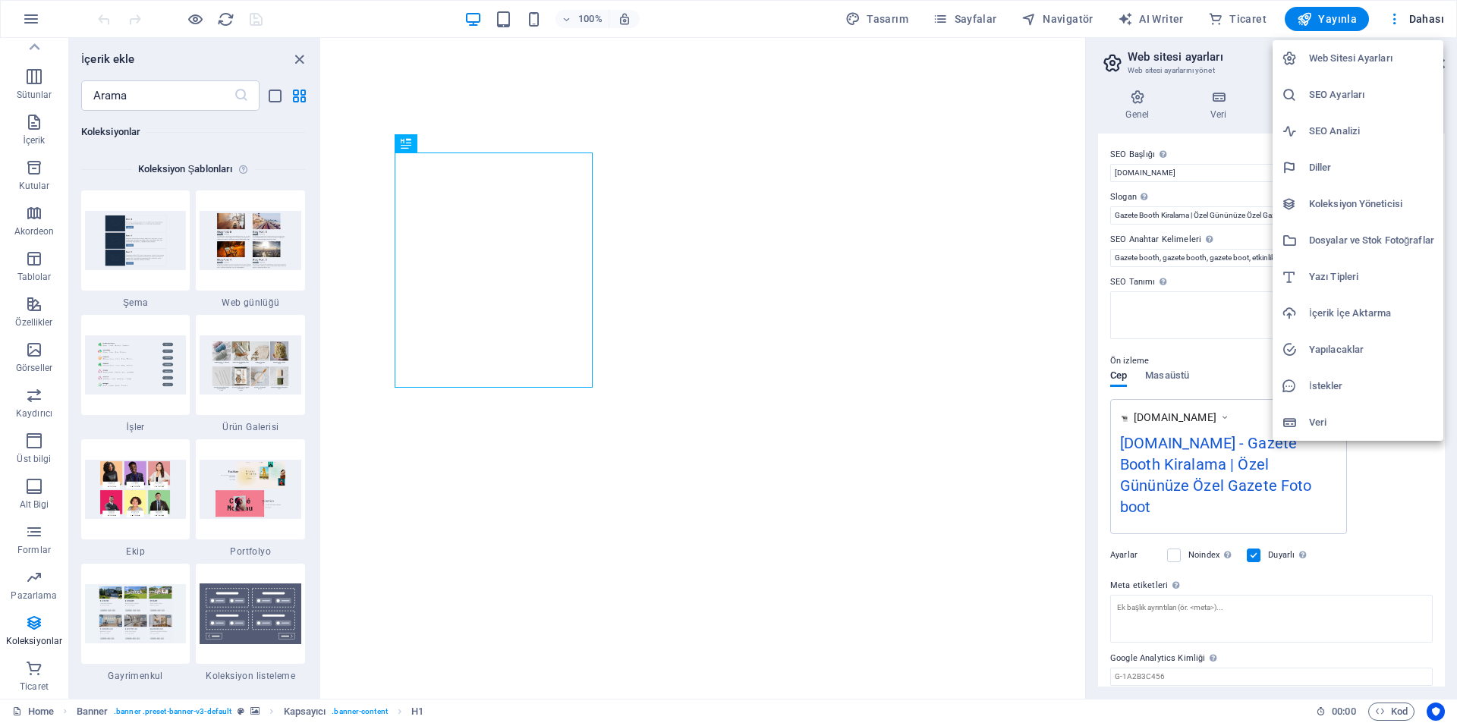
click at [1344, 121] on li "SEO Analizi" at bounding box center [1358, 131] width 171 height 36
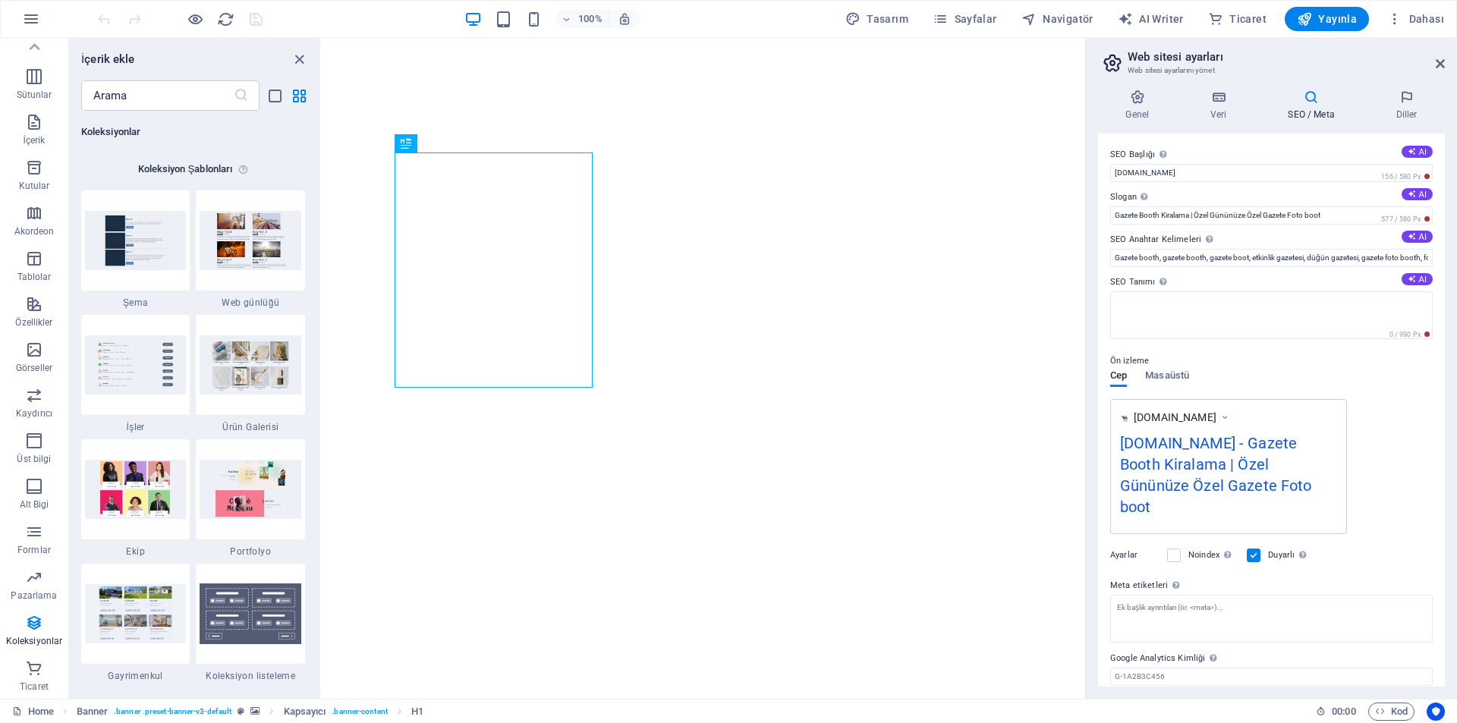
select select "[DOMAIN_NAME]"
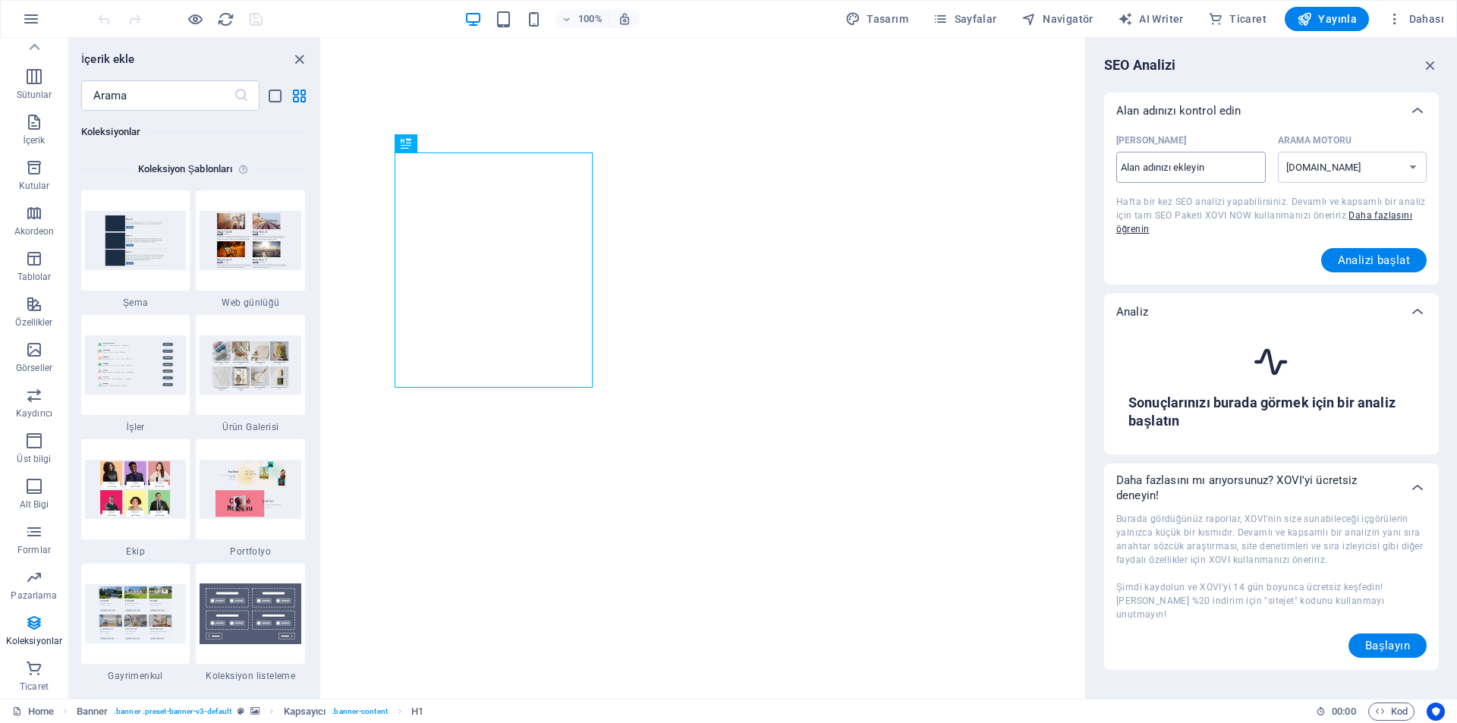
click at [1221, 175] on input "[PERSON_NAME] ​" at bounding box center [1191, 168] width 150 height 24
click at [1225, 172] on input "[PERSON_NAME] ​" at bounding box center [1191, 168] width 150 height 24
type input "[DOMAIN_NAME]"
select select "[DOMAIN_NAME][GEOGRAPHIC_DATA]"
type input "[DOMAIN_NAME]"
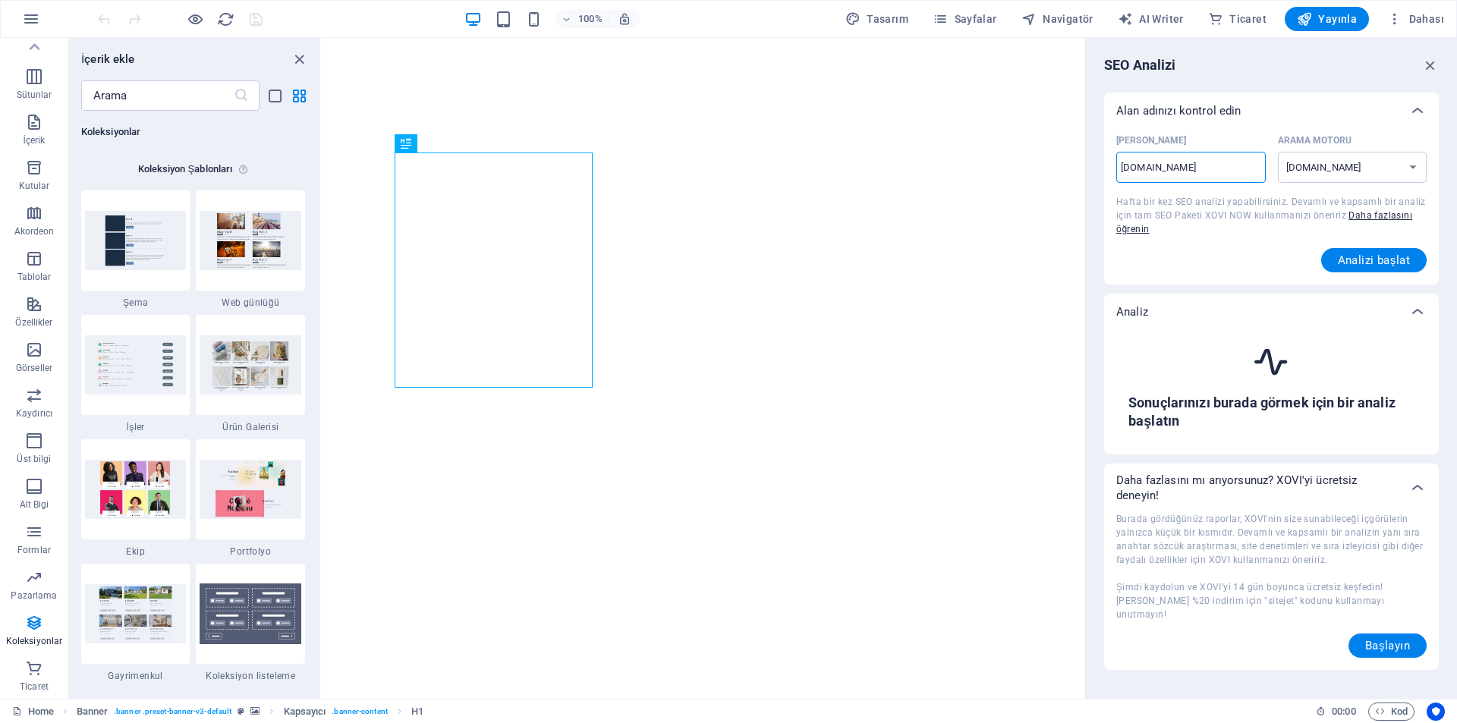
select select "[DOMAIN_NAME]"
click at [1235, 203] on span "Hafta bir kez SEO analizi yapabilirsiniz. Devamlı ve kapsamlı bir analiz için t…" at bounding box center [1271, 216] width 310 height 38
click at [1337, 253] on button "Analizi başlat" at bounding box center [1374, 260] width 106 height 24
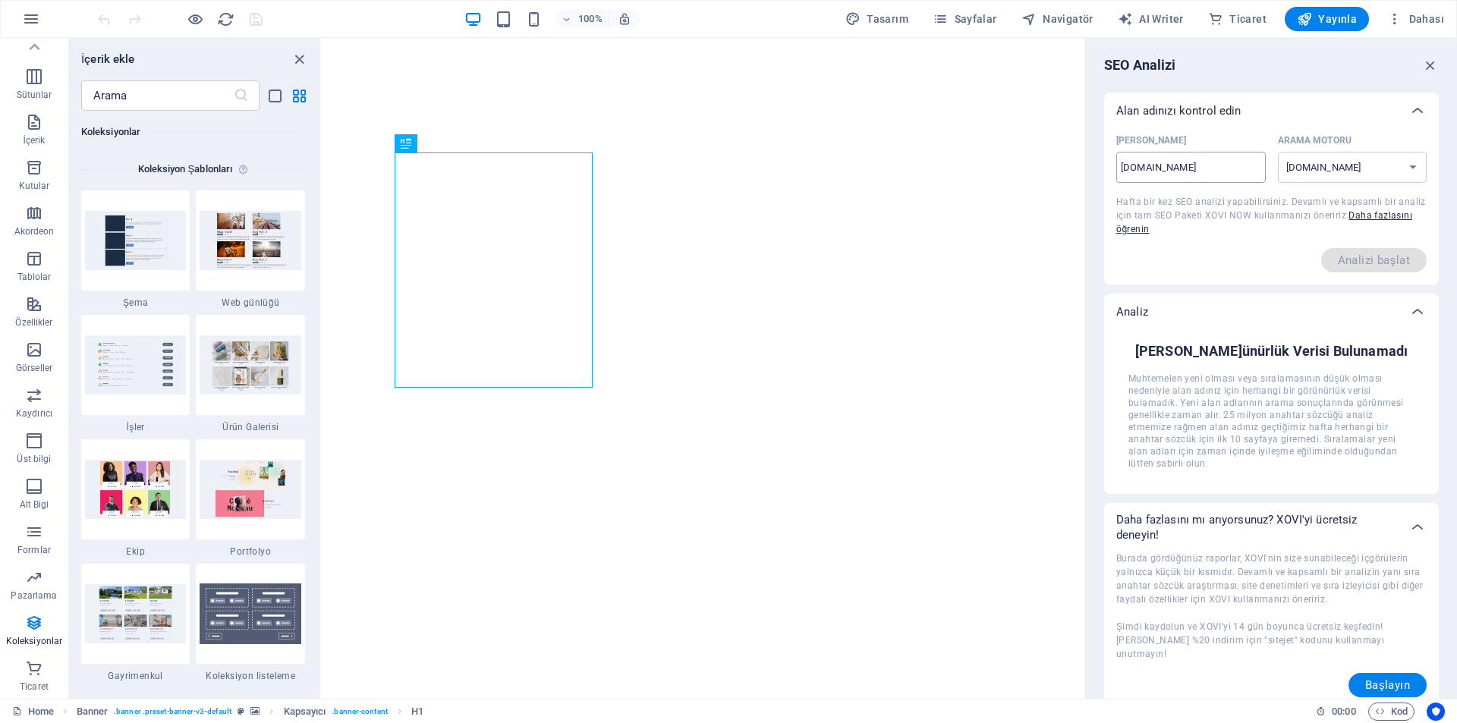
click at [1201, 160] on input "[DOMAIN_NAME]" at bounding box center [1191, 168] width 150 height 24
type input "[DOMAIN_NAME]"
select select "[DOMAIN_NAME][GEOGRAPHIC_DATA]"
type input "gazetebooth.c"
select select "[DOMAIN_NAME]"
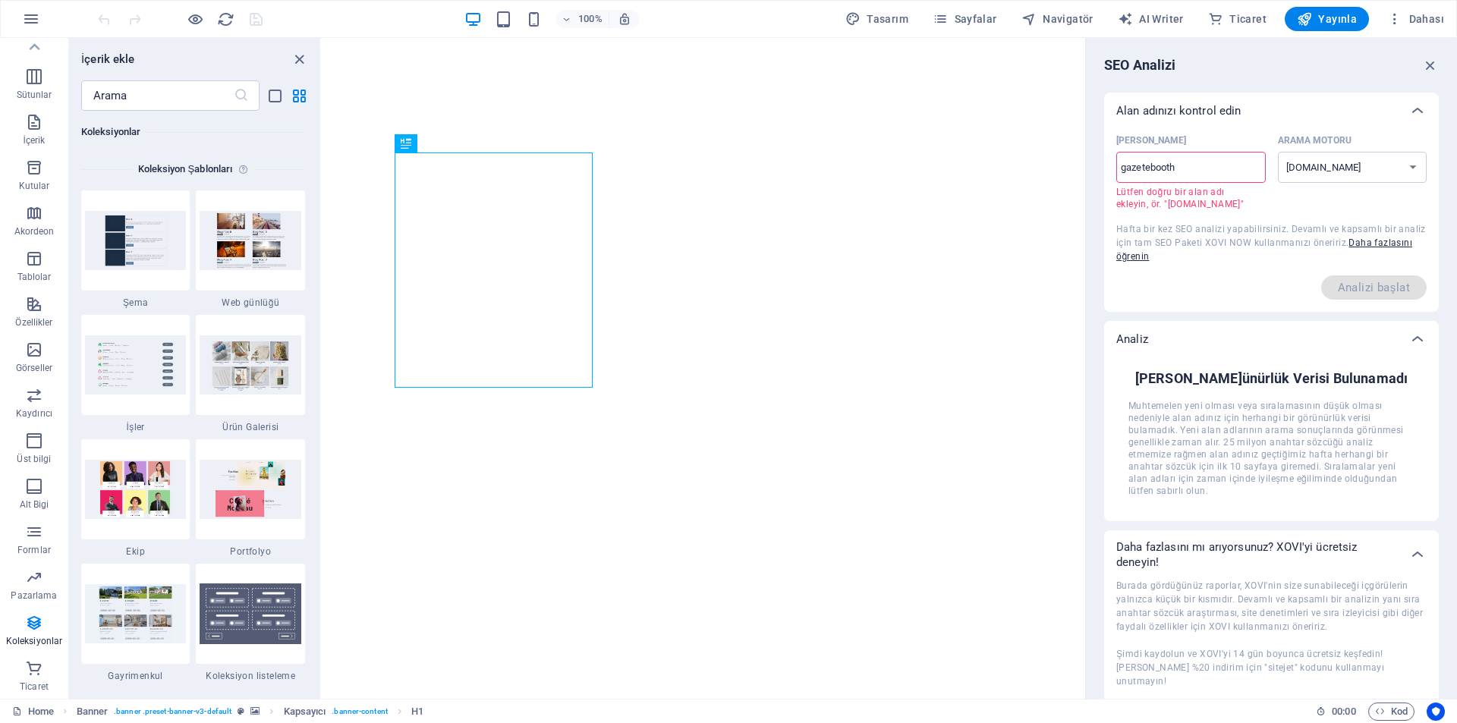
click at [1242, 243] on span "Hafta bir kez SEO analizi yapabilirsiniz. Devamlı ve kapsamlı bir analiz için t…" at bounding box center [1271, 243] width 310 height 38
click at [1223, 175] on input "gazetebooth" at bounding box center [1191, 168] width 150 height 24
click at [1322, 169] on select "[DOMAIN_NAME] [DOMAIN_NAME] [DOMAIN_NAME] [DOMAIN_NAME] [DOMAIN_NAME] [DOMAIN_N…" at bounding box center [1353, 167] width 150 height 31
click at [1323, 169] on select "[DOMAIN_NAME] [DOMAIN_NAME] [DOMAIN_NAME] [DOMAIN_NAME] [DOMAIN_NAME] [DOMAIN_N…" at bounding box center [1353, 167] width 150 height 31
click at [1246, 171] on input "gazetebooth" at bounding box center [1191, 168] width 150 height 24
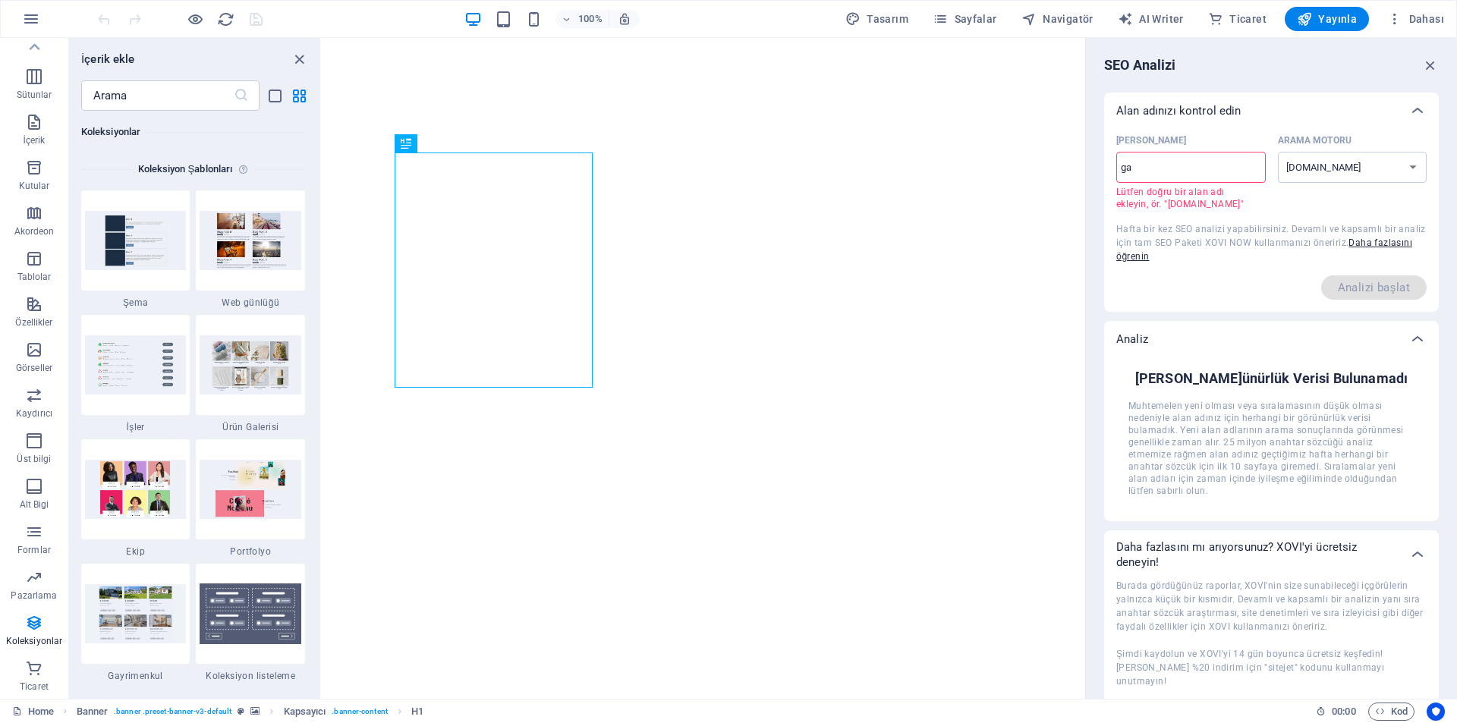
type input "g"
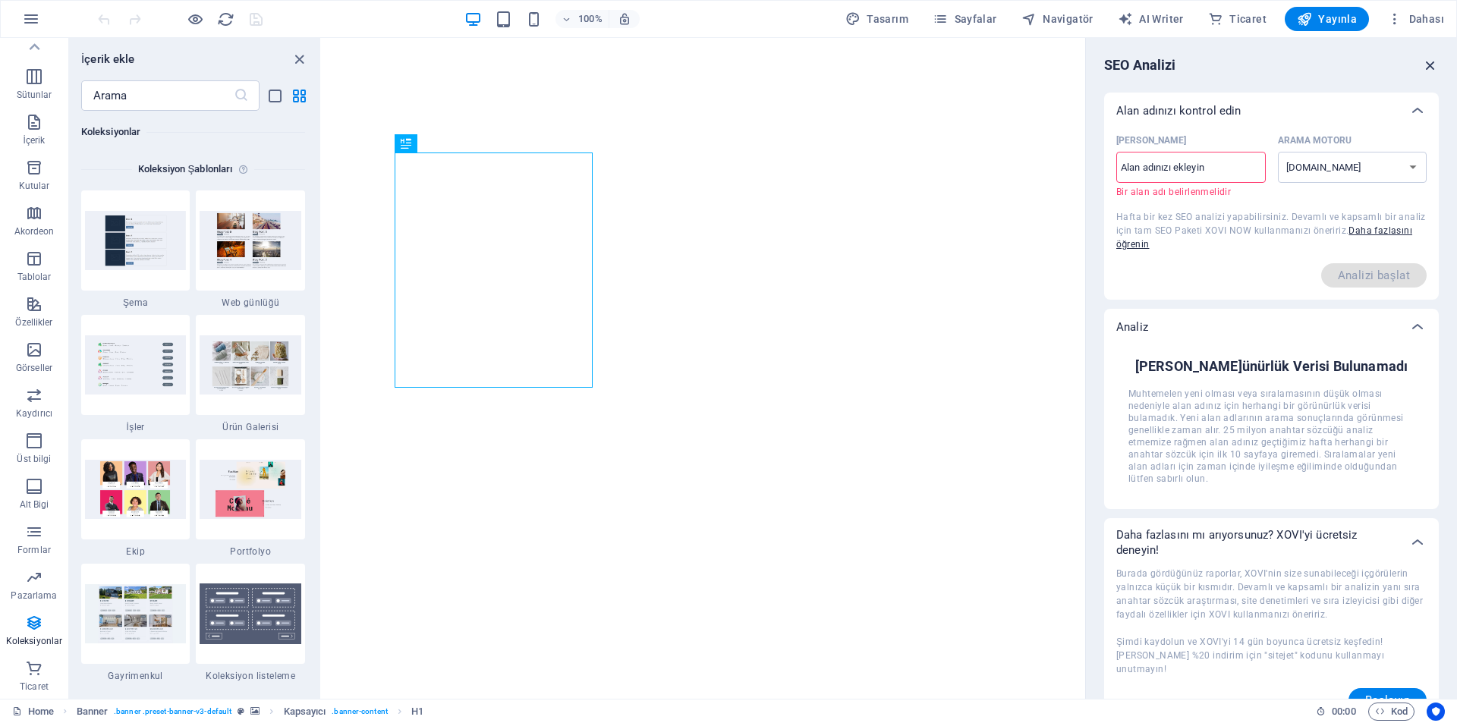
click at [1422, 59] on icon "button" at bounding box center [1430, 65] width 17 height 17
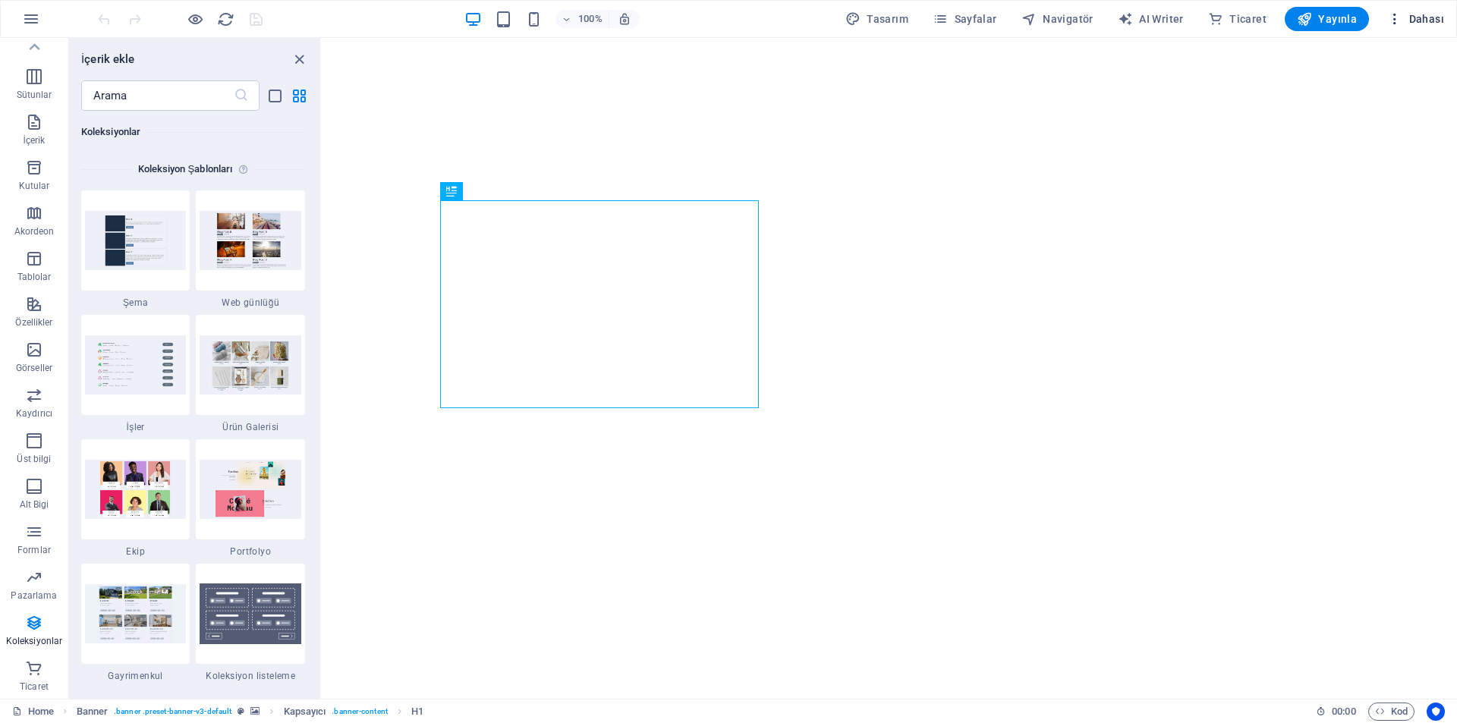
click at [1427, 14] on span "Dahası" at bounding box center [1415, 18] width 57 height 15
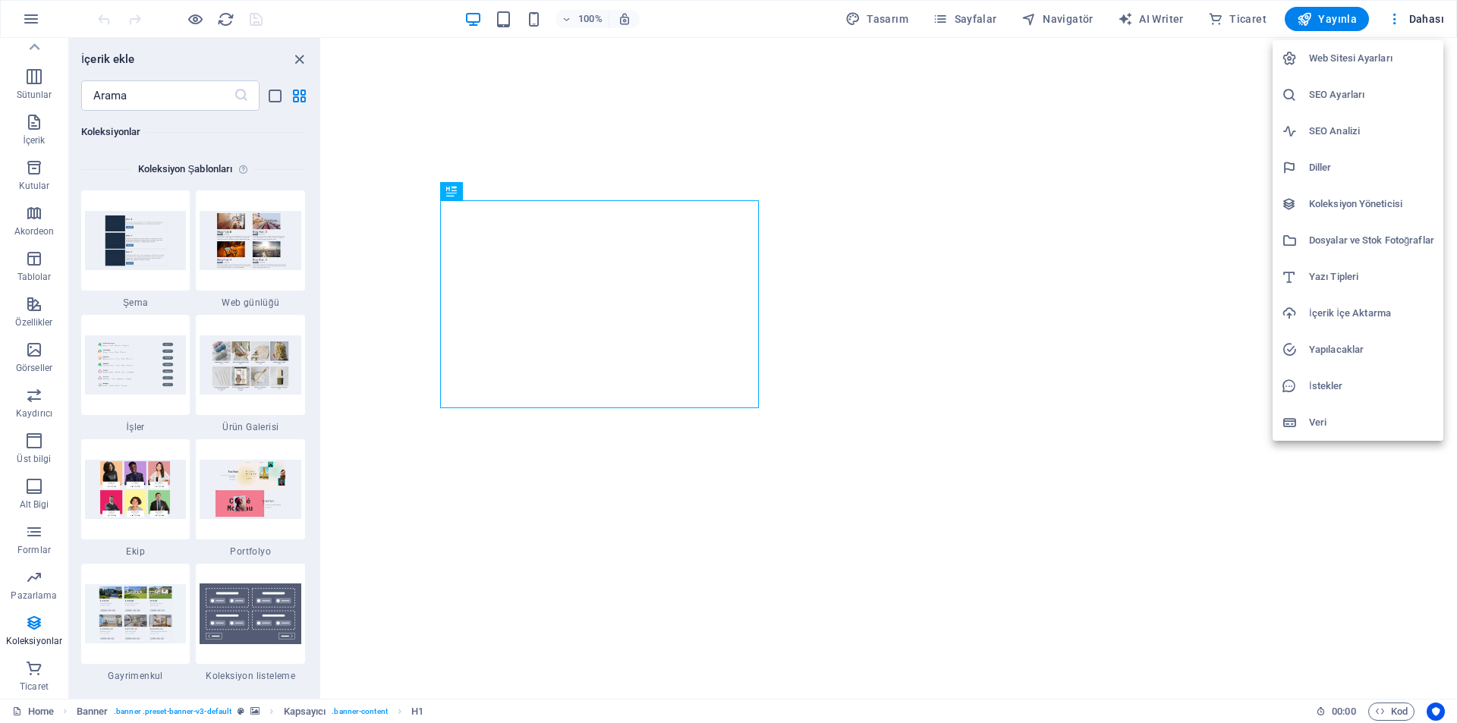
click at [1362, 353] on h6 "Yapılacaklar" at bounding box center [1371, 350] width 125 height 18
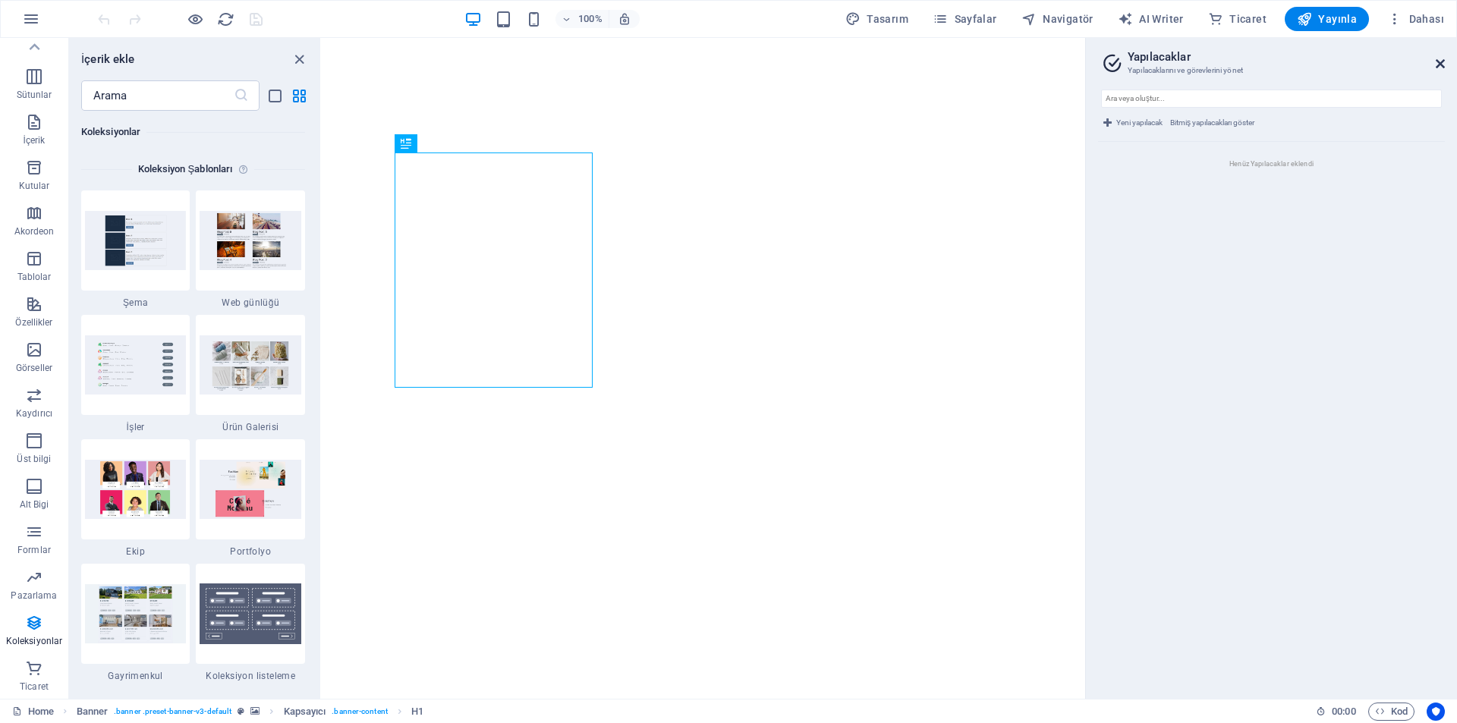
click at [1441, 62] on icon at bounding box center [1440, 64] width 9 height 12
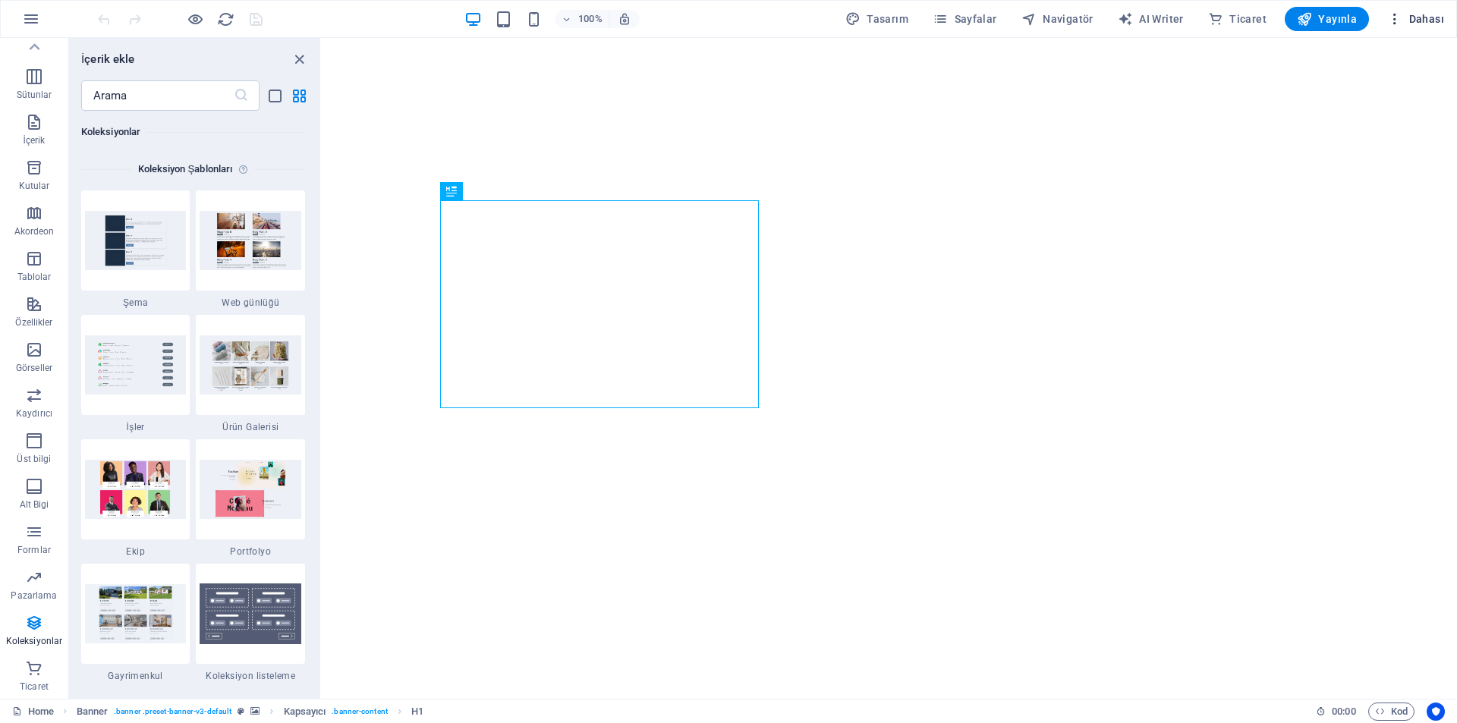
click at [1420, 20] on span "Dahası" at bounding box center [1415, 18] width 57 height 15
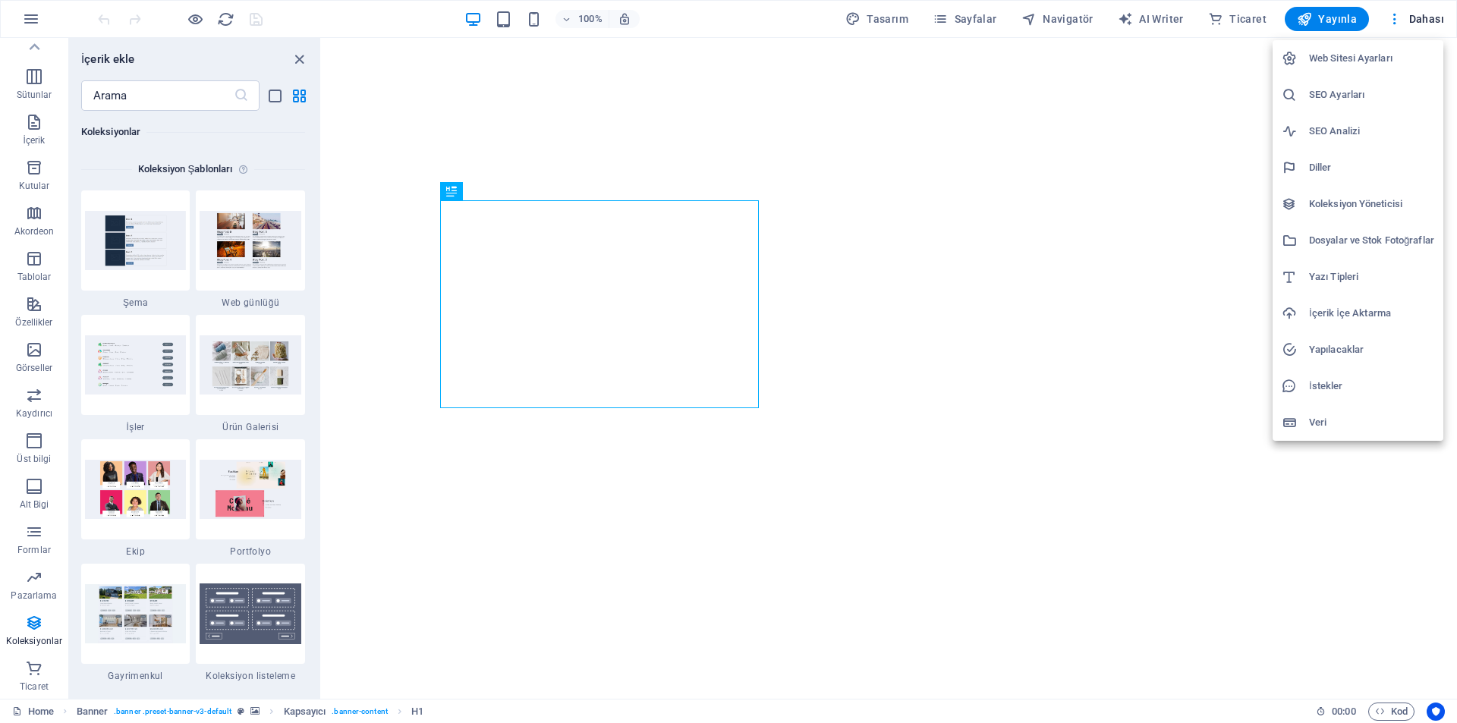
drag, startPoint x: 1346, startPoint y: 97, endPoint x: 1340, endPoint y: 87, distance: 11.2
click at [1340, 87] on h6 "SEO Ayarları" at bounding box center [1371, 95] width 125 height 18
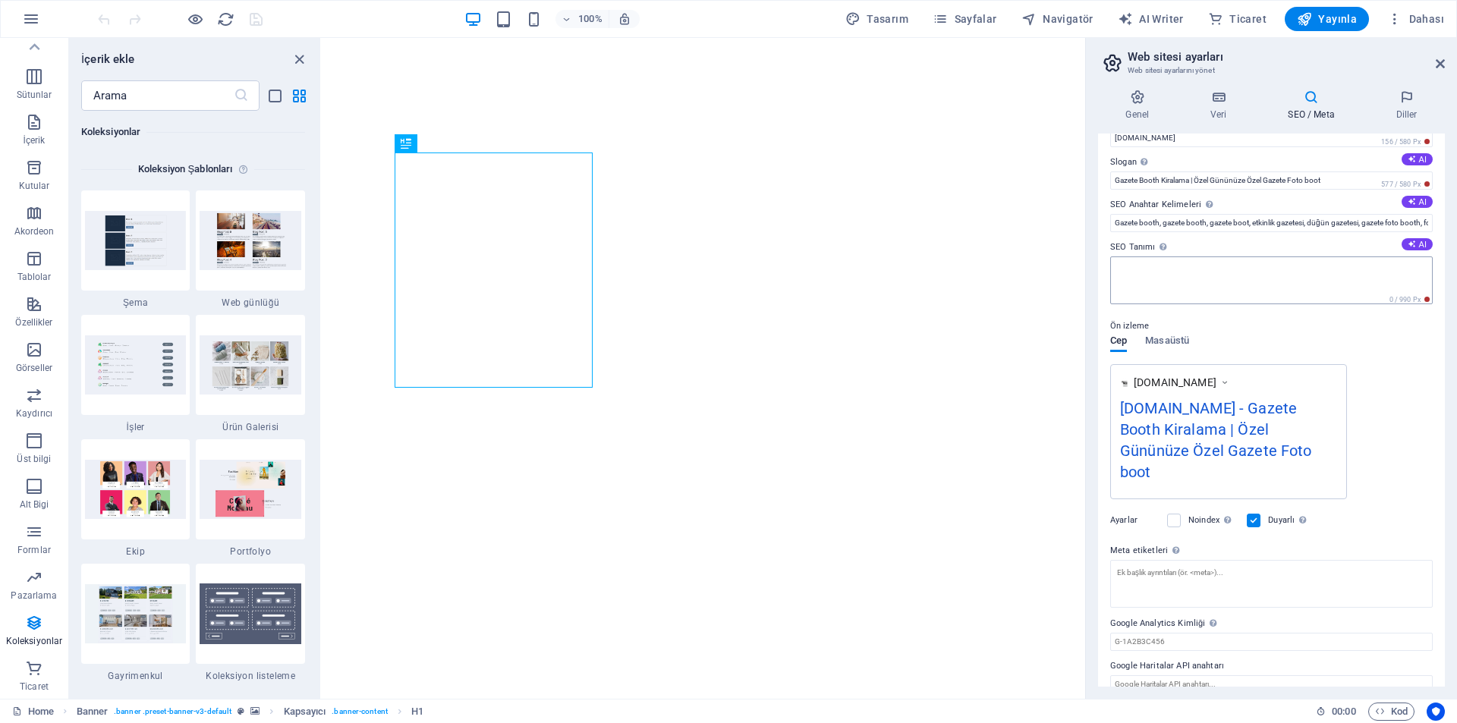
scroll to position [54, 0]
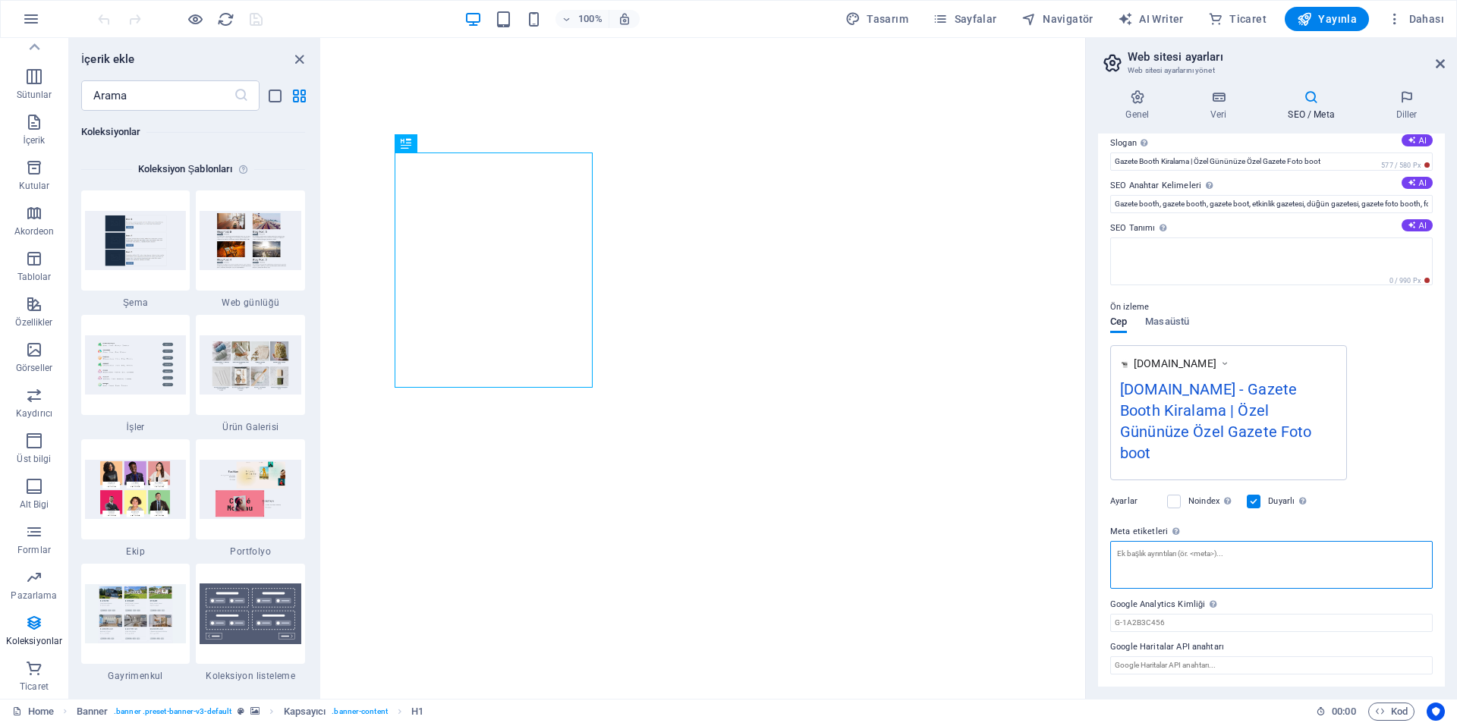
click at [1204, 573] on textarea "Meta etiketleri Web sitenin etiketlerinin içine yerleştirilecek HTML kodunu bur…" at bounding box center [1271, 565] width 323 height 48
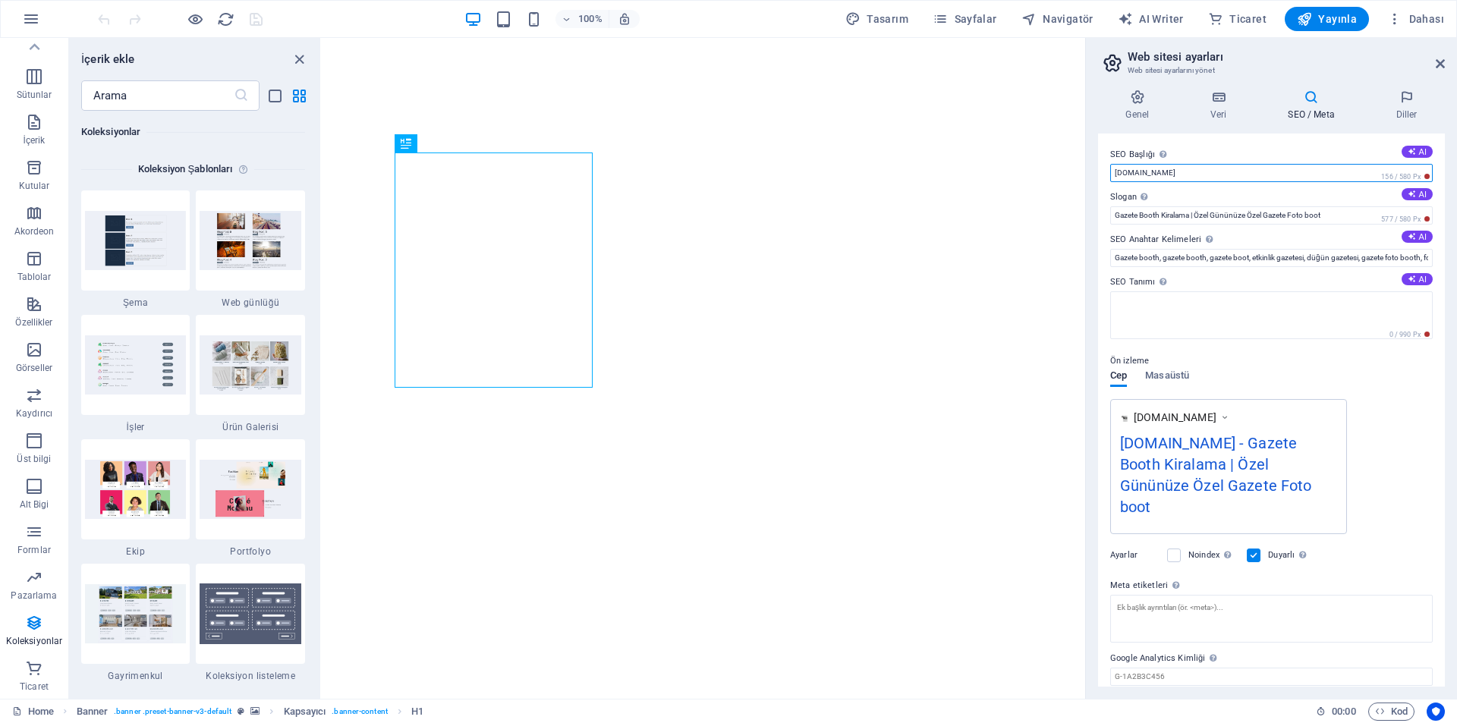
click at [1170, 172] on input "[DOMAIN_NAME]" at bounding box center [1271, 173] width 323 height 18
click at [1205, 172] on input "[DOMAIN_NAME]" at bounding box center [1271, 173] width 323 height 18
click at [1236, 174] on input "[DOMAIN_NAME]" at bounding box center [1271, 173] width 323 height 18
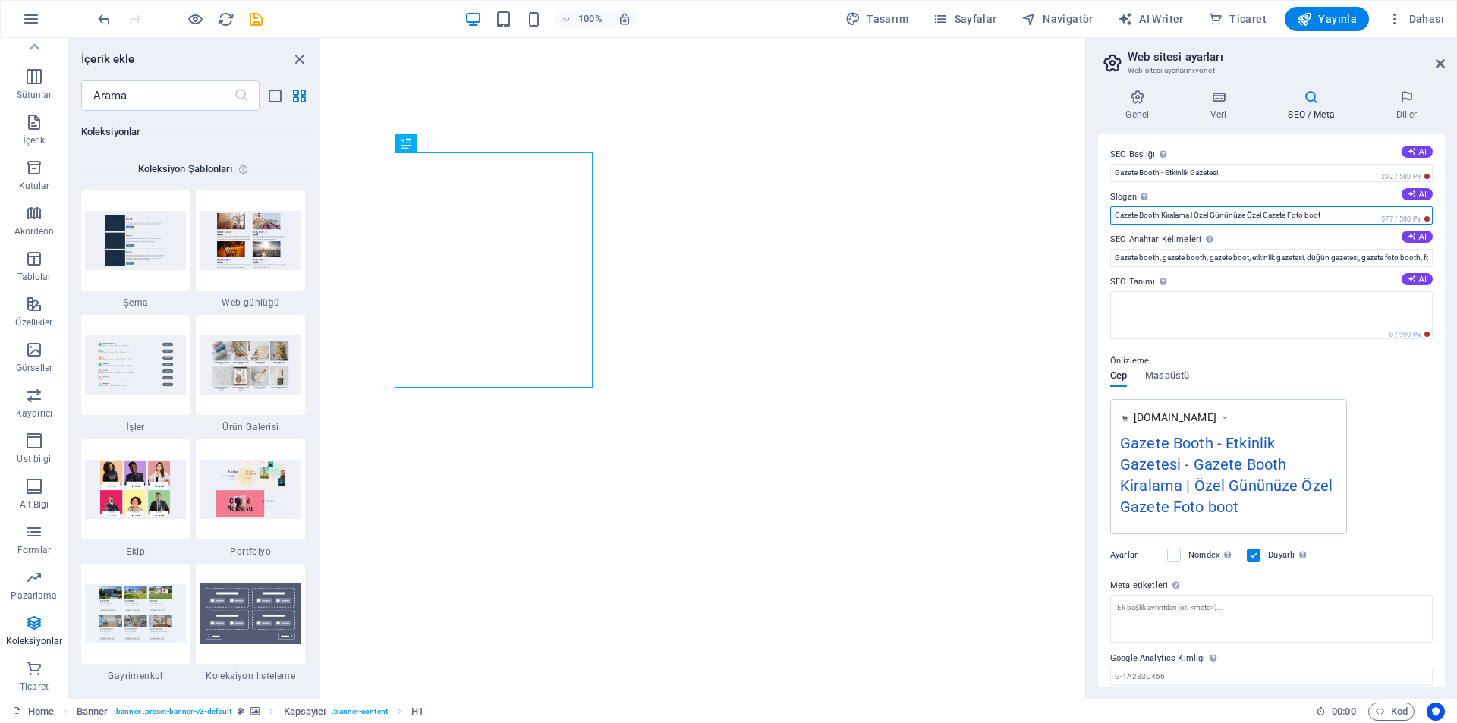
click at [1245, 207] on input "Gazete Booth Kiralama | Özel Gününüze Özel Gazete Foto boot" at bounding box center [1271, 215] width 323 height 18
click at [1409, 146] on button "AI" at bounding box center [1417, 152] width 31 height 12
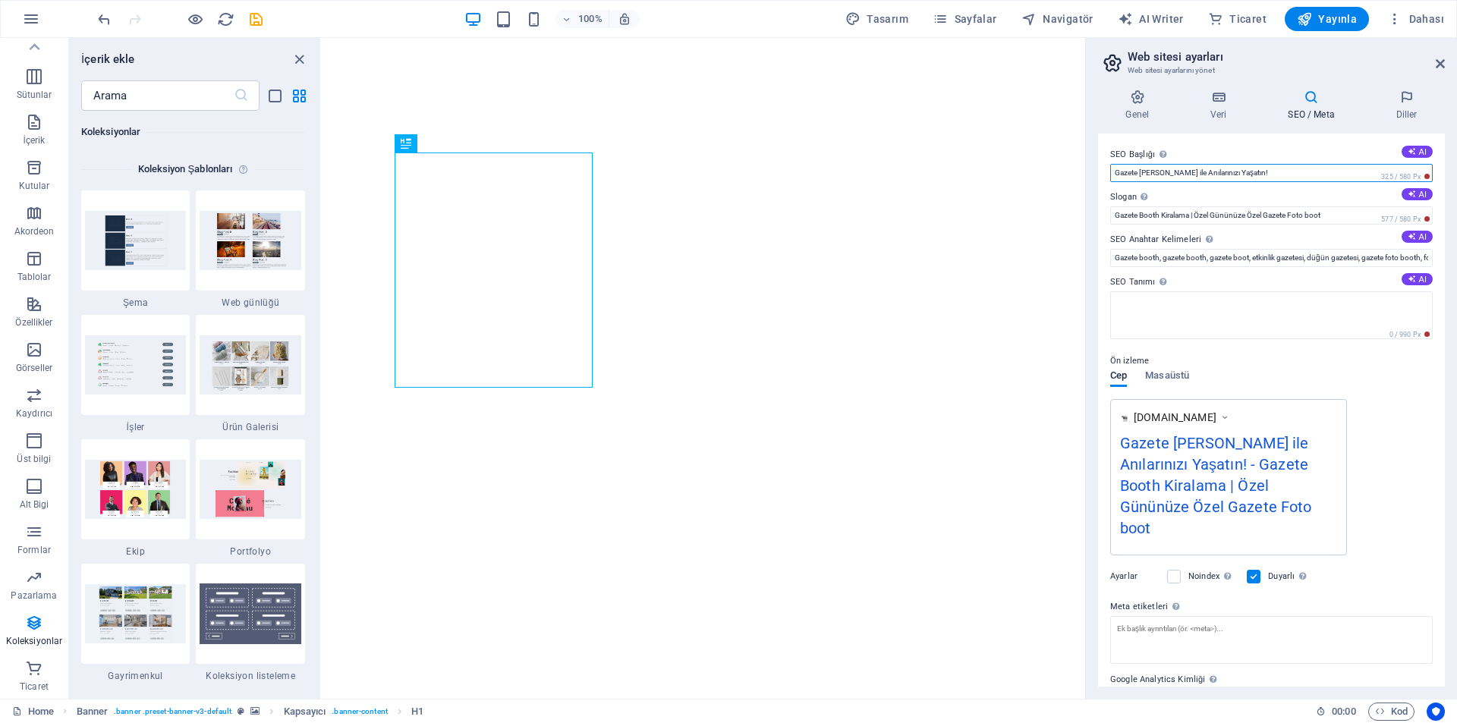
click at [1295, 172] on input "Gazete [PERSON_NAME] ile Anılarınızı Yaşatın!" at bounding box center [1271, 173] width 323 height 18
type input "Gazete Booth - Etkinlik Gazetesi"
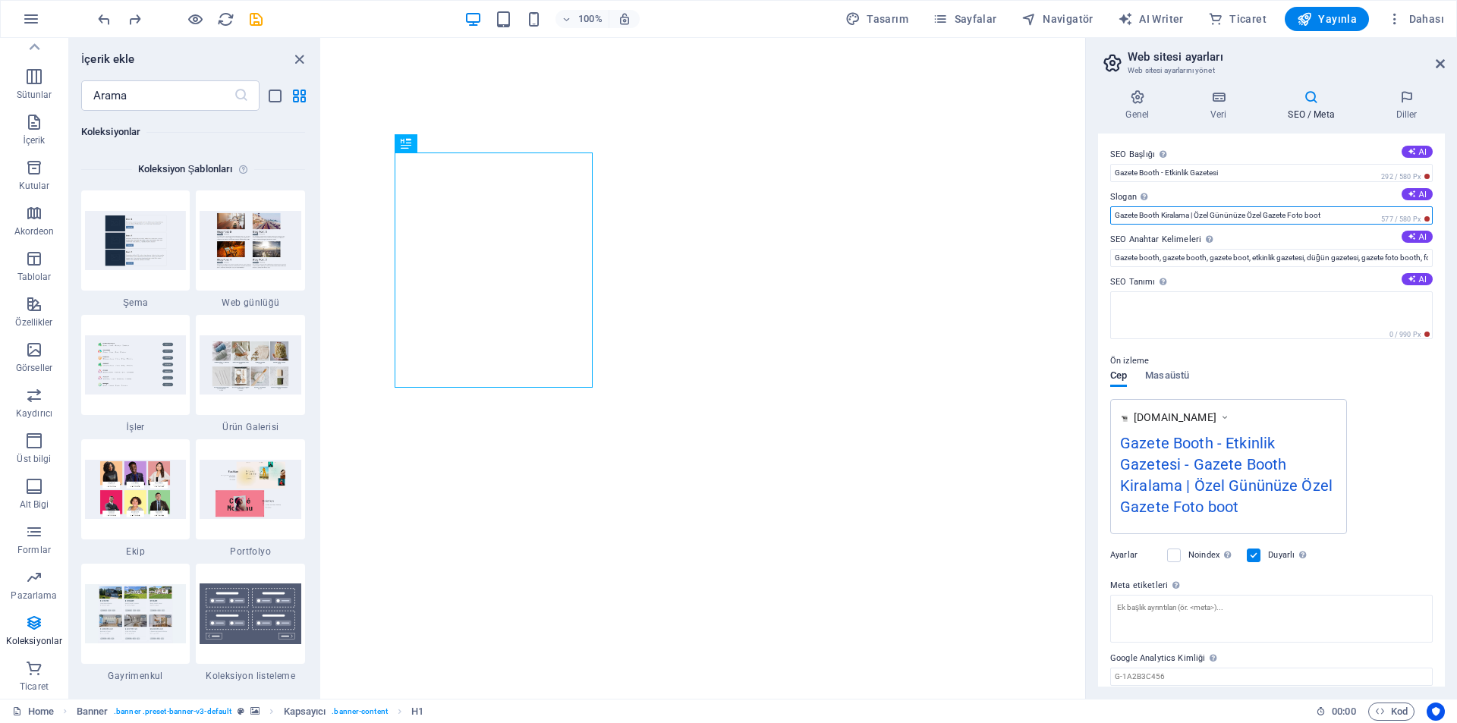
click at [1334, 216] on input "Gazete Booth Kiralama | Özel Gününüze Özel Gazete Foto boot" at bounding box center [1271, 215] width 323 height 18
click at [1345, 254] on input "Gazete booth, gazete booth, gazete boot, etkinlik gazetesi, düğün gazetesi, gaz…" at bounding box center [1271, 258] width 323 height 18
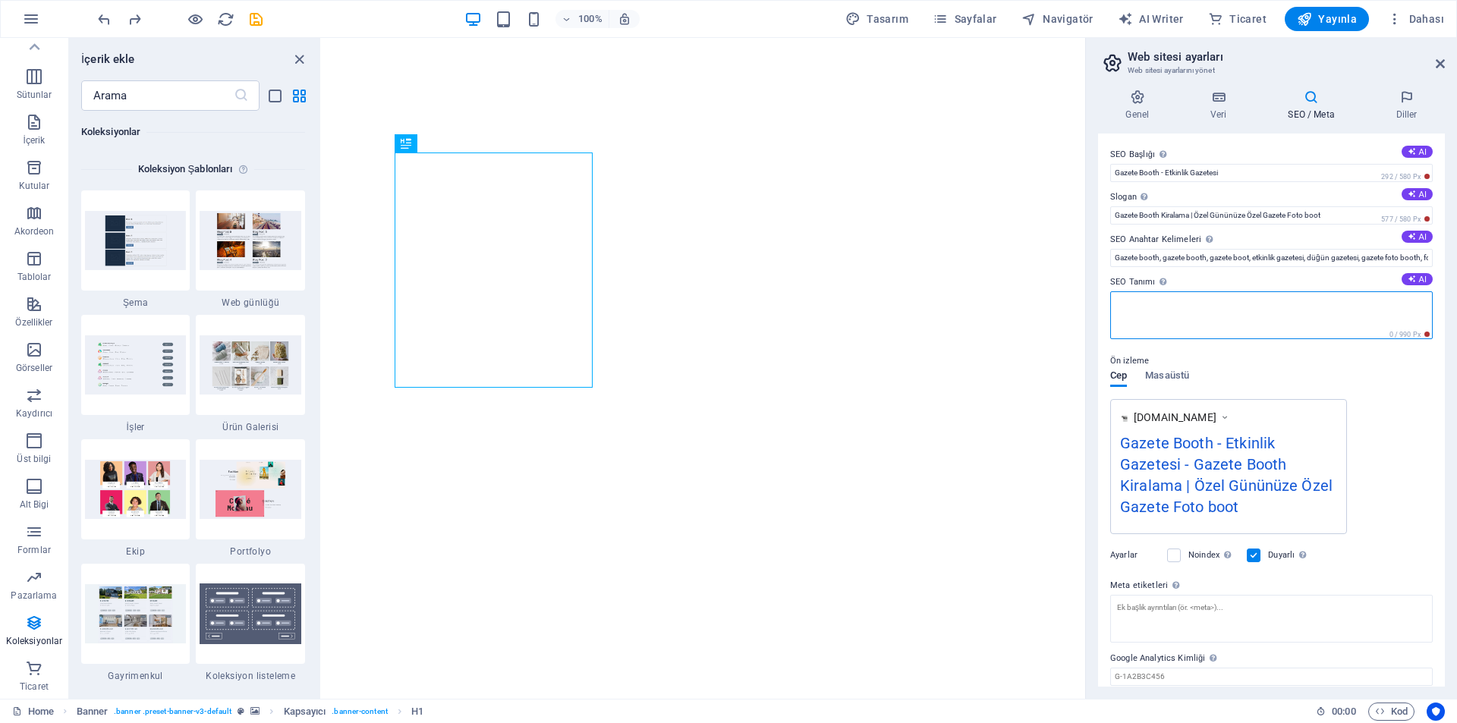
click at [1225, 308] on textarea "SEO Tanımı Web sitenin içeriğini açıkla - bu, arama motorları ve SEO için çok ö…" at bounding box center [1271, 315] width 323 height 48
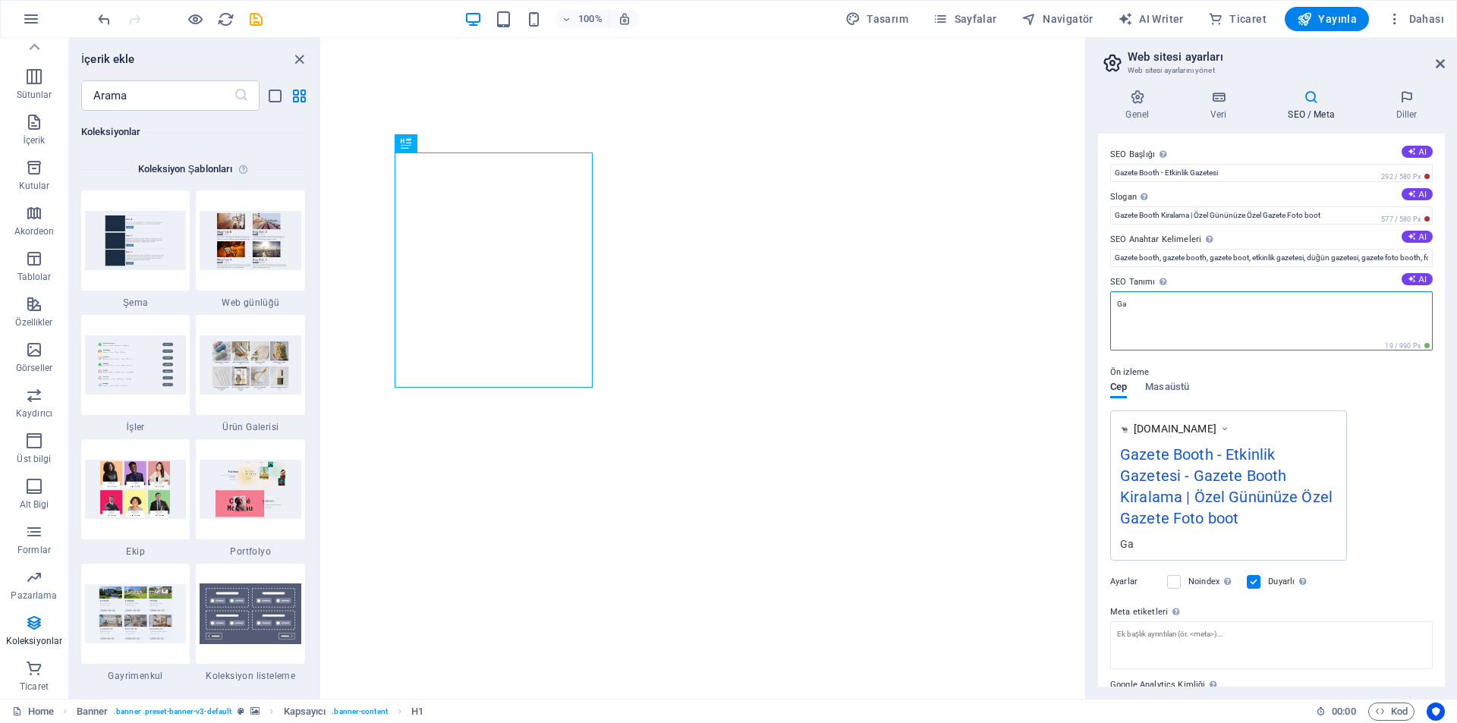
type textarea "G"
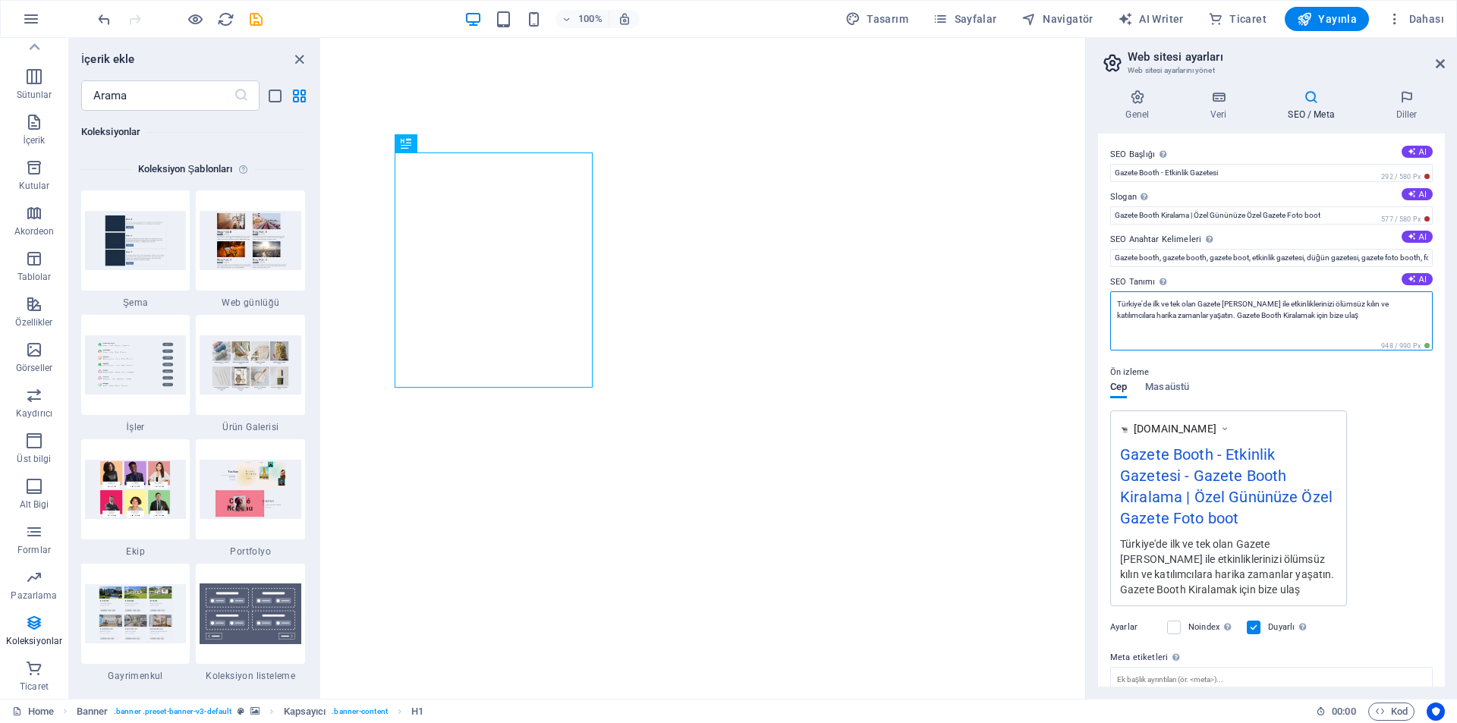
drag, startPoint x: 1248, startPoint y: 318, endPoint x: 1347, endPoint y: 323, distance: 99.5
click at [1347, 323] on textarea "Türkiye'de ilk ve tek olan Gazete [PERSON_NAME] ile etkinliklerinizi ölümsüz kı…" at bounding box center [1271, 320] width 323 height 59
click at [1340, 316] on textarea "Türkiye'de ilk ve tek olan Gazete [PERSON_NAME] ile etkinliklerinizi ölümsüz kı…" at bounding box center [1271, 320] width 323 height 59
type textarea "Türkiye'de ilk ve tek olan Gazete [PERSON_NAME] ile etkinliklerinizi ölümsüz kı…"
click at [1322, 258] on input "Gazete booth, gazete booth, gazete boot, etkinlik gazetesi, düğün gazetesi, gaz…" at bounding box center [1271, 258] width 323 height 18
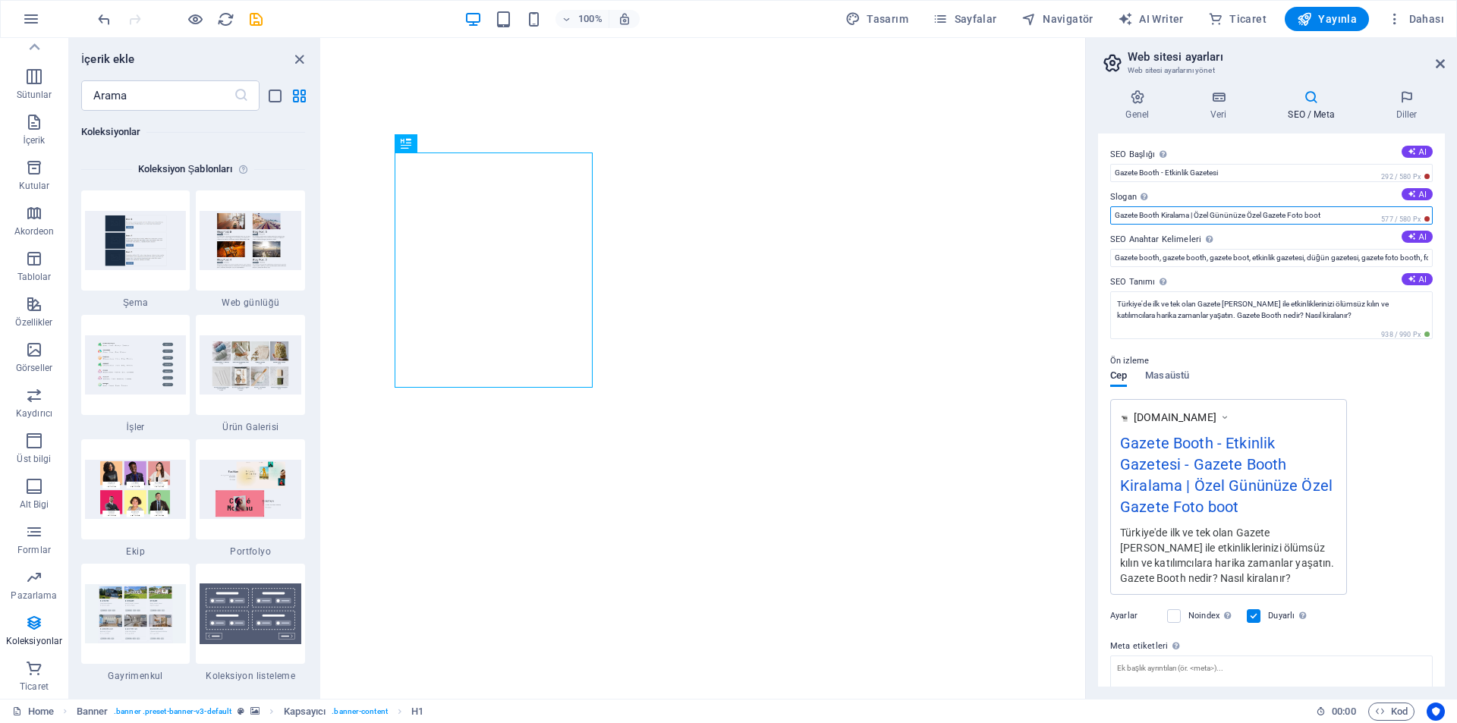
click at [1271, 219] on input "Gazete Booth Kiralama | Özel Gününüze Özel Gazete Foto boot" at bounding box center [1271, 215] width 323 height 18
click at [1183, 219] on input "Gazete Booth Kiralama | Özel Gününüze Özel Gazete Foto boot" at bounding box center [1271, 215] width 323 height 18
click at [1192, 217] on input "Slogan Web sitenin sloganı. AI" at bounding box center [1271, 215] width 323 height 18
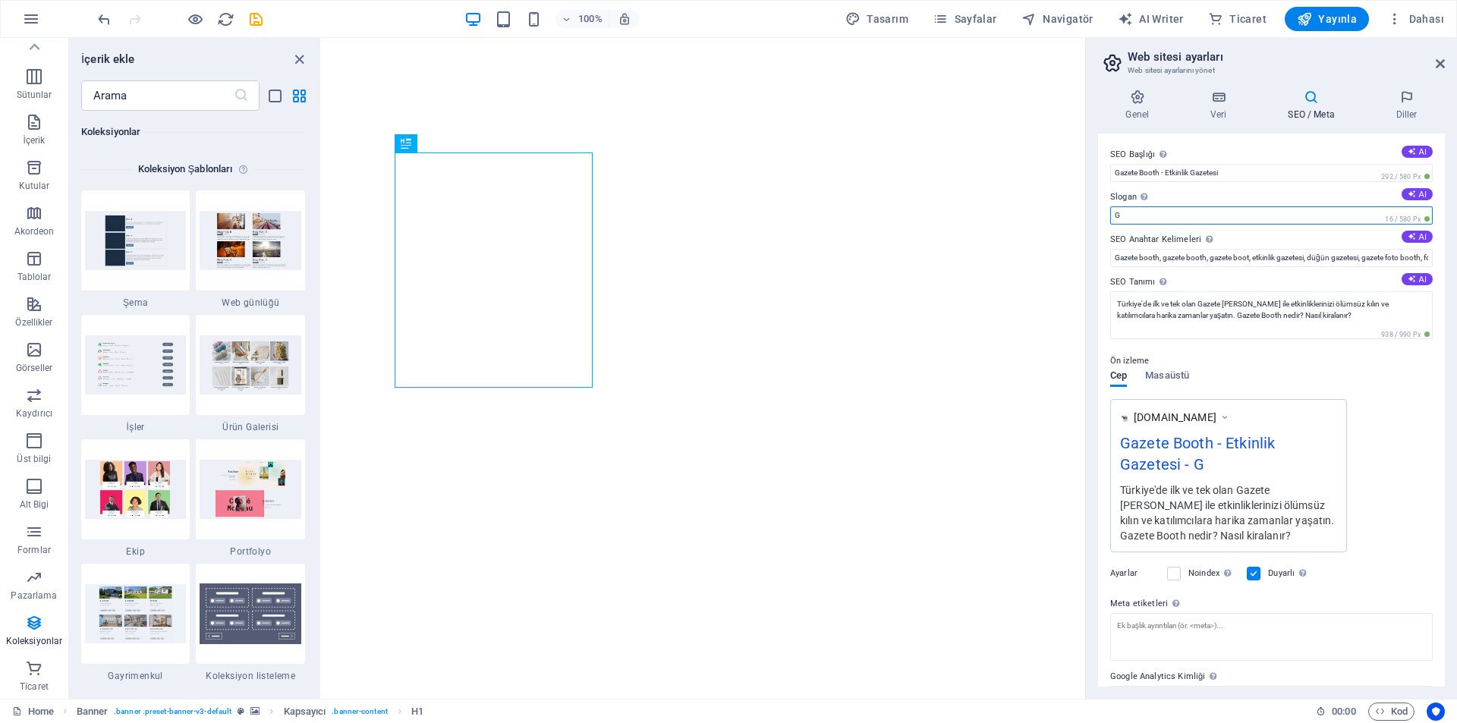
paste input "[PERSON_NAME]lama | Özel Gününüze Özel Gazete Foto boot"
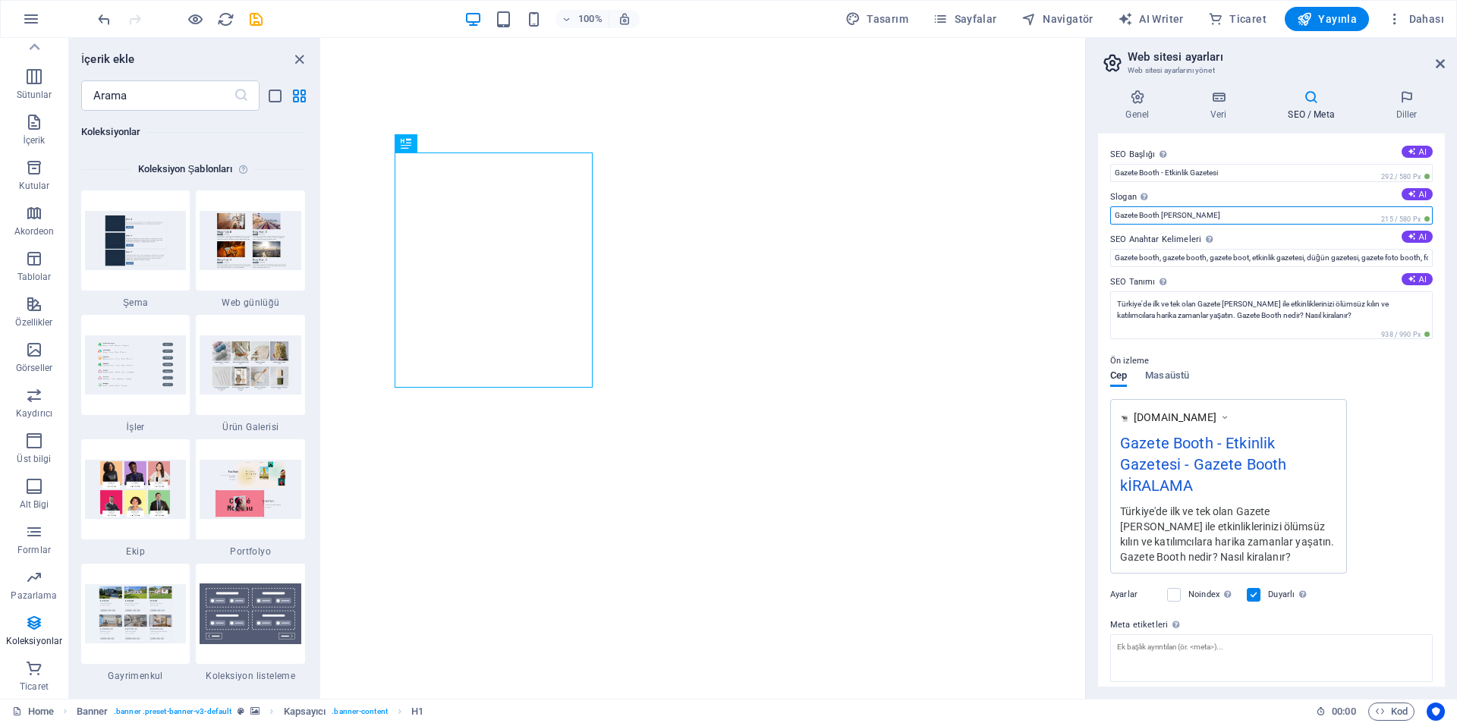
paste input "Gazete Booth Kiralama | Özel Gününüze Özel Gazete Foto boot"
click at [1203, 212] on input "TÜRKİYE'DE İLK VE TEK'' "Gazete Booth" at bounding box center [1271, 215] width 323 height 18
click at [1244, 217] on input "TÜRKİYE'DE İLK VE TEK' Gazete Booth" at bounding box center [1271, 215] width 323 height 18
drag, startPoint x: 1256, startPoint y: 216, endPoint x: 1194, endPoint y: 213, distance: 62.3
click at [1194, 213] on input "TÜRKİYE'DE İLK VE TEK' Gazete Booth" at bounding box center [1271, 215] width 323 height 18
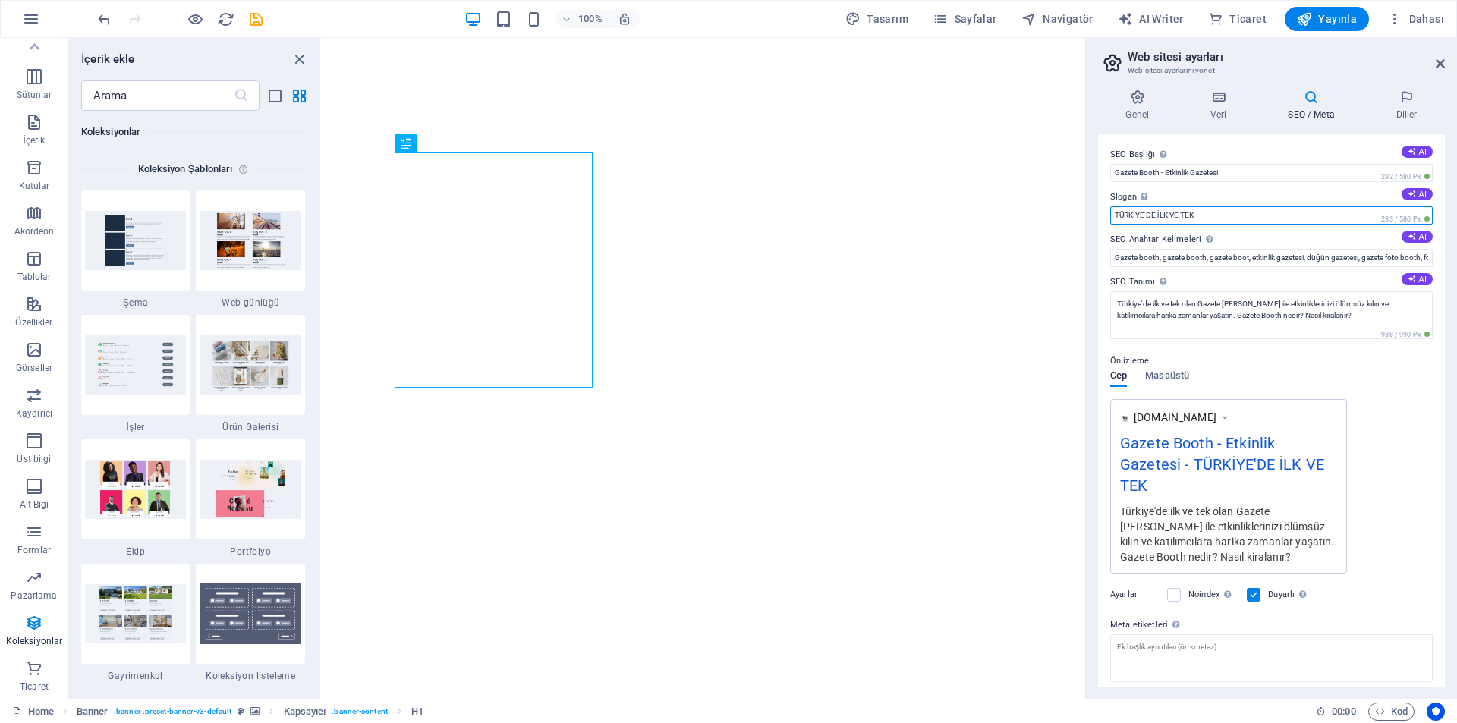
click at [1224, 217] on input "TÜRKİYE'DE İLK VE TEK" at bounding box center [1271, 215] width 323 height 18
type input "TÜRKİYE'DE İLK VE TEK"
click at [1214, 175] on input "Gazete Booth - Etkinlik Gazetesi" at bounding box center [1271, 173] width 323 height 18
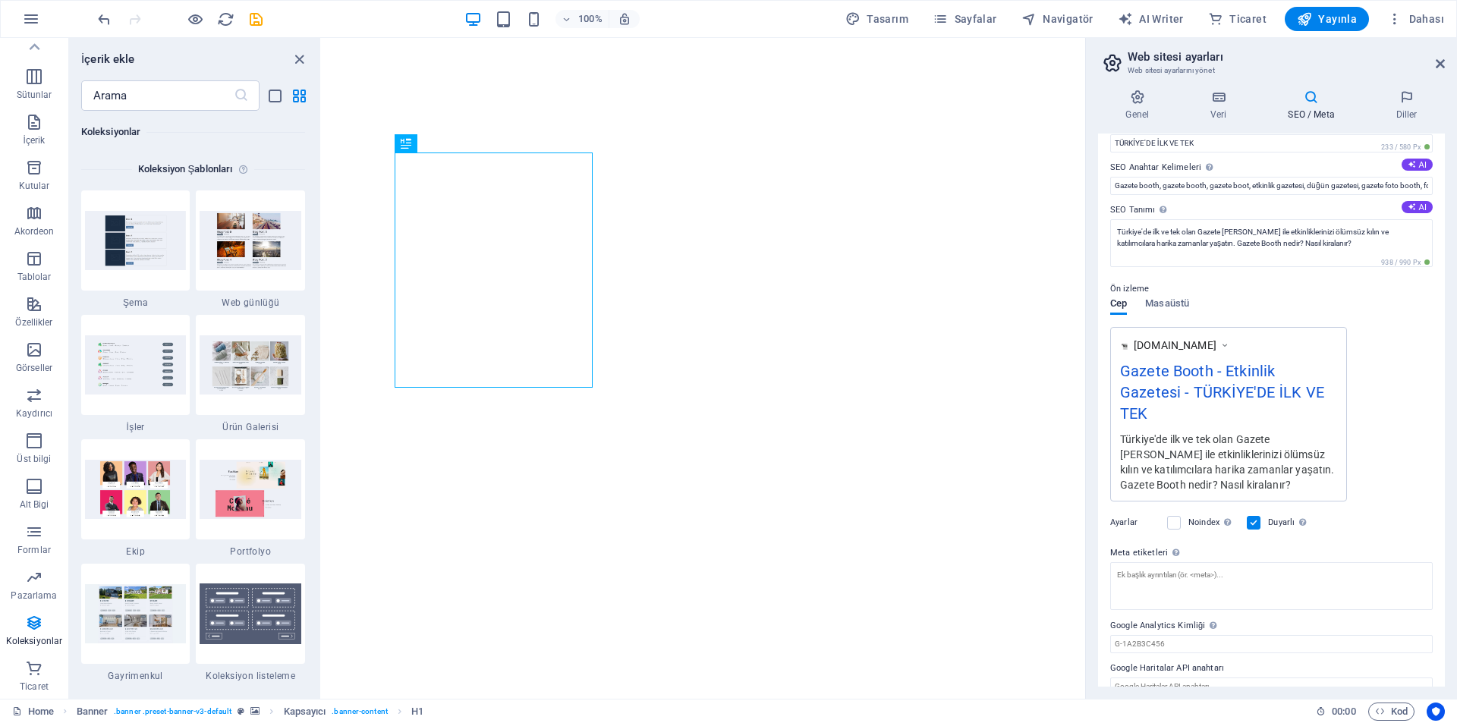
click at [1392, 416] on div "[DOMAIN_NAME] Gazete Booth - Etkinlik Gazetesi - TÜRKİYE'DE İLK VE TEK Türkiye'…" at bounding box center [1271, 414] width 323 height 175
click at [1337, 16] on span "Yayınla" at bounding box center [1327, 18] width 60 height 15
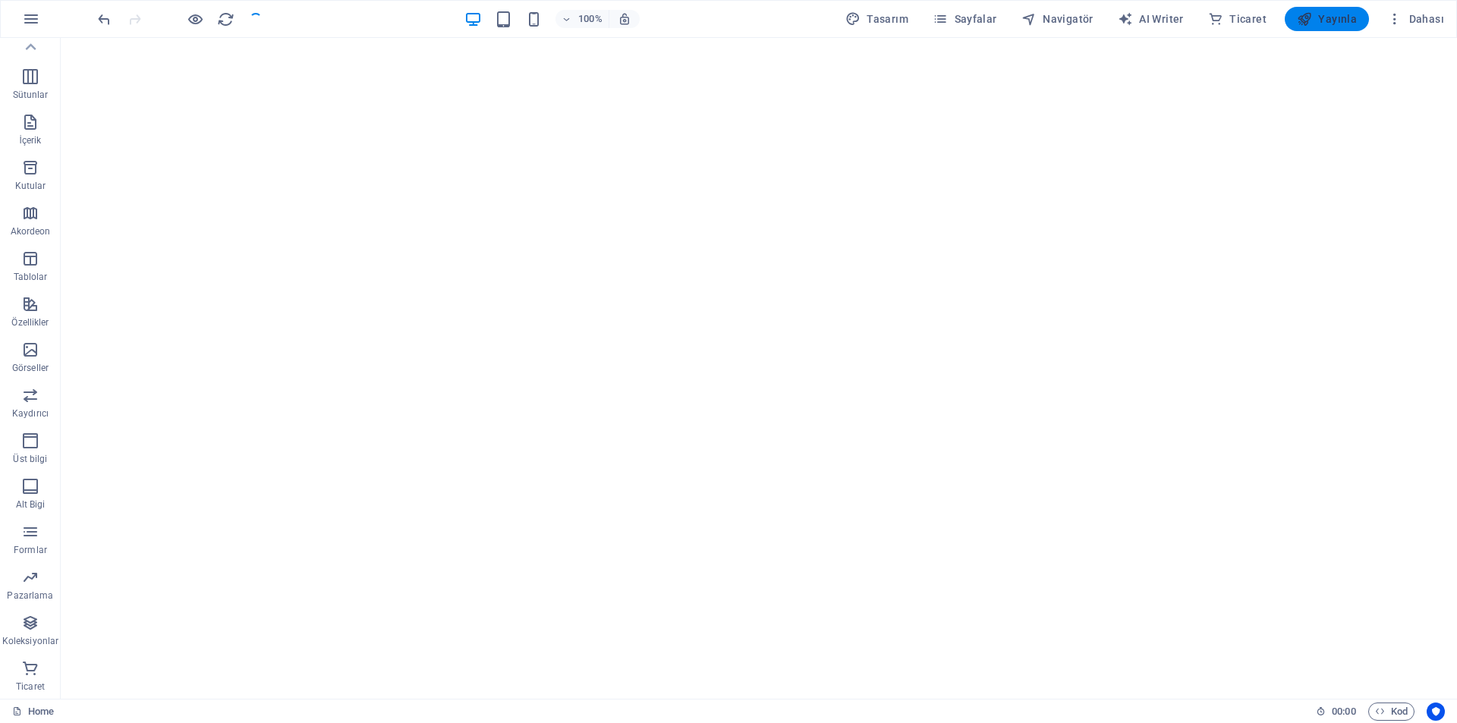
click at [1347, 9] on button "Yayınla" at bounding box center [1327, 19] width 84 height 24
click at [1329, 14] on span "Yayınla" at bounding box center [1327, 18] width 60 height 15
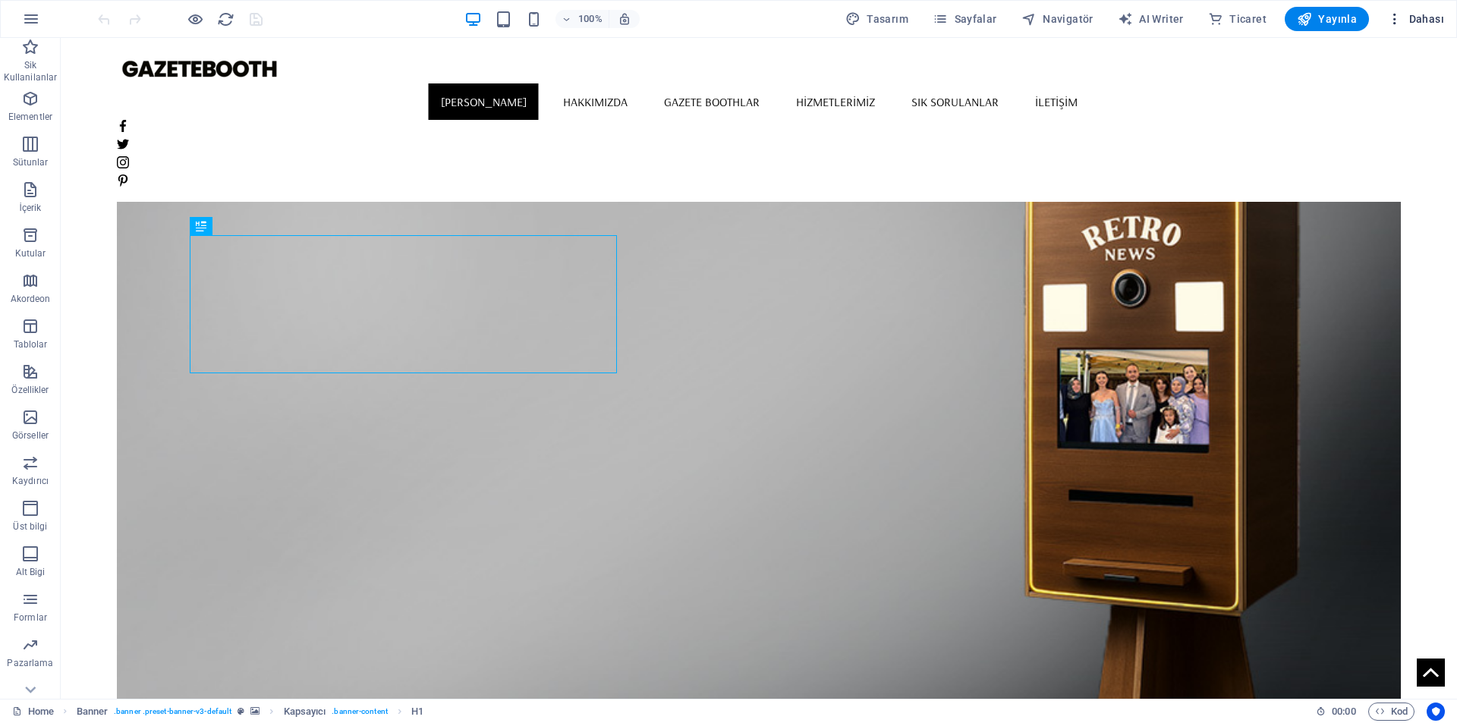
click at [1420, 29] on button "Dahası" at bounding box center [1415, 19] width 69 height 24
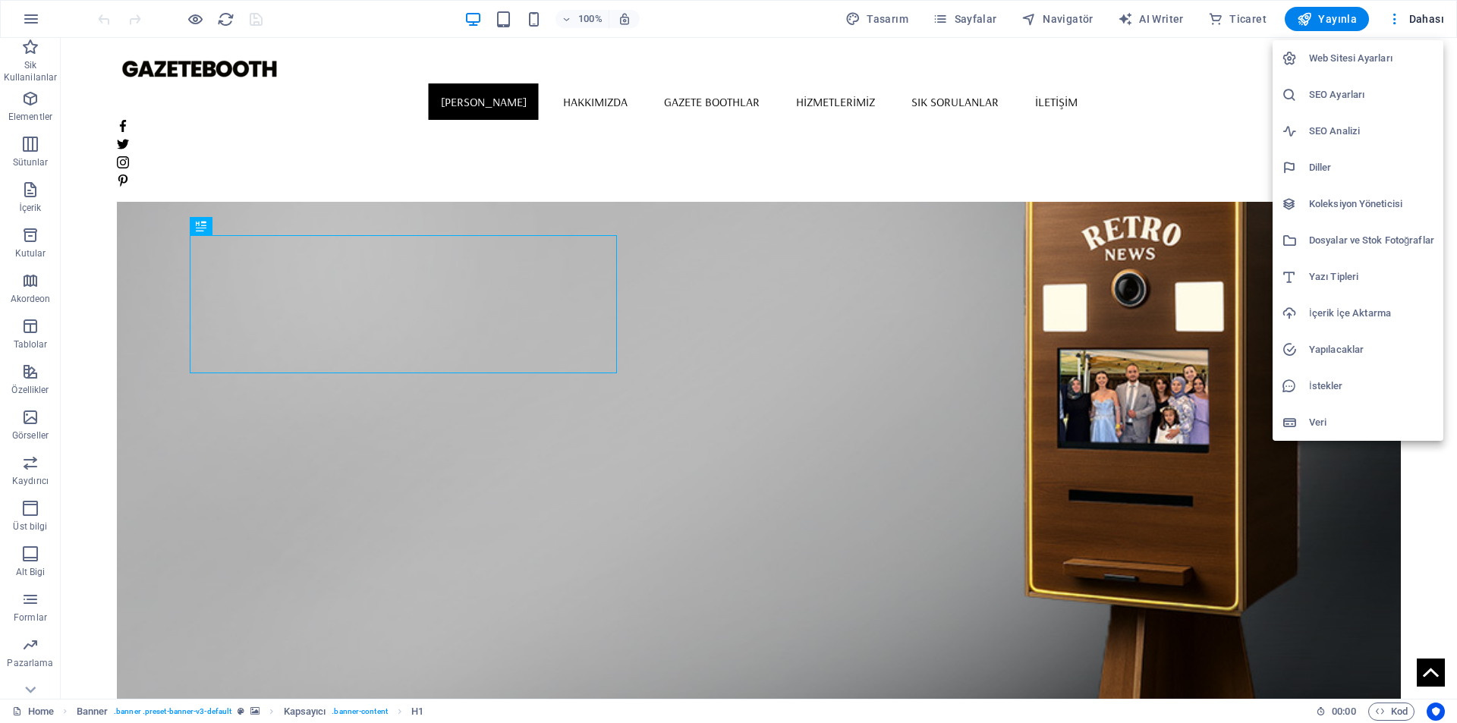
click at [1362, 57] on h6 "Web Sitesi Ayarları" at bounding box center [1371, 58] width 125 height 18
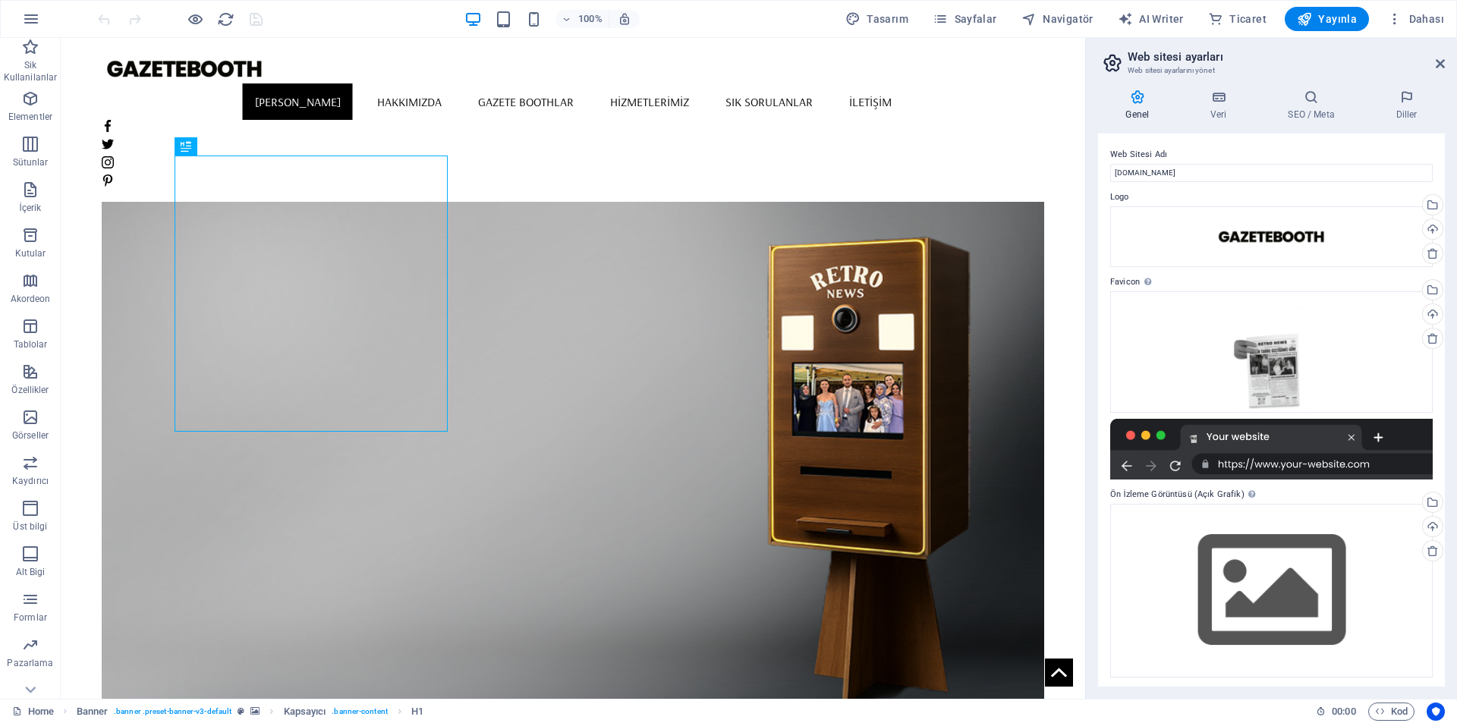
scroll to position [3, 0]
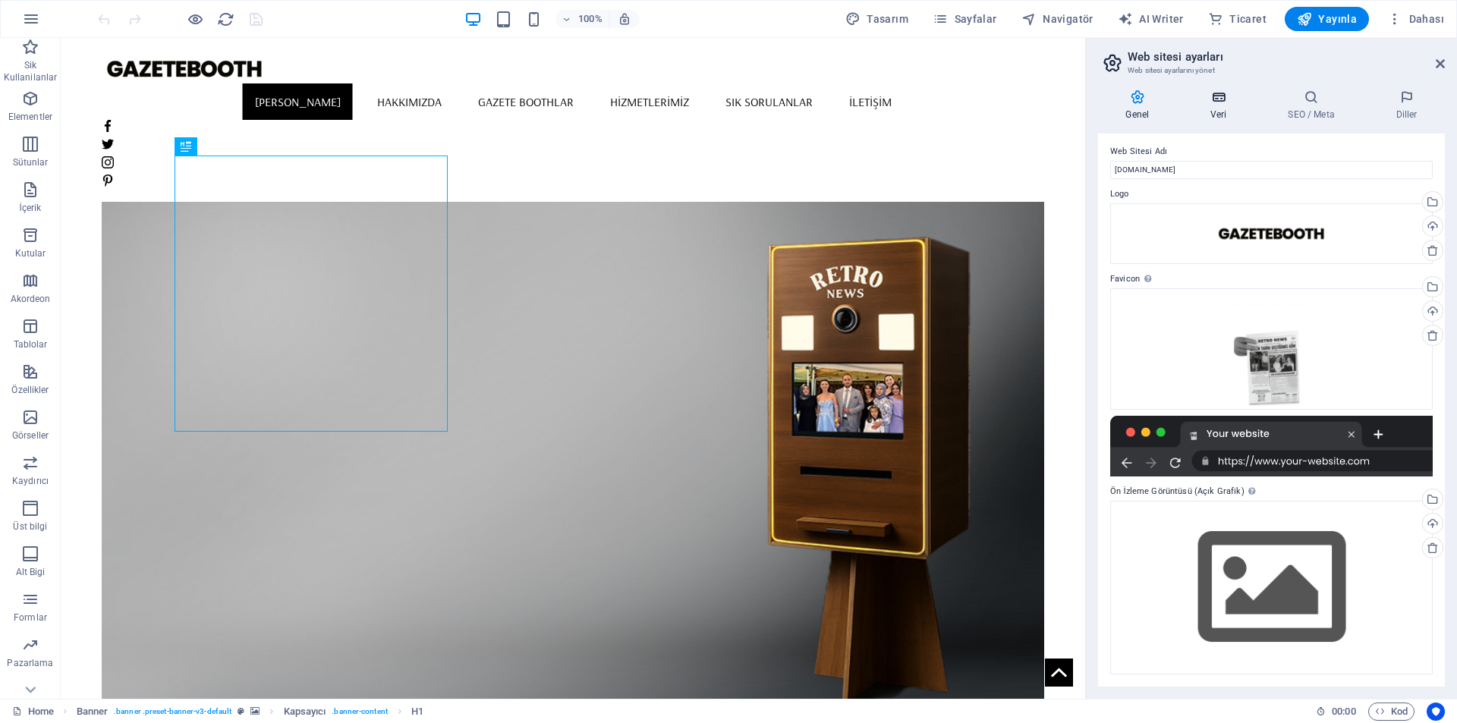
click at [1217, 105] on h4 "Veri" at bounding box center [1221, 106] width 77 height 32
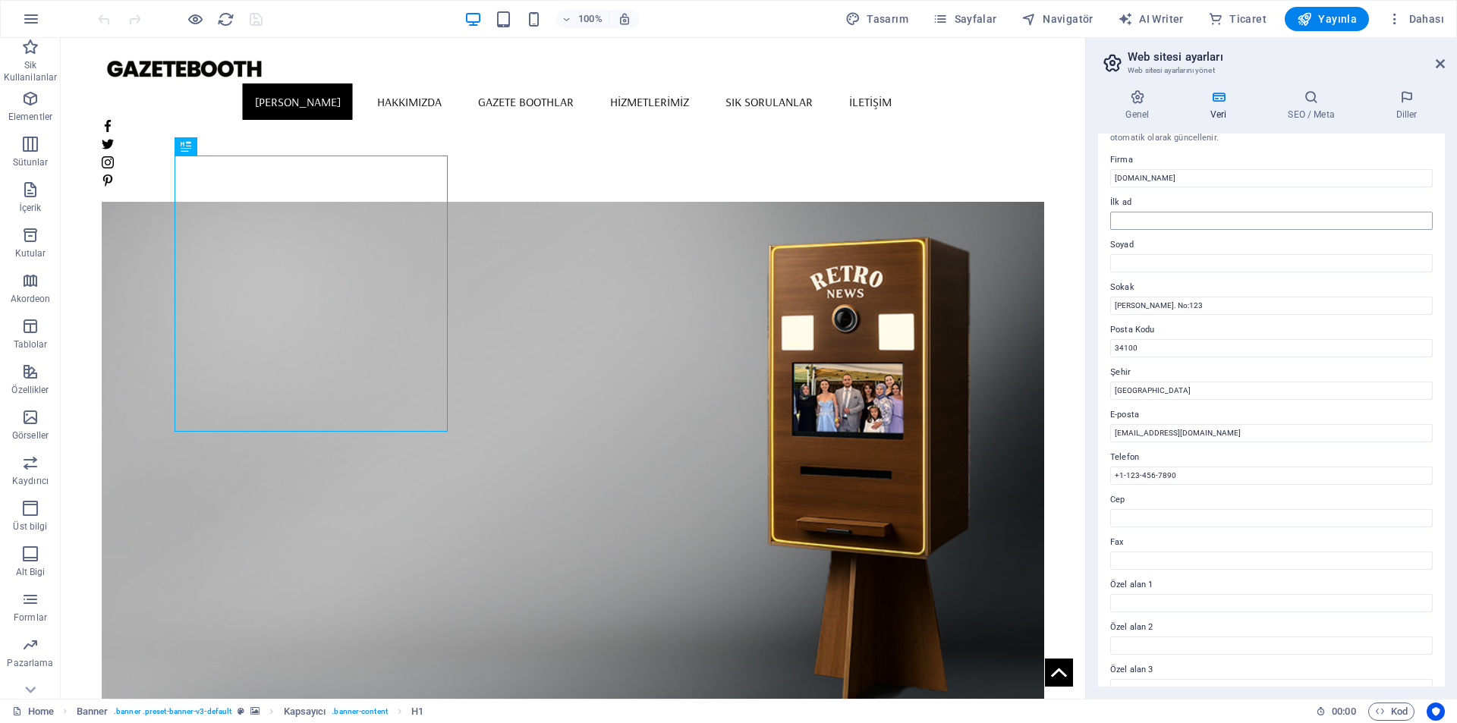
scroll to position [0, 0]
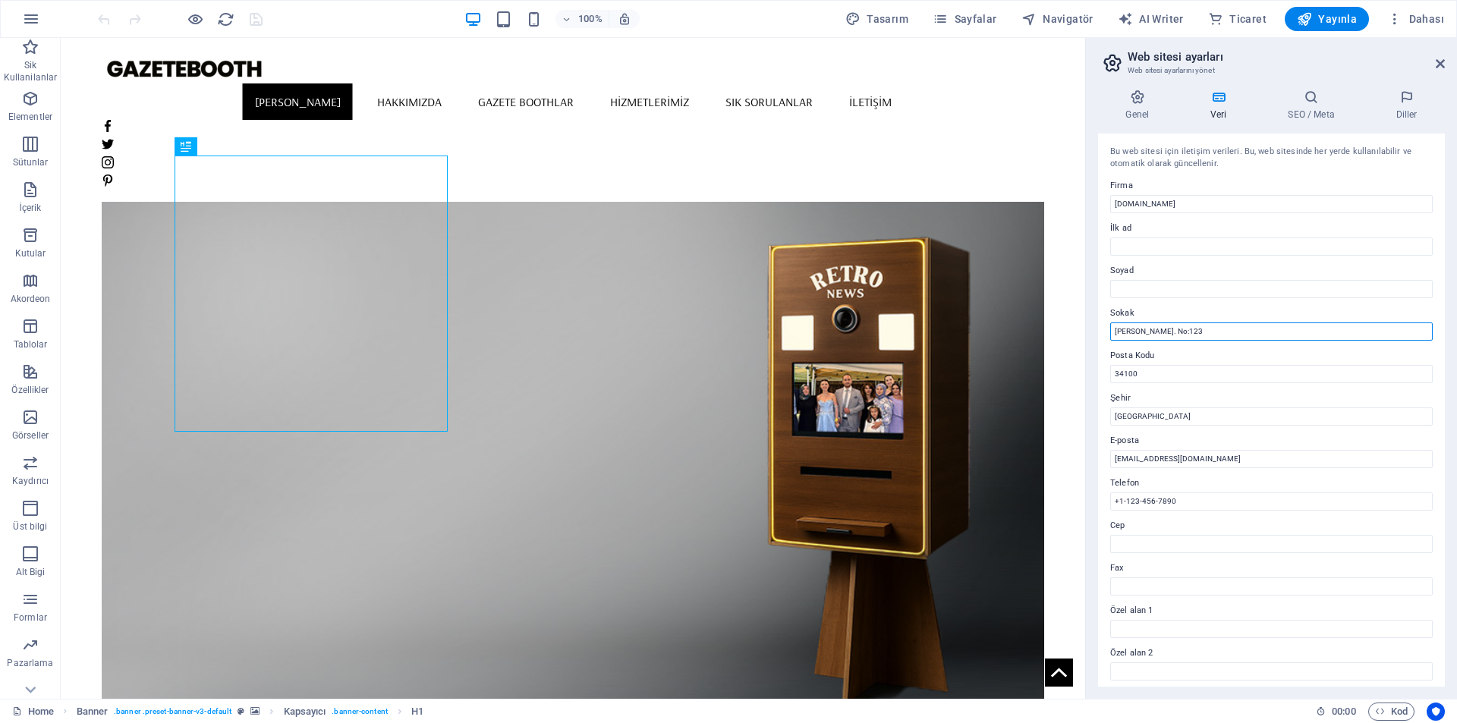
click at [1224, 327] on input "[PERSON_NAME]. No:123" at bounding box center [1271, 332] width 323 height 18
click at [1164, 254] on input "İlk ad" at bounding box center [1271, 247] width 323 height 18
click at [1192, 502] on input "+1-123-456-7890" at bounding box center [1271, 502] width 323 height 18
click at [1321, 109] on h4 "SEO / Meta" at bounding box center [1315, 106] width 108 height 32
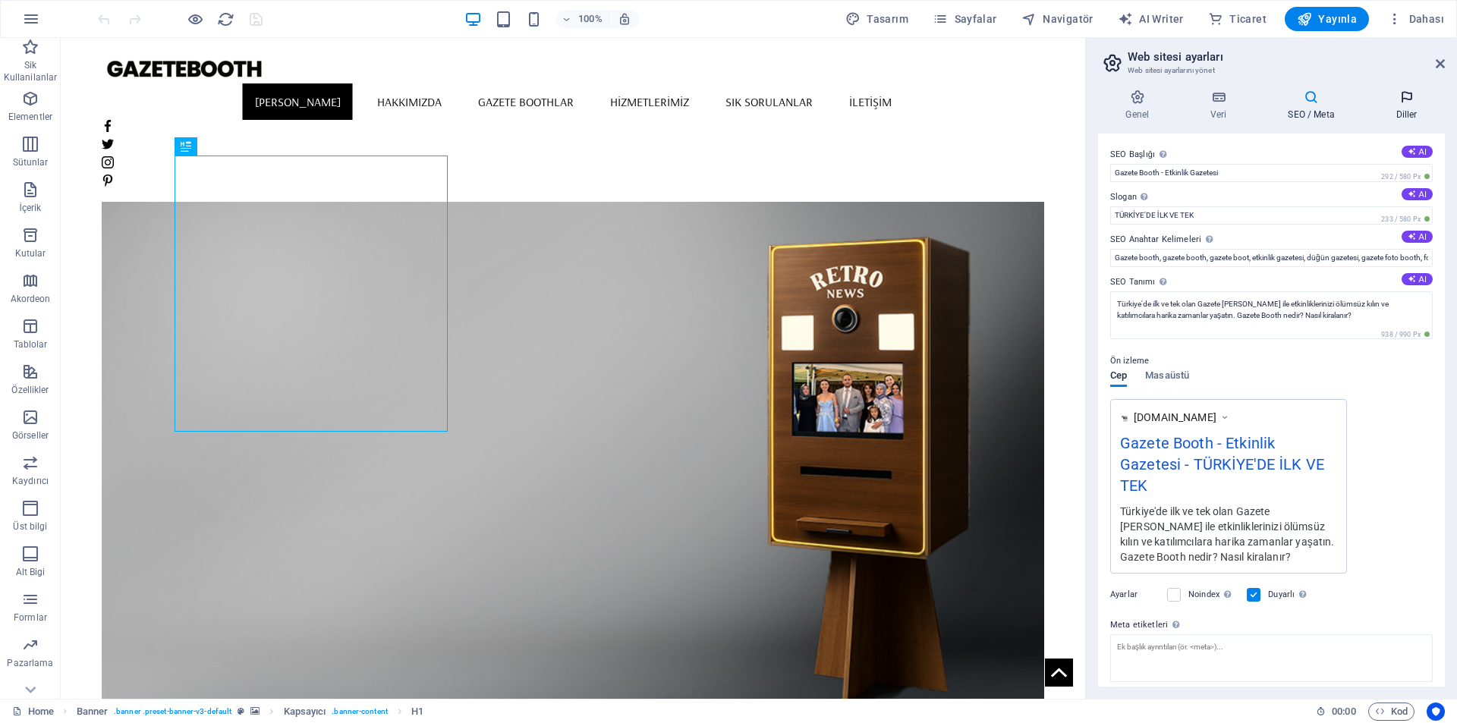
click at [1415, 109] on h4 "Diller" at bounding box center [1406, 106] width 77 height 32
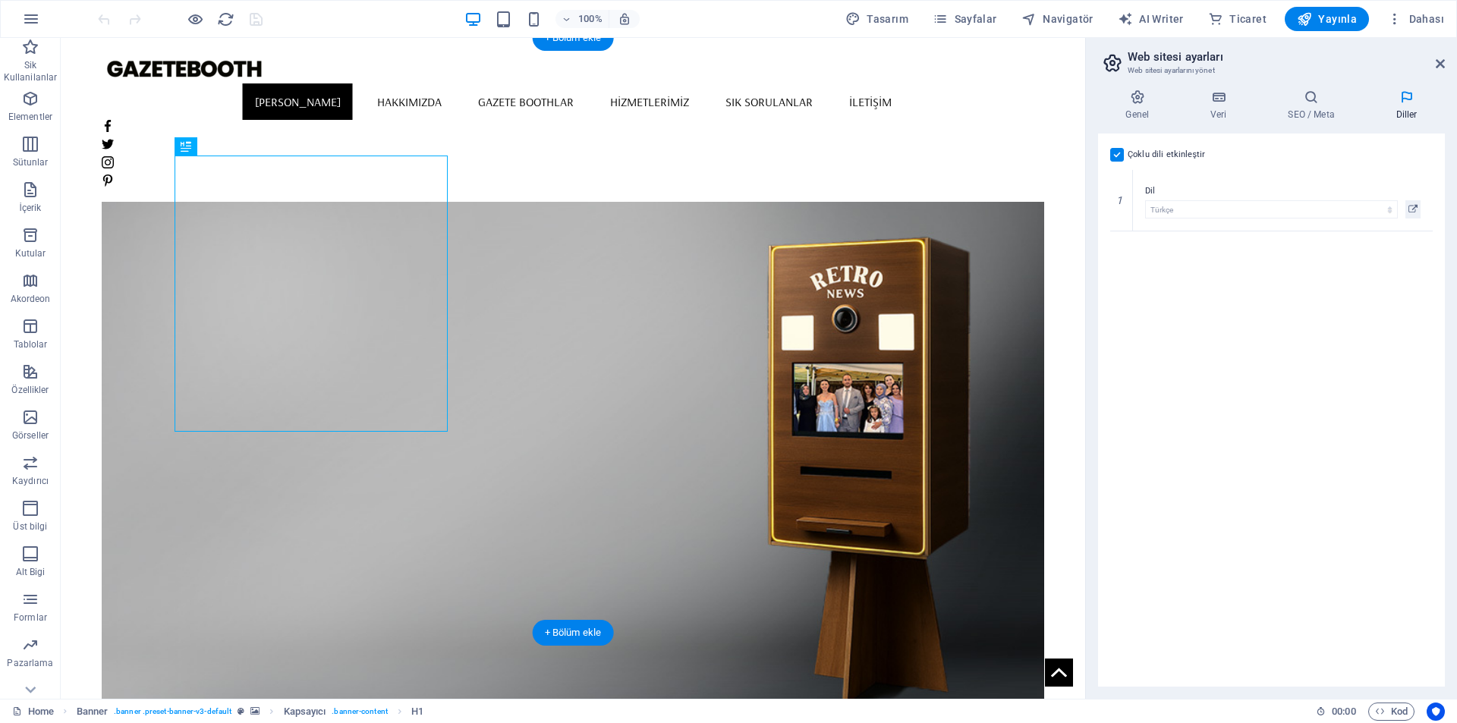
click at [864, 276] on figure at bounding box center [573, 402] width 943 height 595
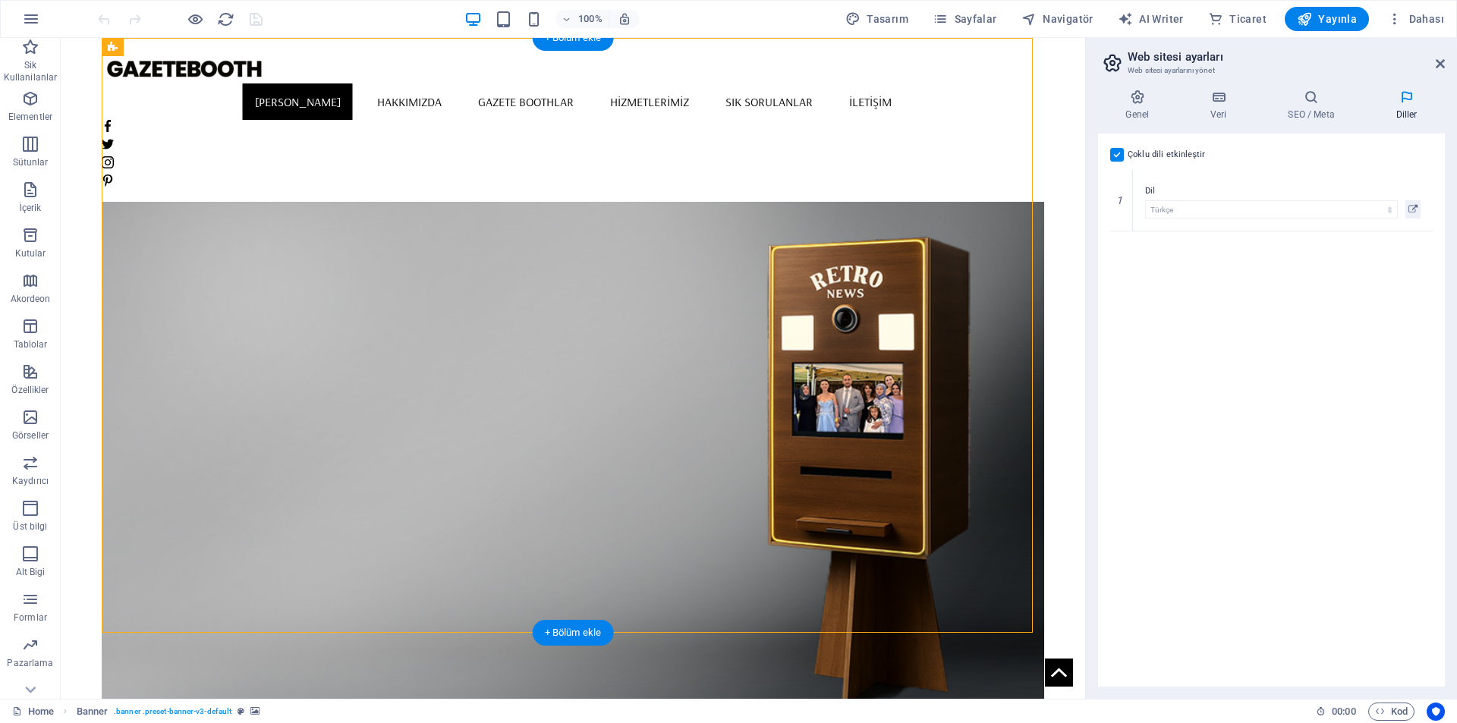
click at [584, 453] on figure at bounding box center [573, 402] width 943 height 595
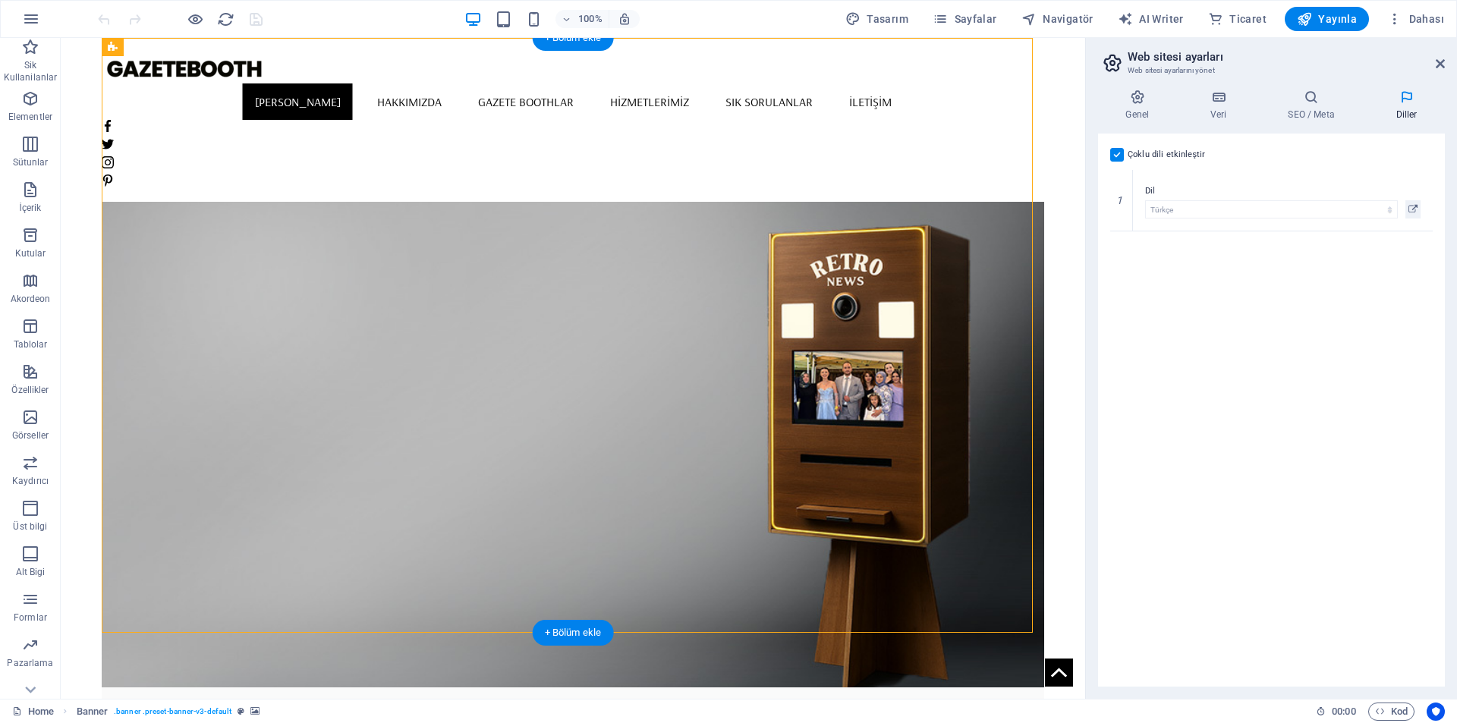
select select "vh"
select select "banner"
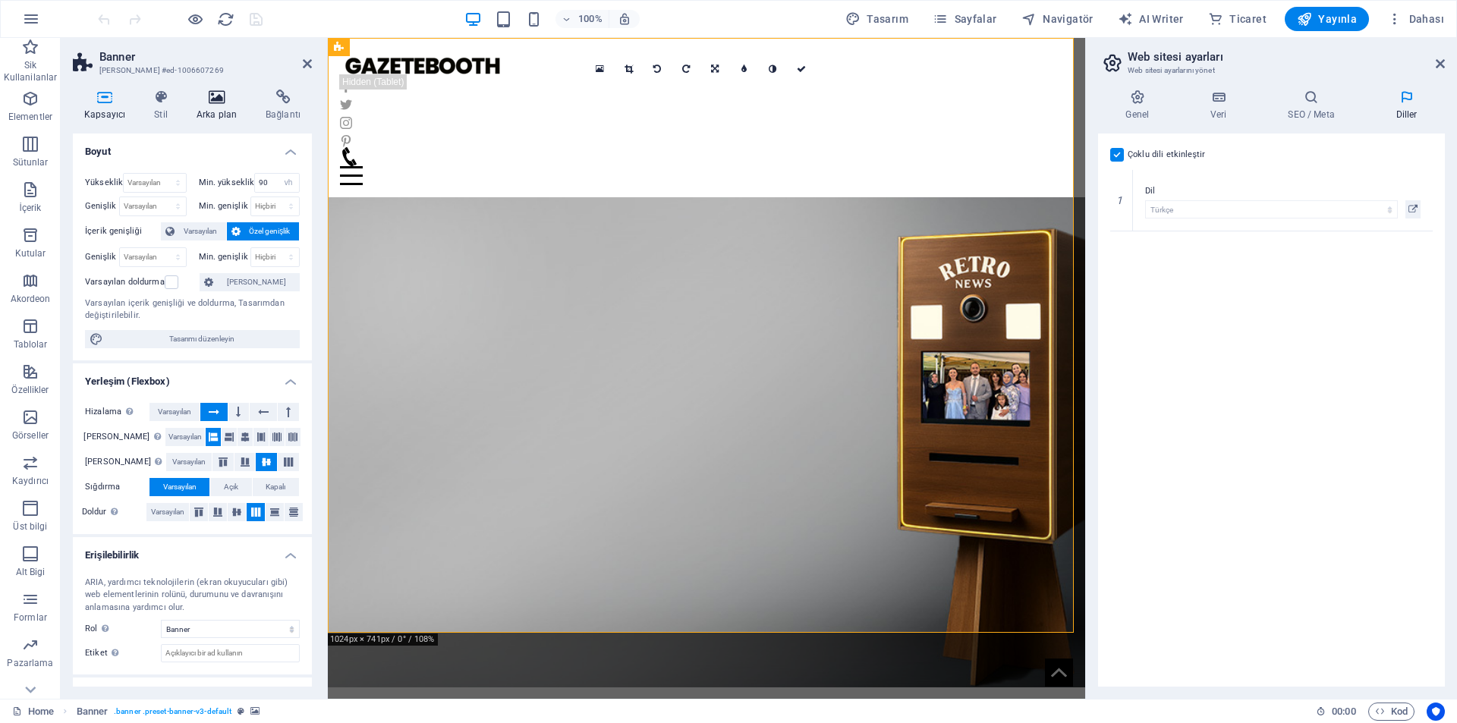
click at [238, 99] on icon at bounding box center [216, 97] width 63 height 15
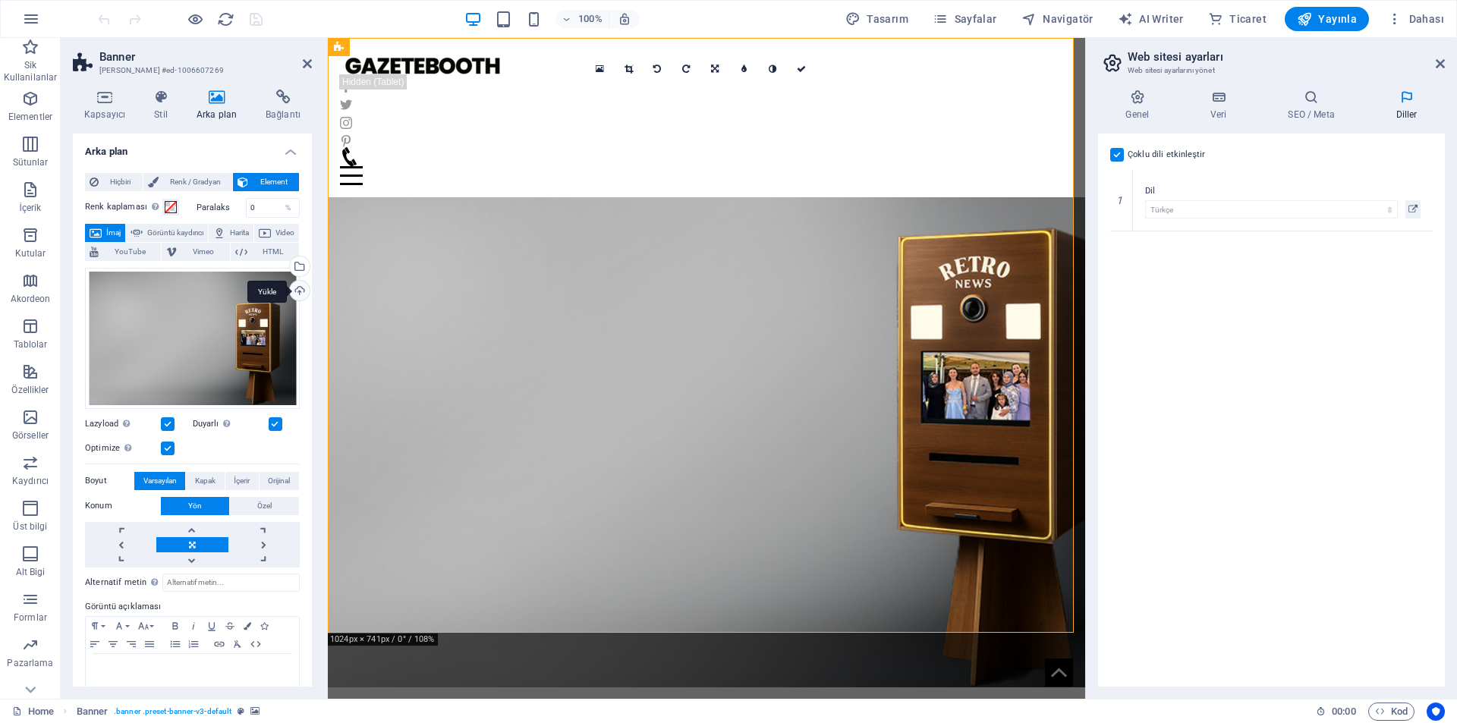
click at [301, 286] on div "Yükle" at bounding box center [298, 292] width 23 height 23
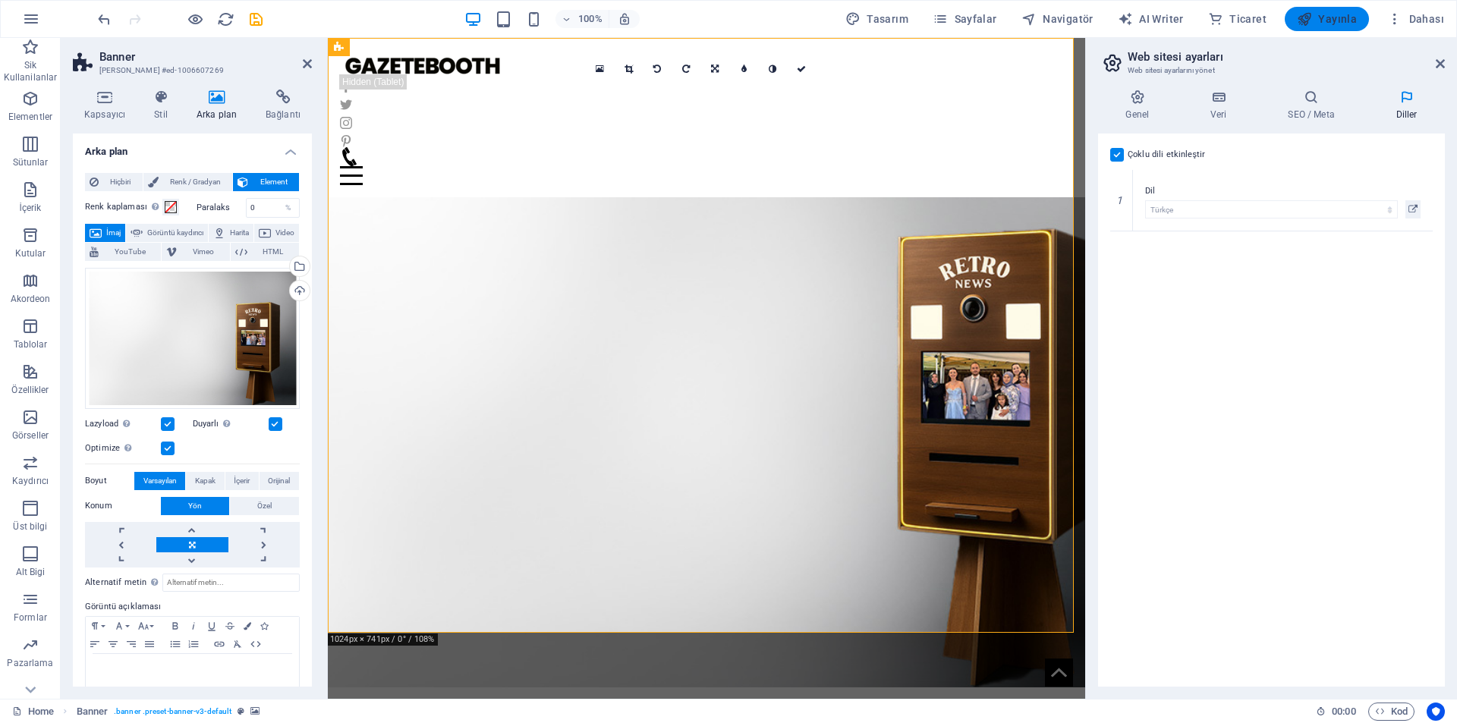
click at [1339, 20] on span "Yayınla" at bounding box center [1327, 18] width 60 height 15
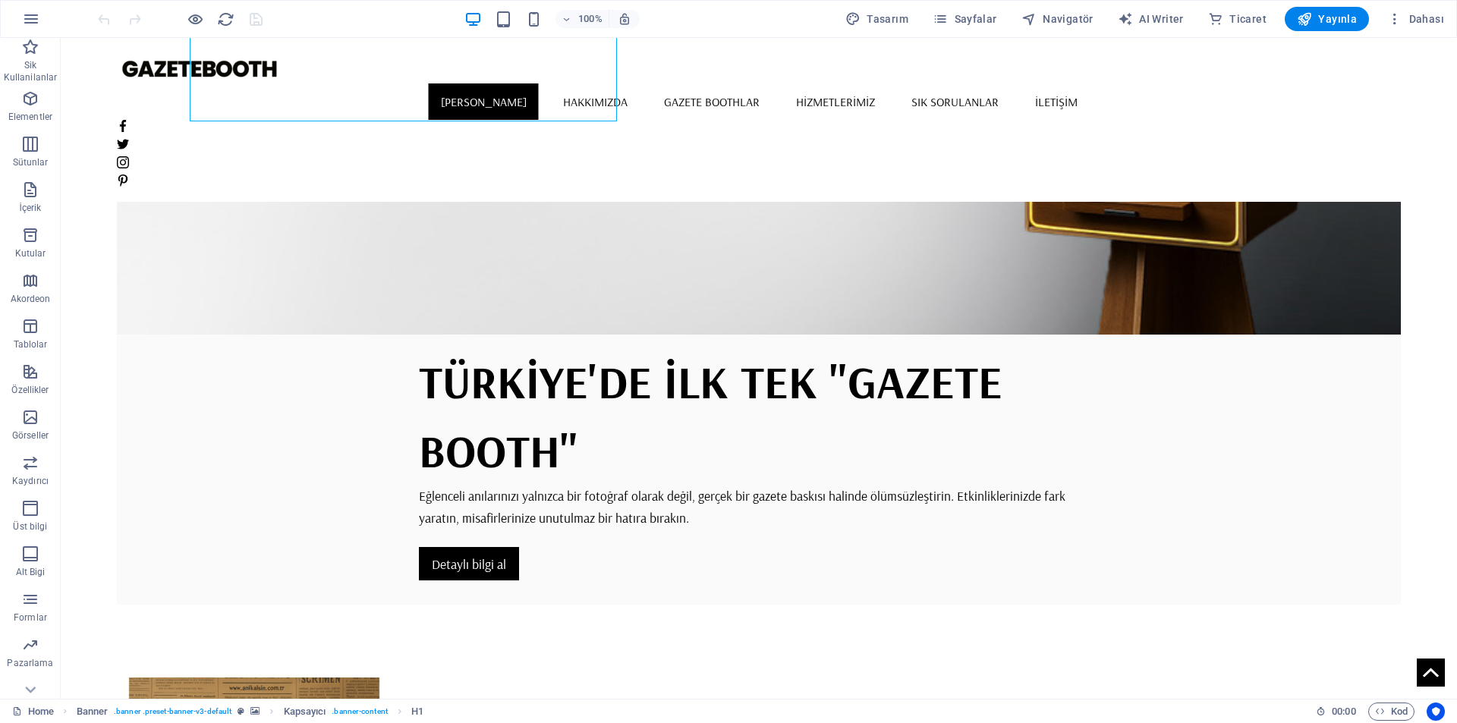
scroll to position [76, 0]
